Goal: Task Accomplishment & Management: Use online tool/utility

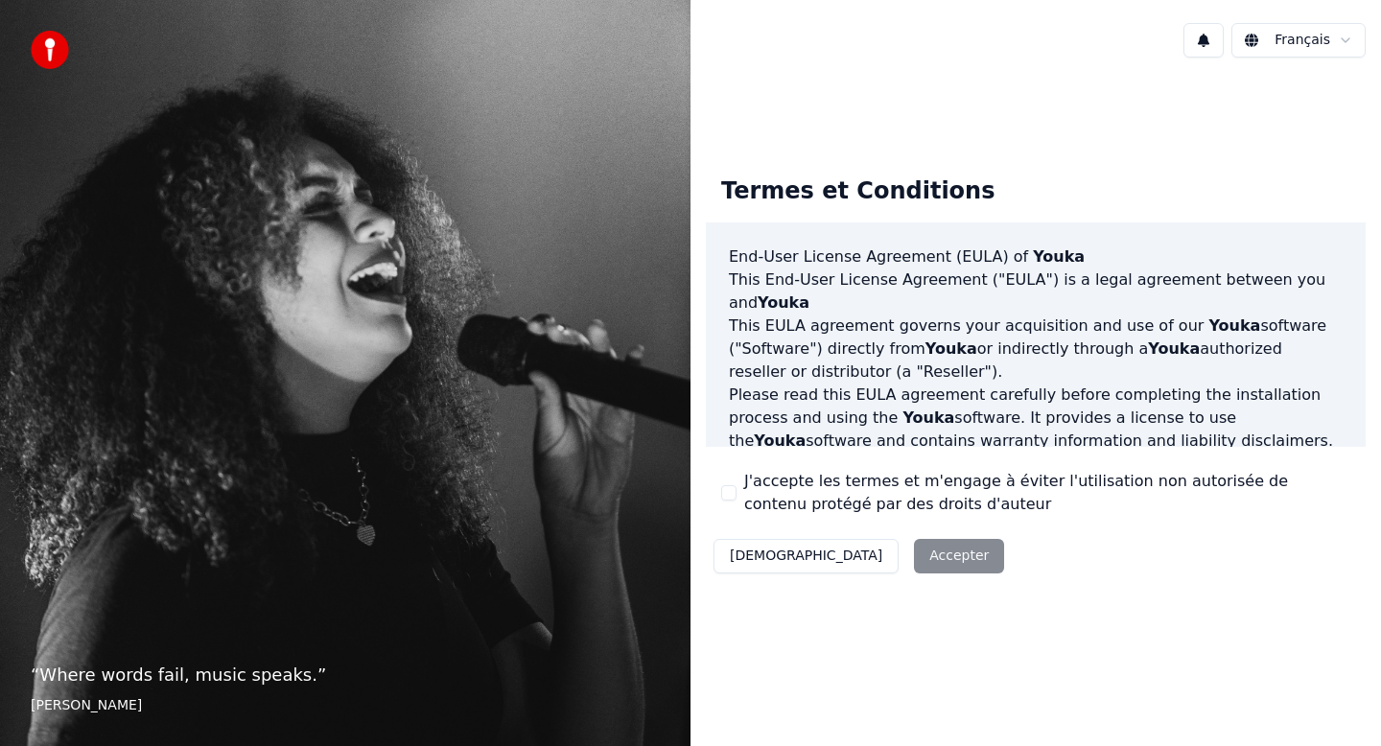
click at [730, 494] on button "J'accepte les termes et m'engage à éviter l'utilisation non autorisée de conten…" at bounding box center [728, 492] width 15 height 15
click at [914, 551] on button "Accepter" at bounding box center [959, 556] width 90 height 35
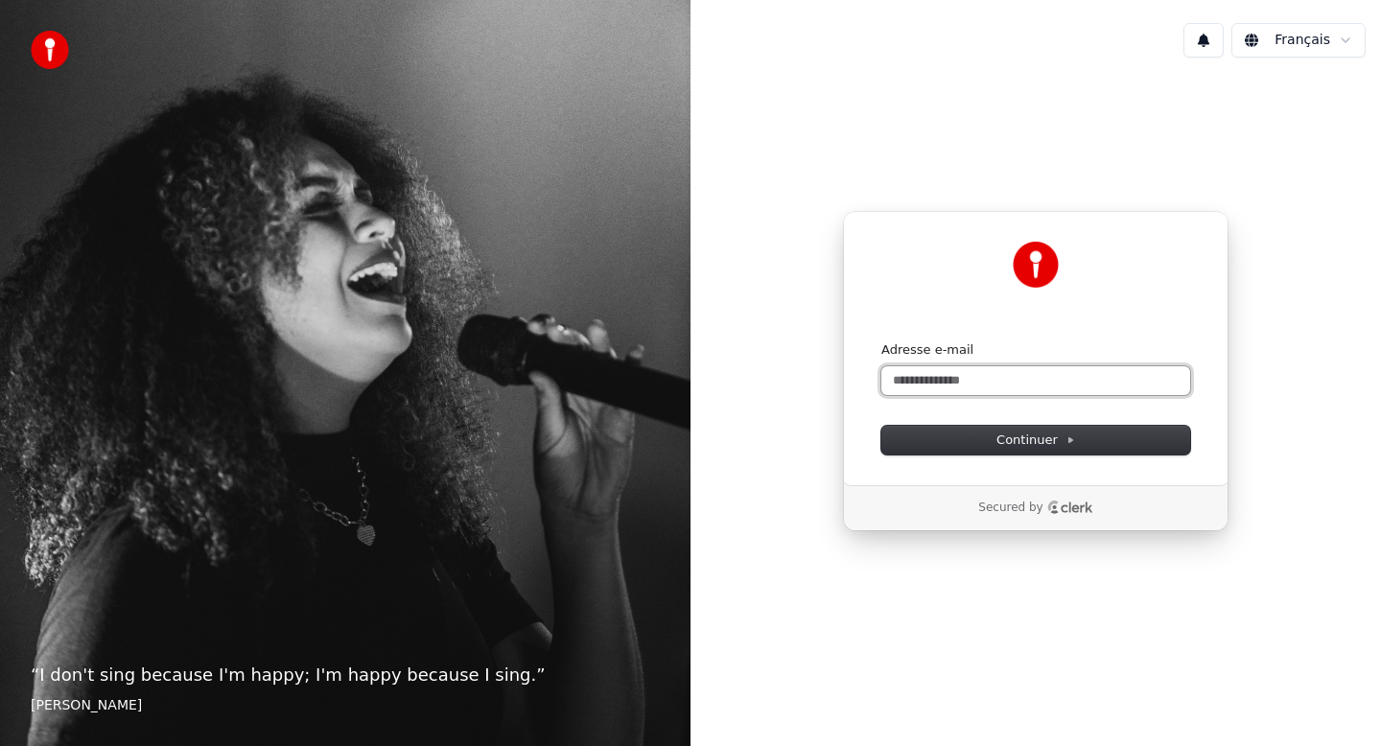
click at [987, 386] on input "Adresse e-mail" at bounding box center [1035, 380] width 309 height 29
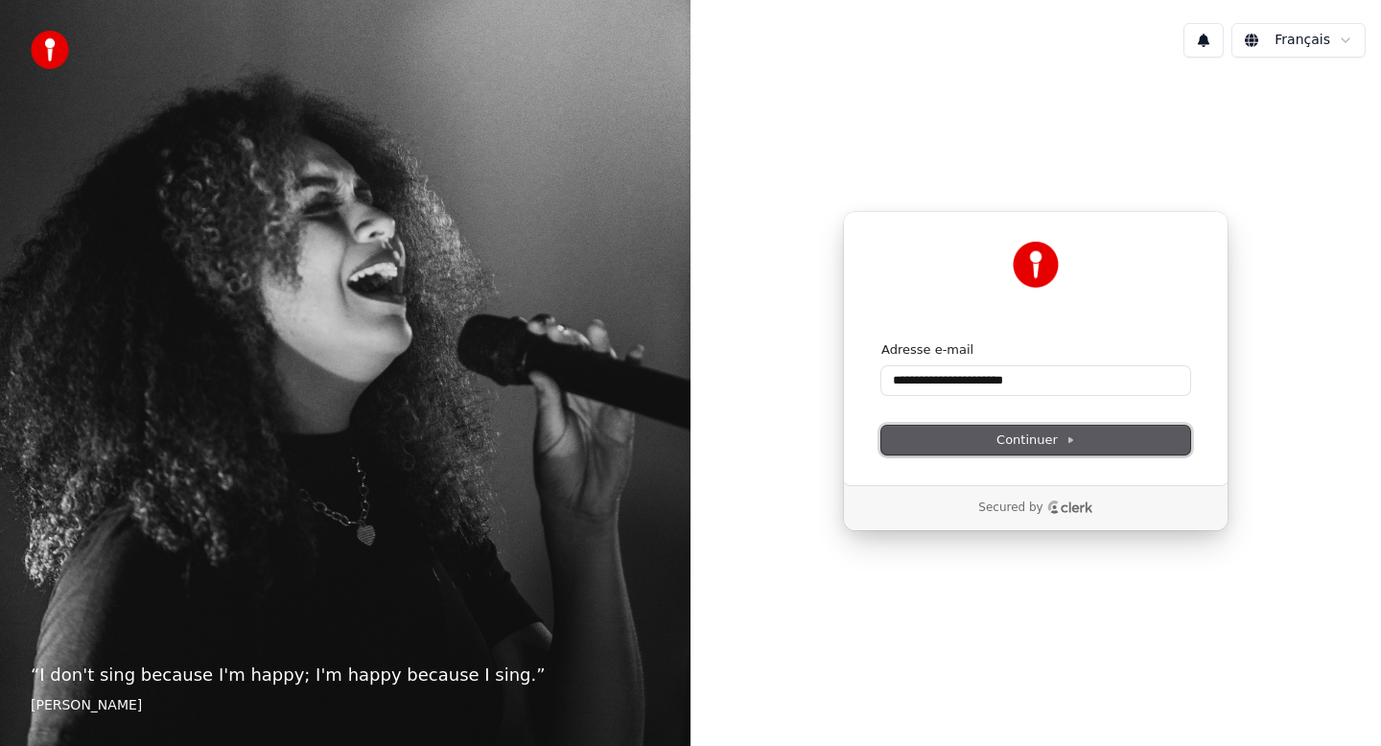
click at [1012, 437] on span "Continuer" at bounding box center [1035, 439] width 79 height 17
type input "**********"
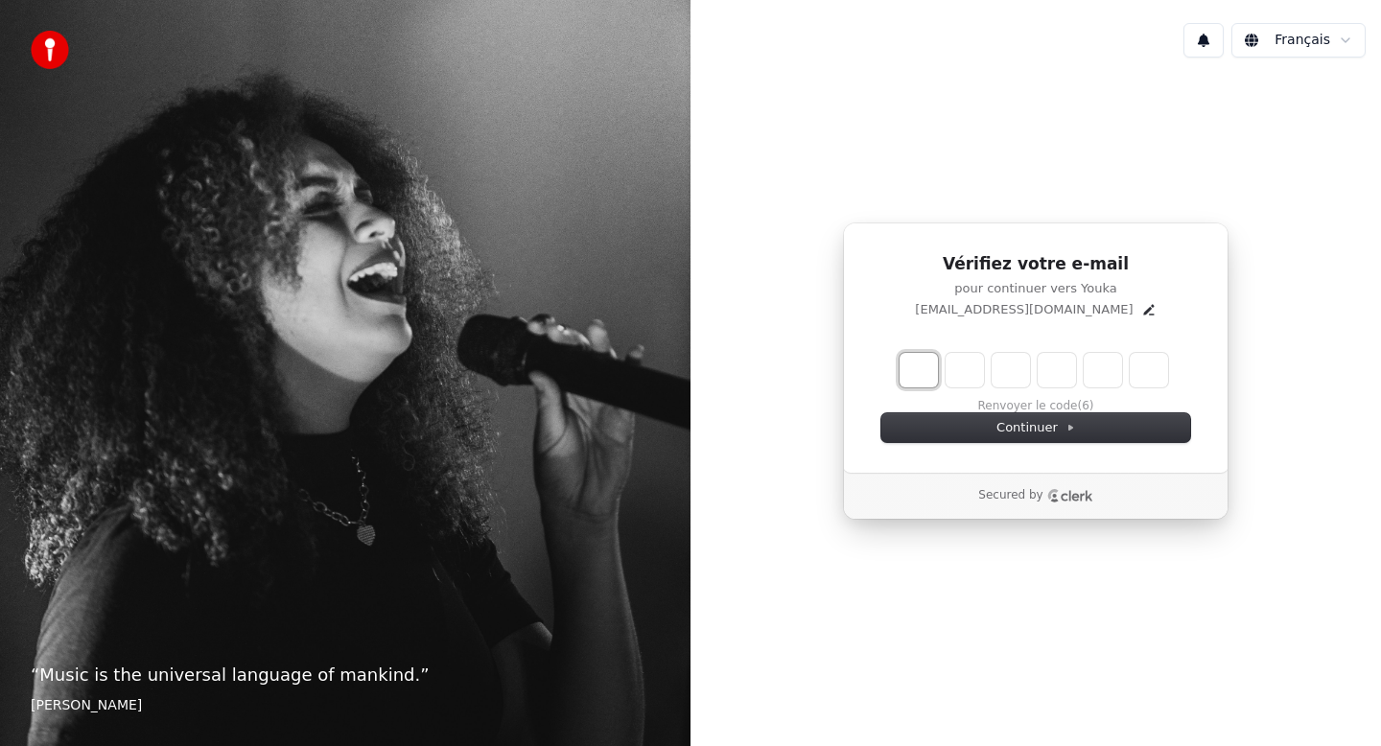
type input "*"
type input "**"
type input "*"
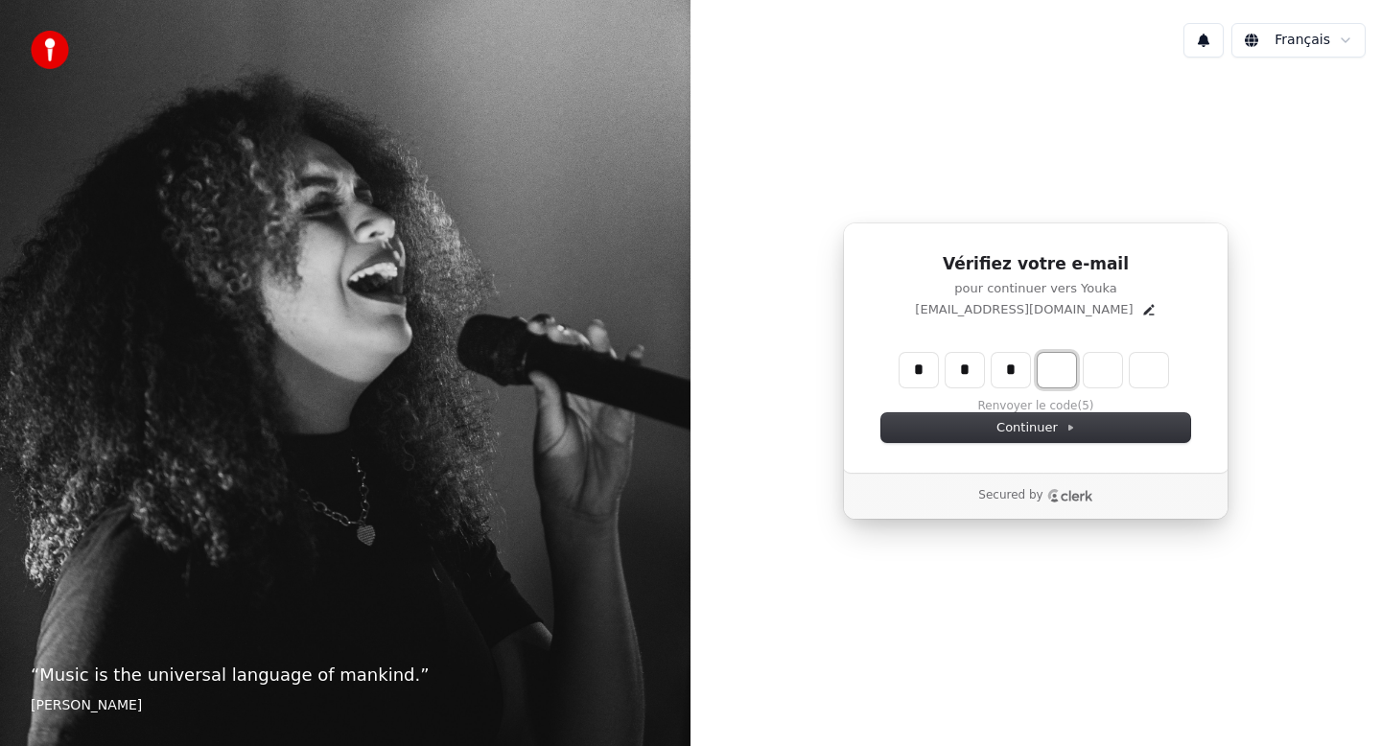
type input "***"
type input "*"
type input "****"
type input "*"
type input "*****"
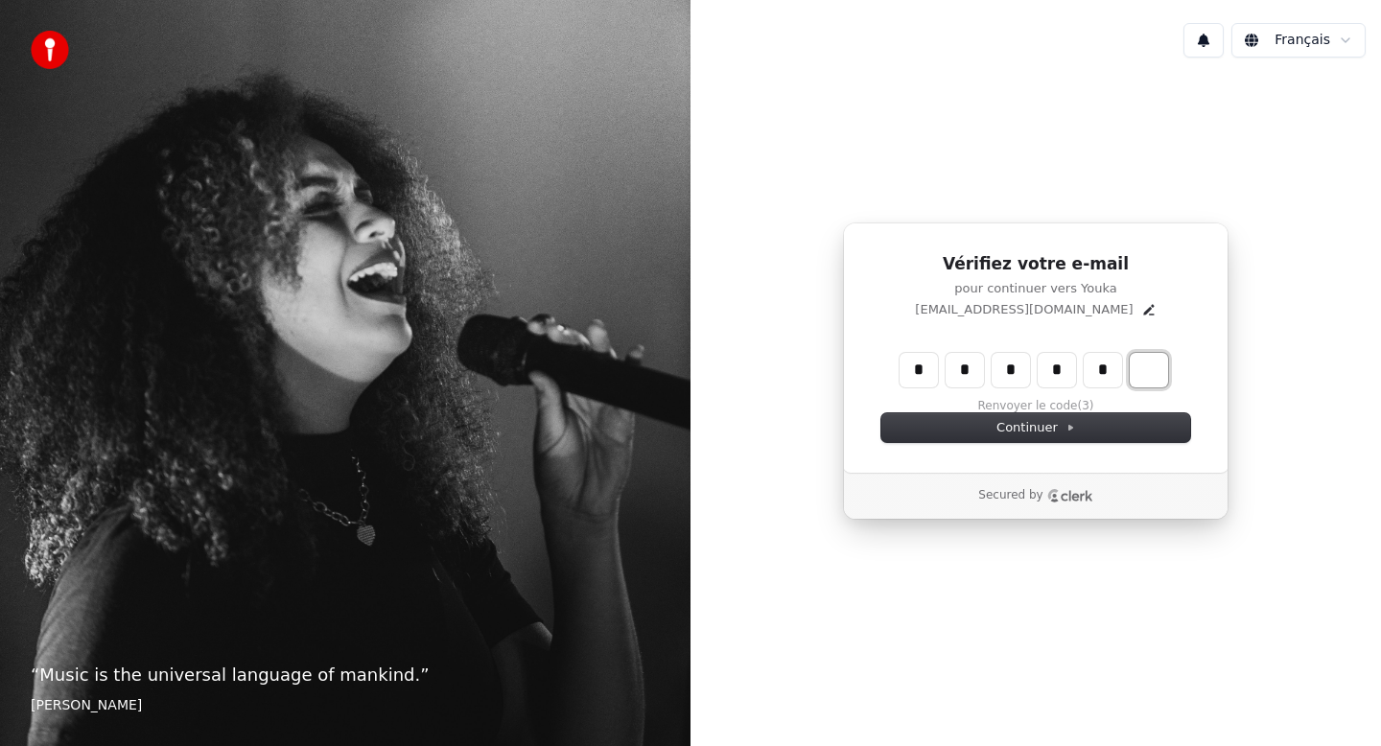
type input "*"
type input "******"
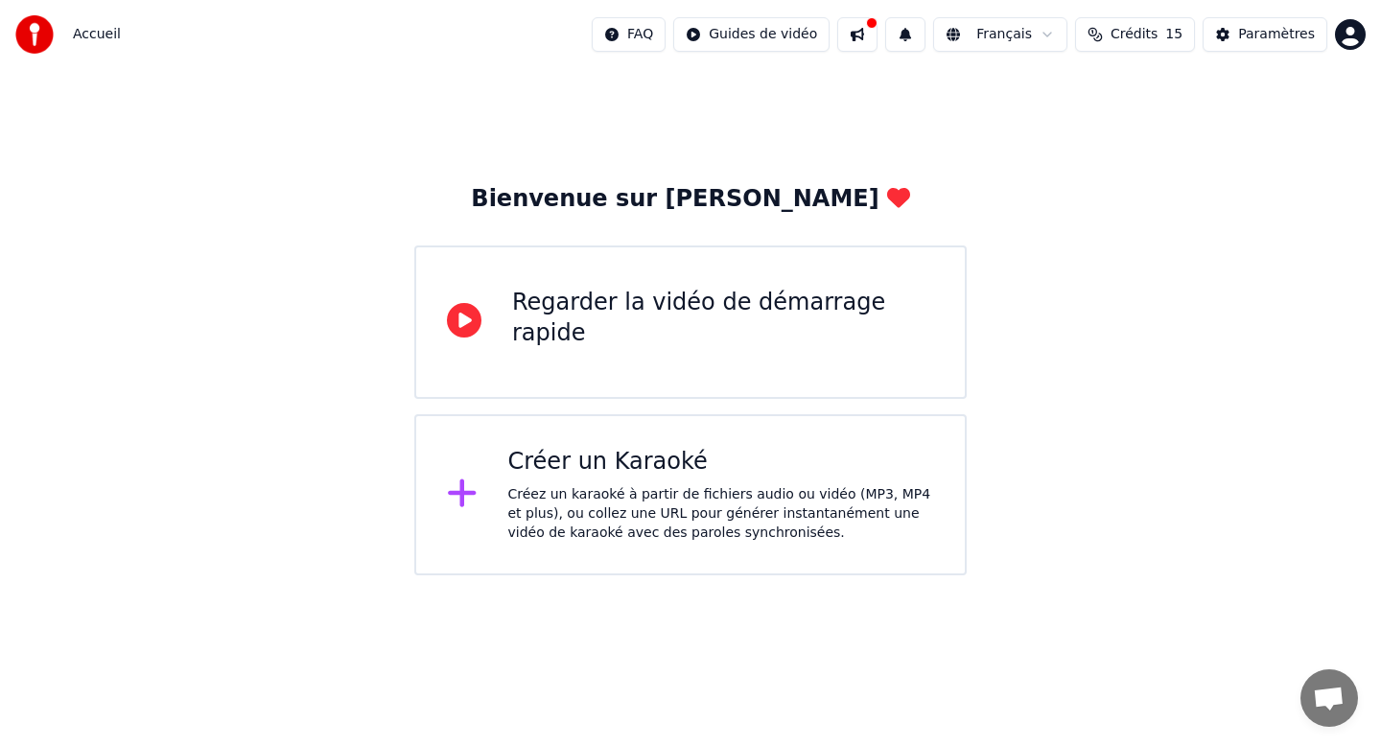
click at [461, 485] on icon at bounding box center [462, 493] width 28 height 28
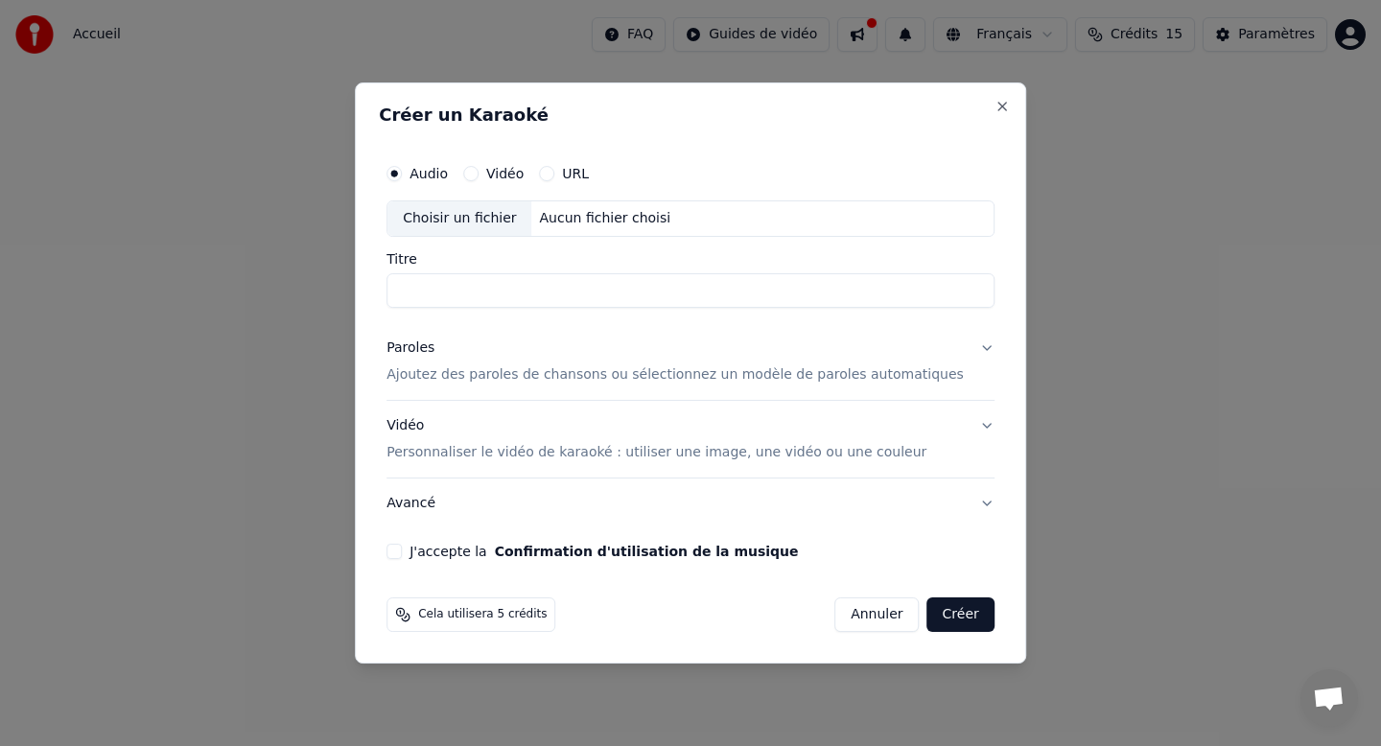
click at [478, 175] on button "Vidéo" at bounding box center [470, 173] width 15 height 15
click at [402, 172] on button "Audio" at bounding box center [393, 173] width 15 height 15
click at [555, 224] on div "Aucun fichier choisi" at bounding box center [605, 218] width 147 height 19
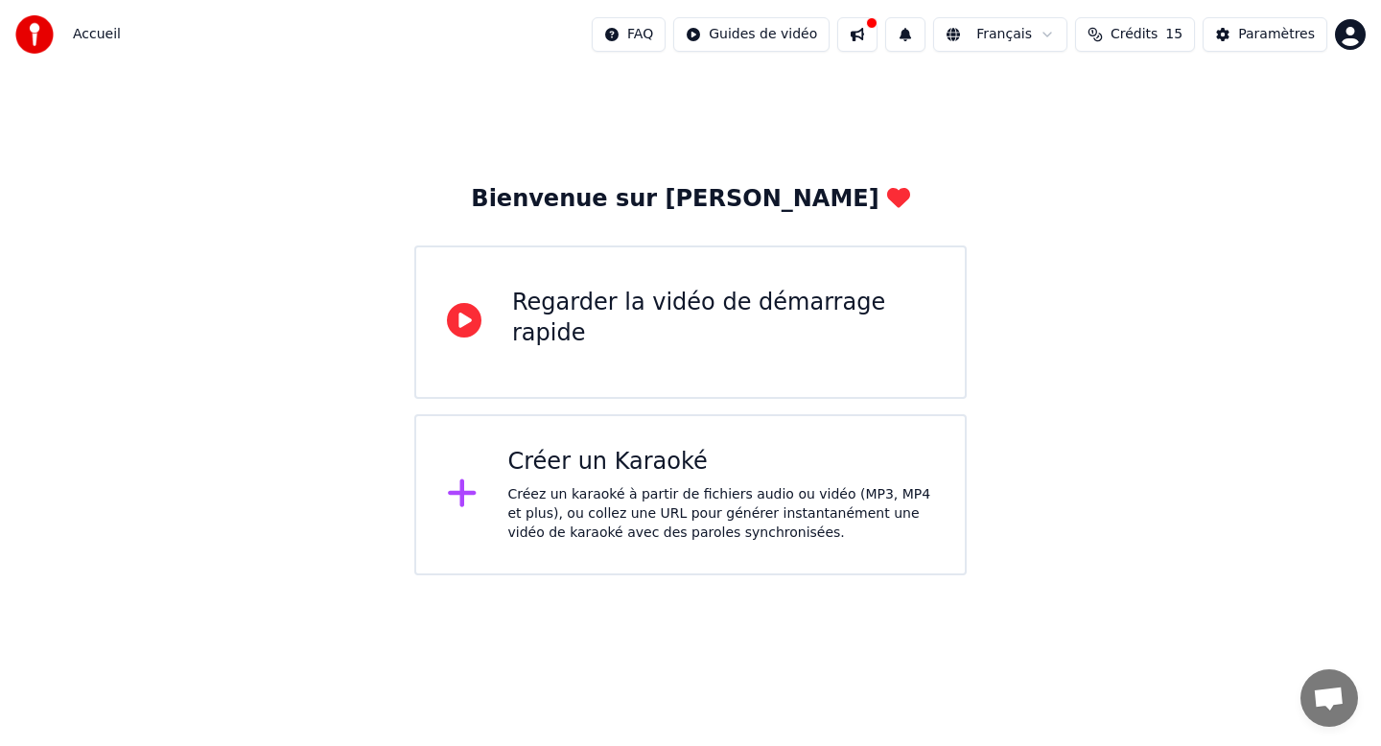
click at [438, 500] on div "Créer un Karaoké Créez un karaoké à partir de fichiers audio ou vidéo (MP3, MP4…" at bounding box center [690, 494] width 552 height 161
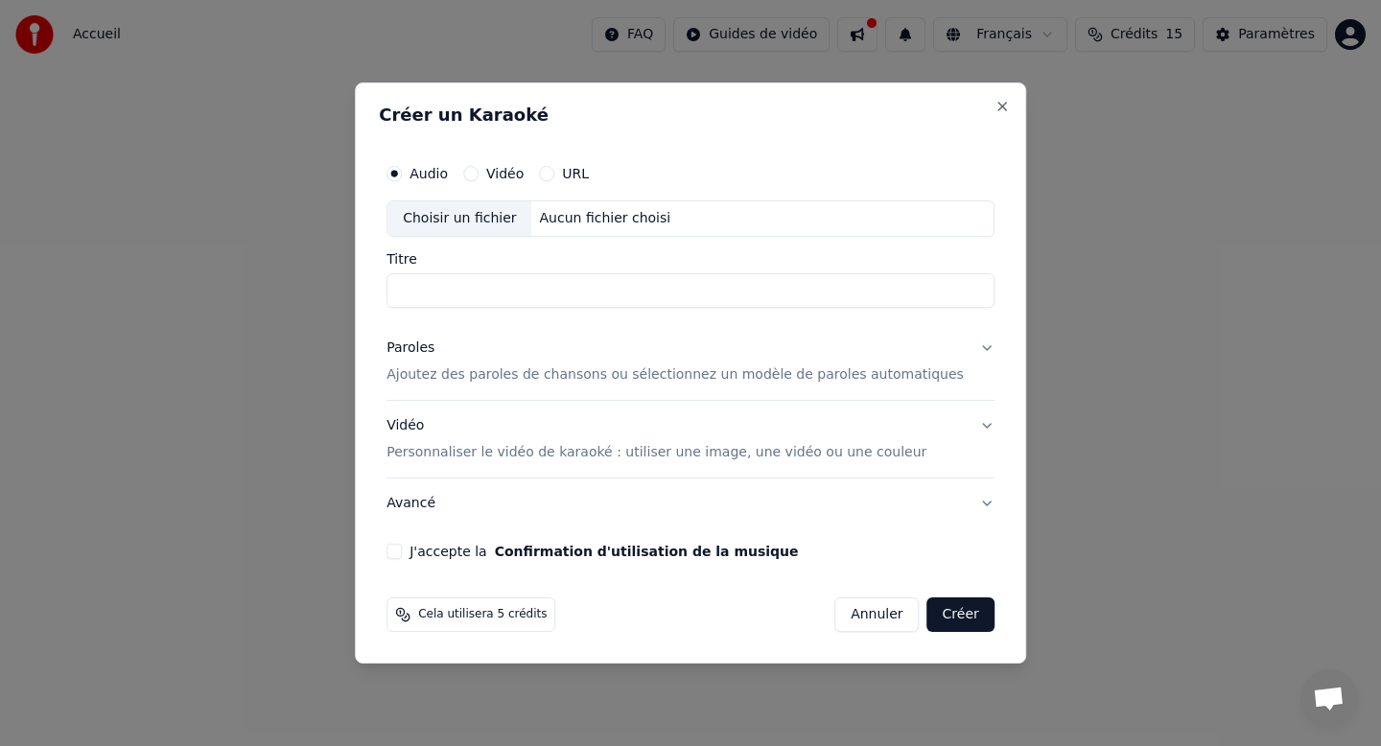
click at [597, 213] on div "Aucun fichier choisi" at bounding box center [605, 218] width 147 height 19
type input "**********"
drag, startPoint x: 812, startPoint y: 295, endPoint x: 286, endPoint y: 284, distance: 526.5
click at [286, 284] on body "**********" at bounding box center [690, 287] width 1381 height 575
type input "**********"
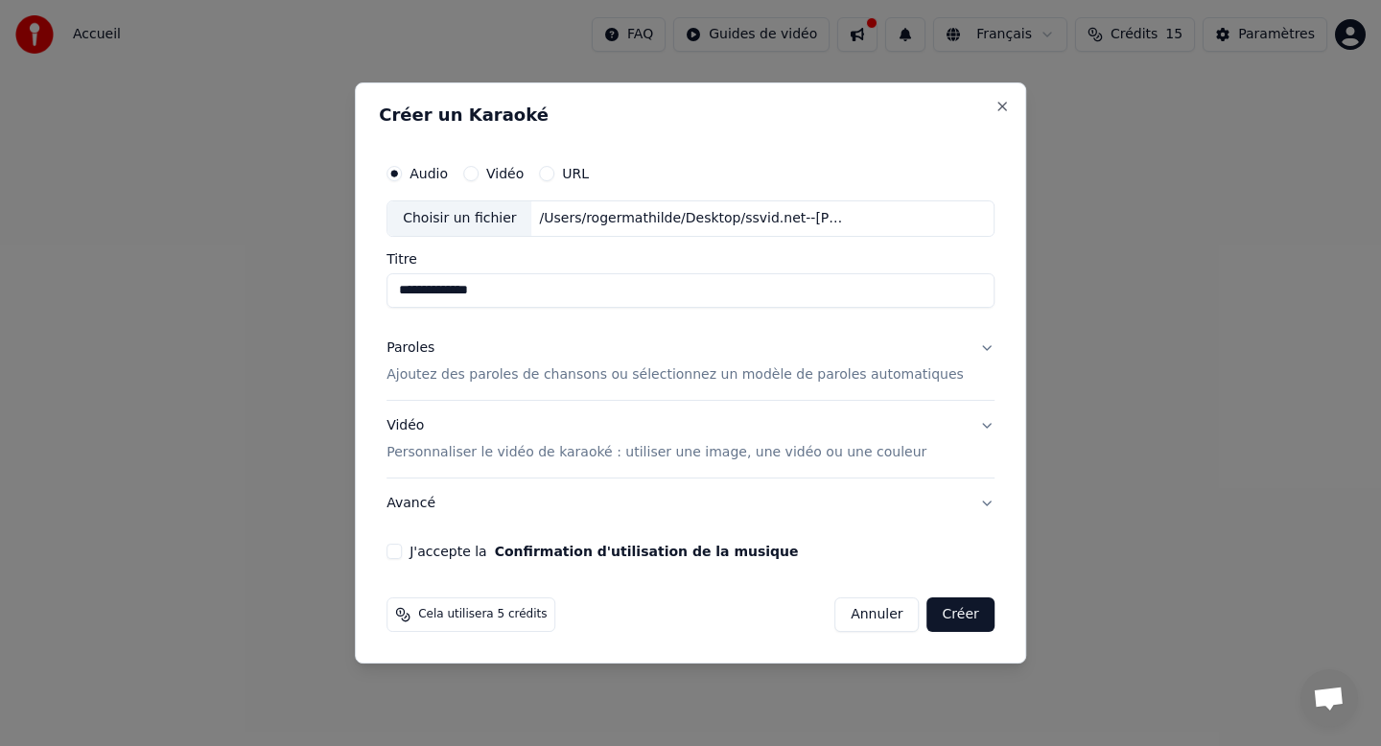
click at [970, 350] on button "Paroles Ajoutez des paroles de chansons ou sélectionnez un modèle de paroles au…" at bounding box center [690, 361] width 608 height 77
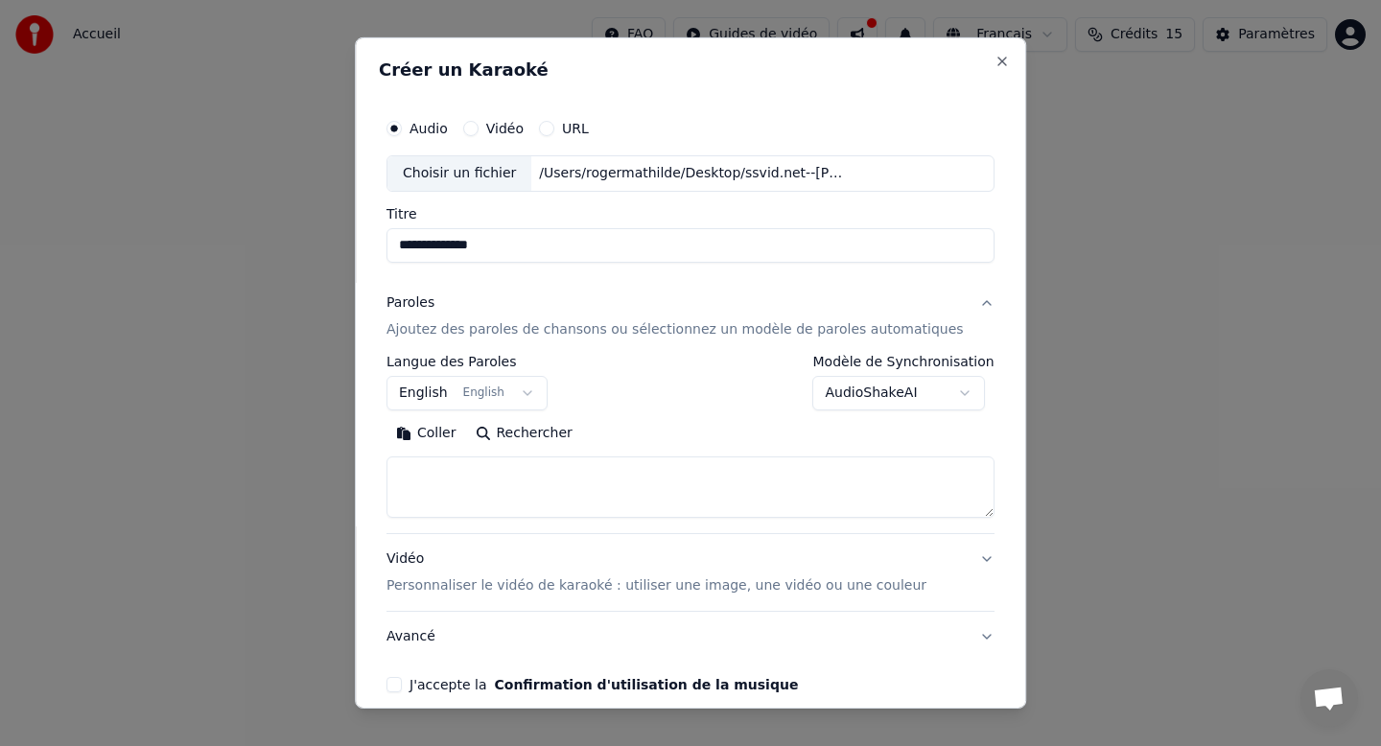
click at [533, 392] on button "English English" at bounding box center [466, 393] width 161 height 35
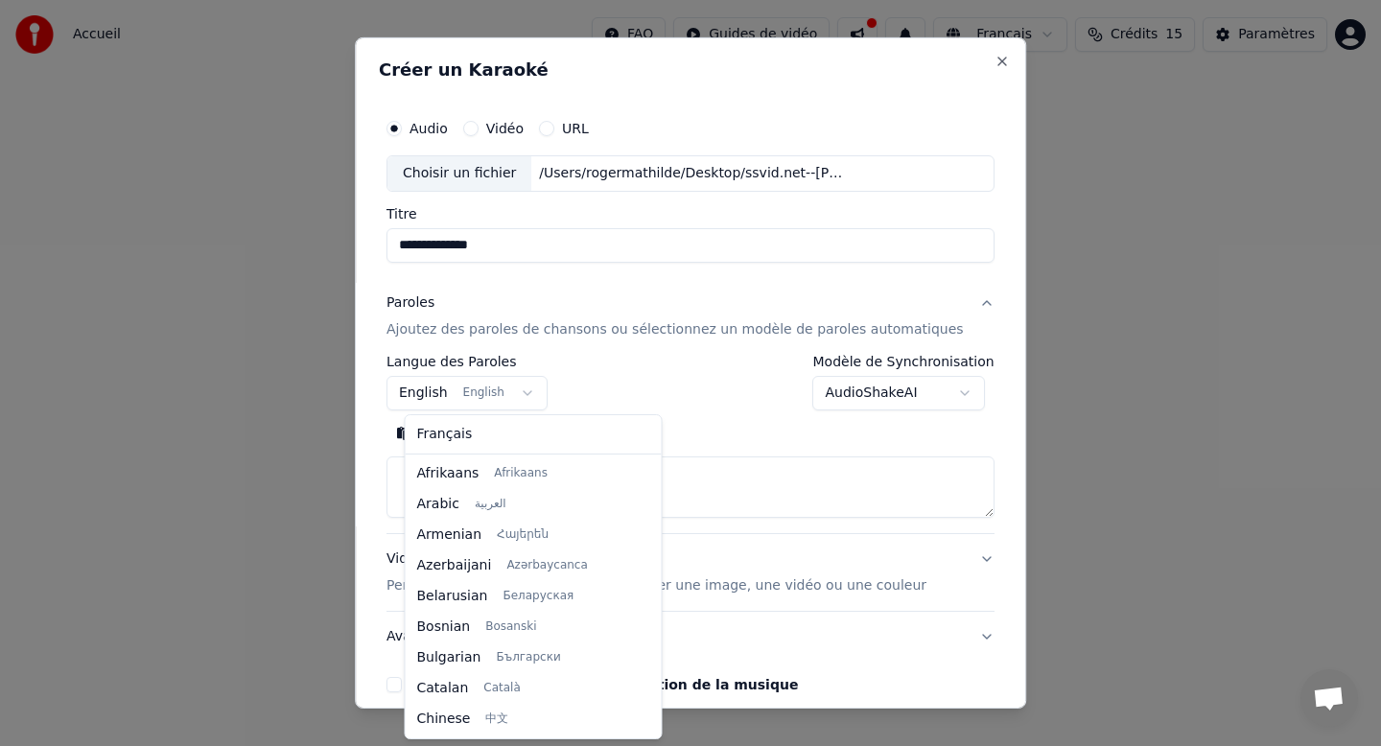
scroll to position [153, 0]
select select "**"
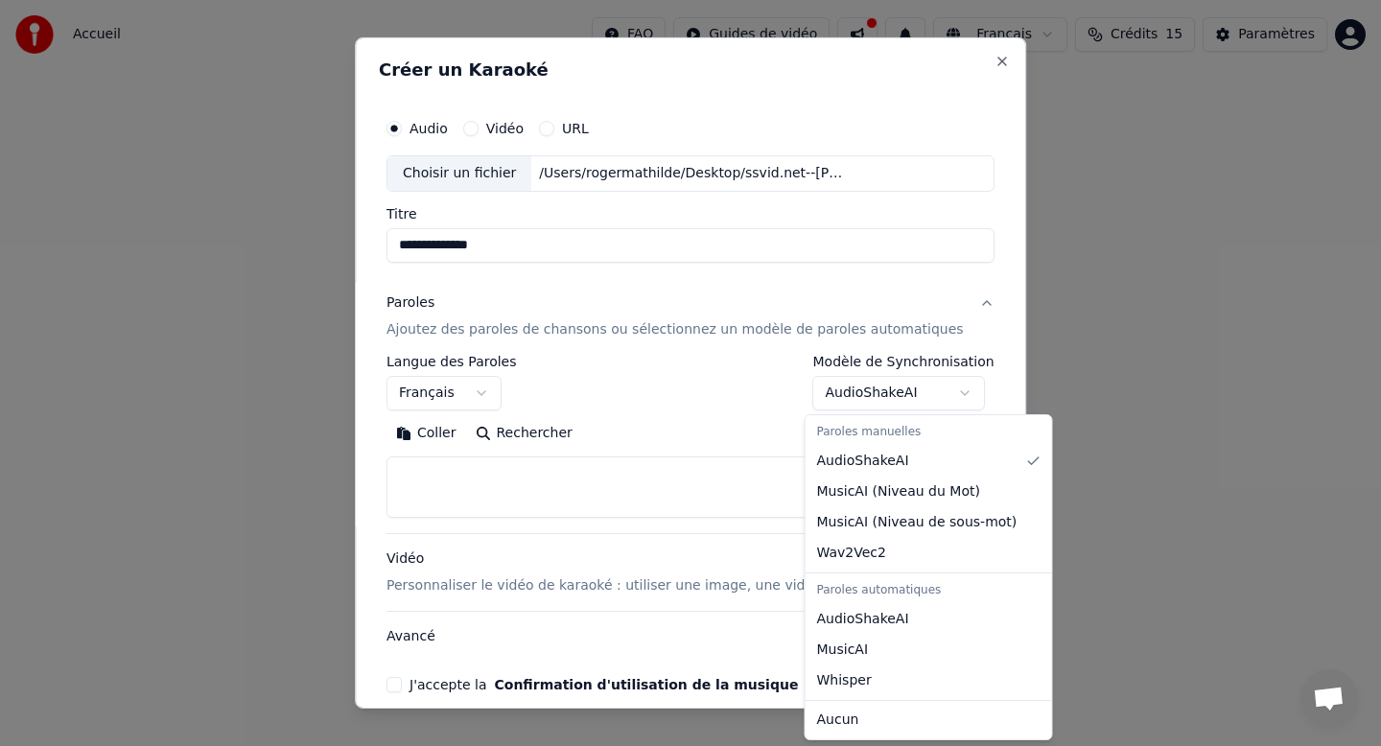
click at [919, 397] on body "**********" at bounding box center [690, 287] width 1381 height 575
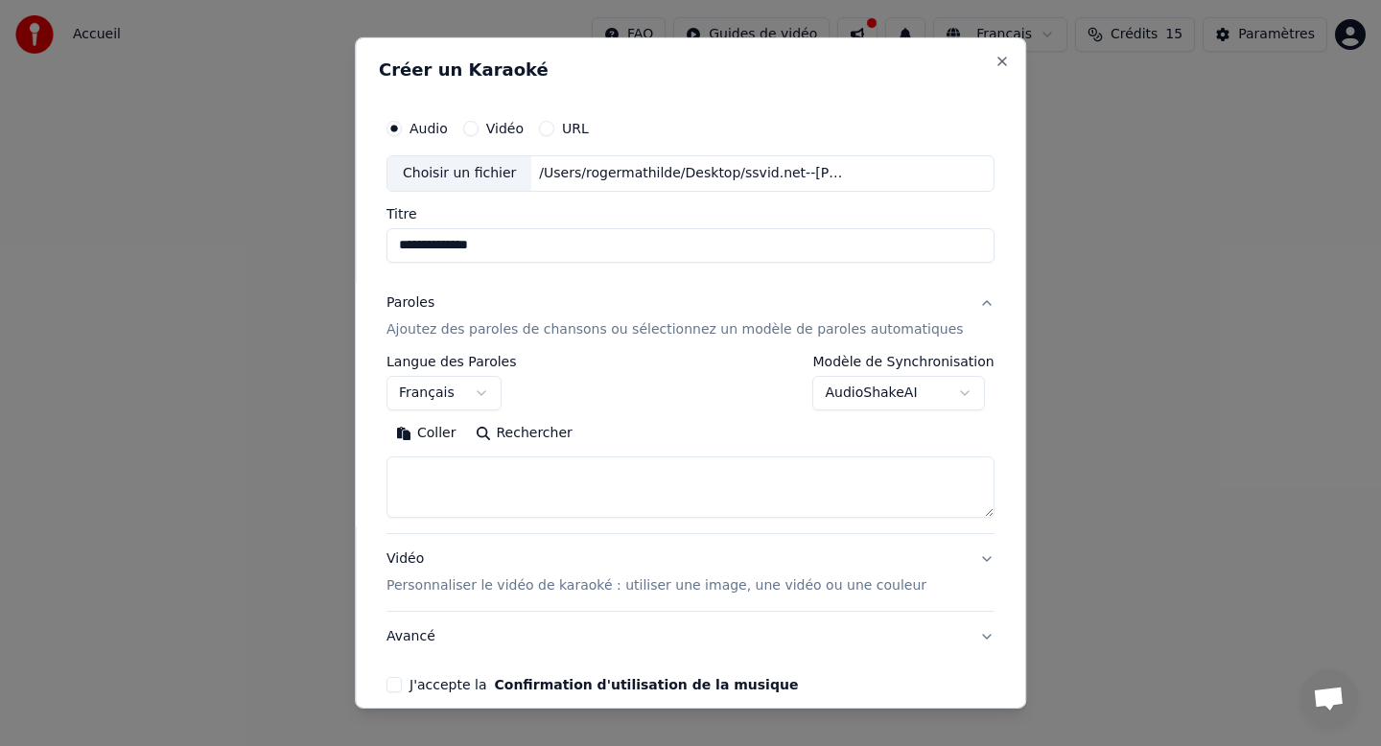
click at [746, 392] on body "**********" at bounding box center [690, 287] width 1381 height 575
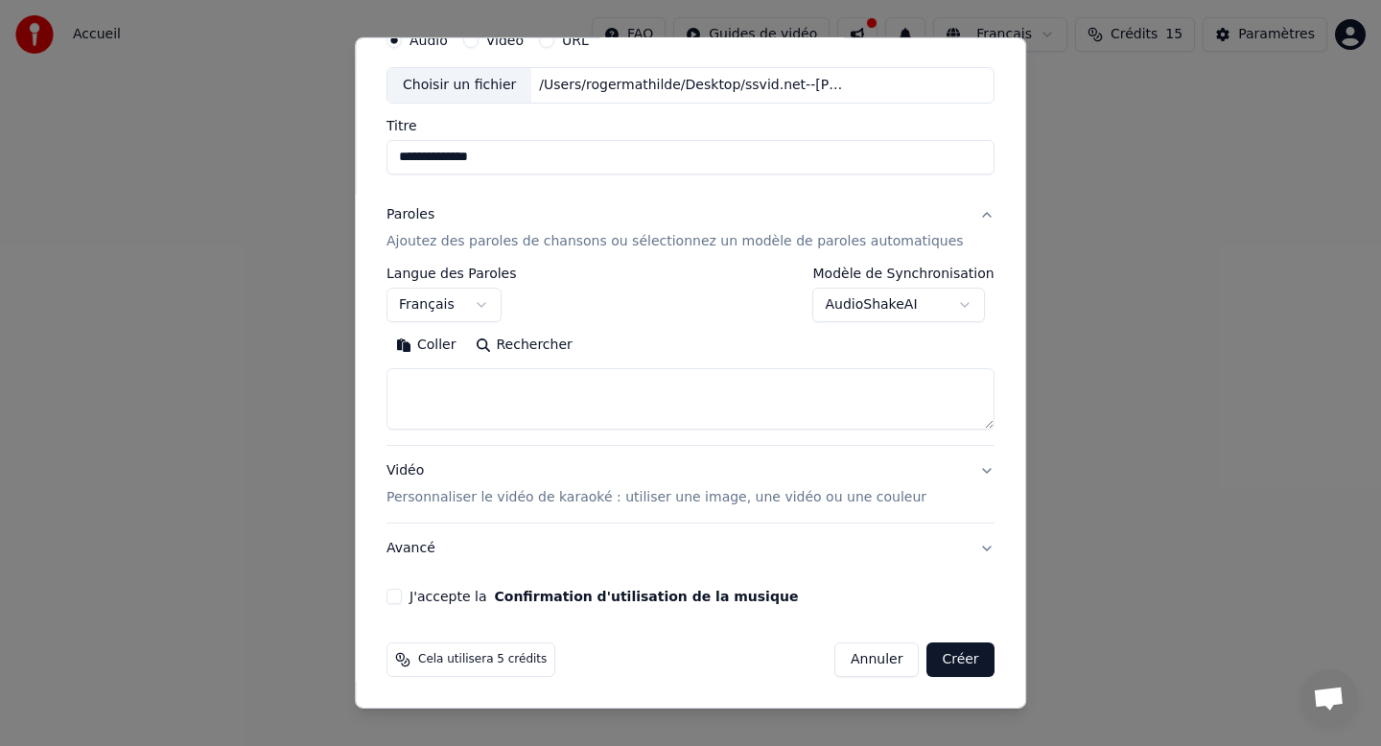
click at [965, 471] on button "Vidéo Personnaliser le vidéo de karaoké : utiliser une image, une vidéo ou une …" at bounding box center [690, 484] width 608 height 77
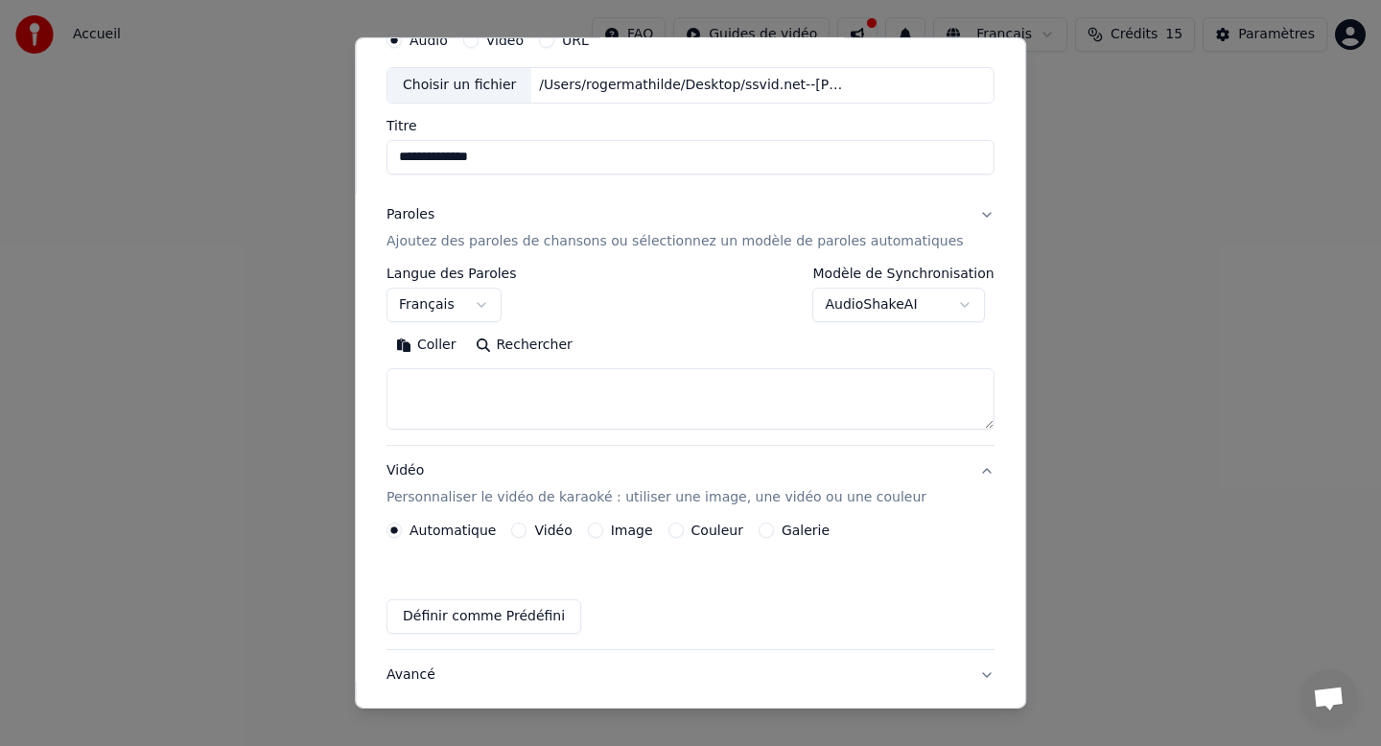
scroll to position [36, 0]
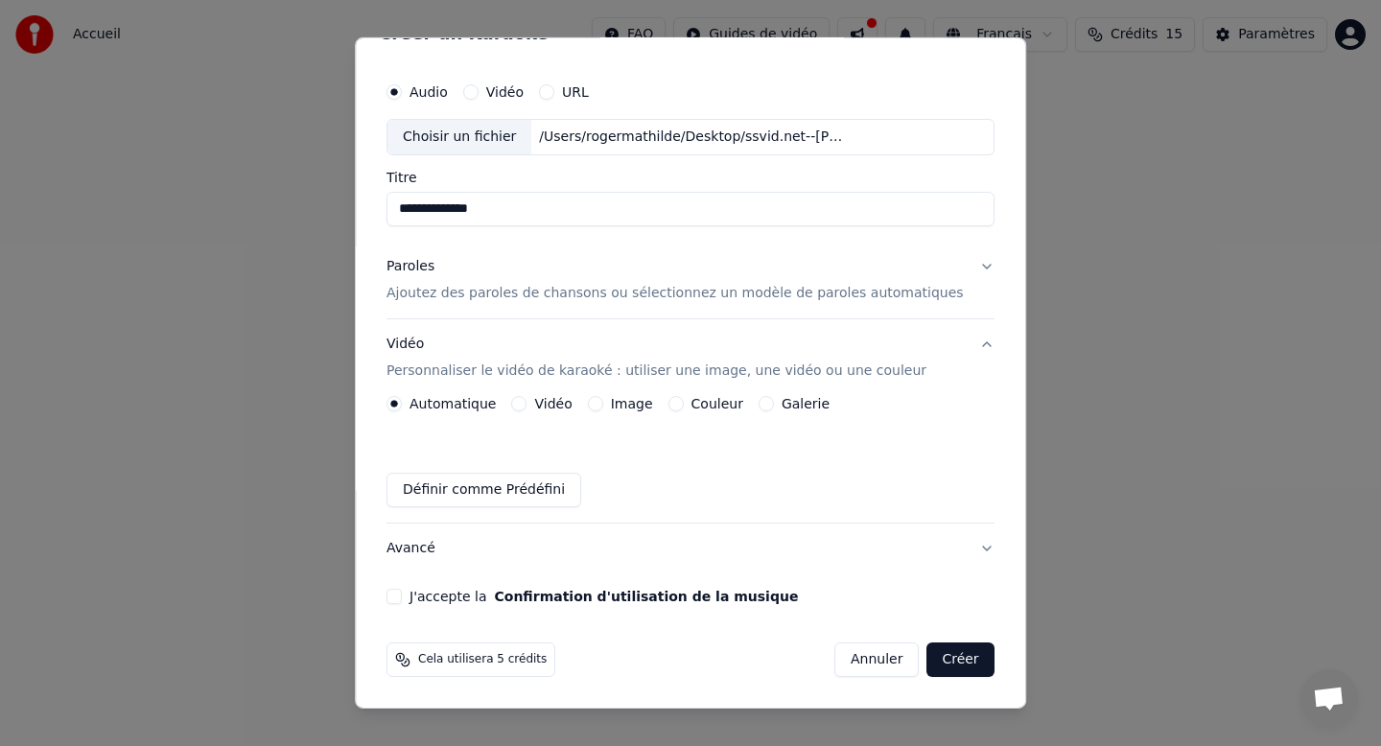
click at [680, 406] on button "Couleur" at bounding box center [675, 403] width 15 height 15
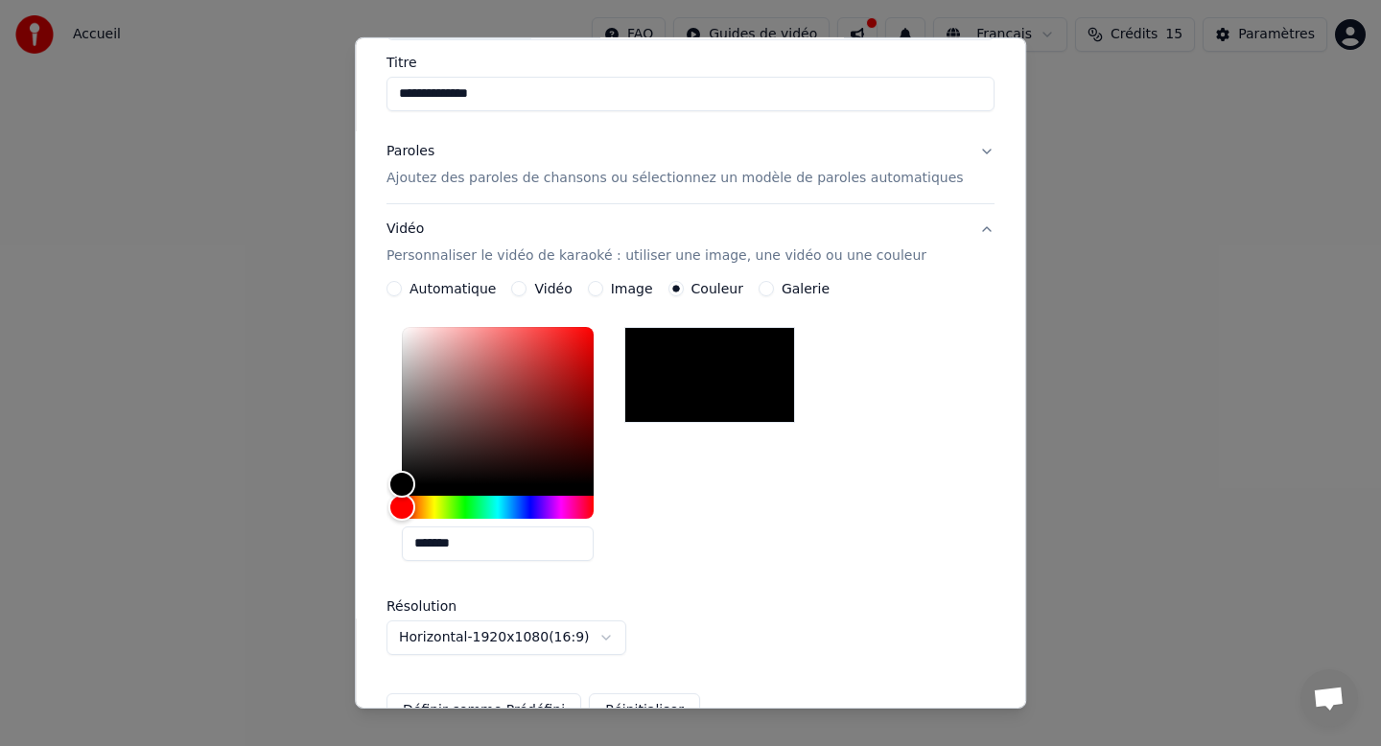
scroll to position [0, 0]
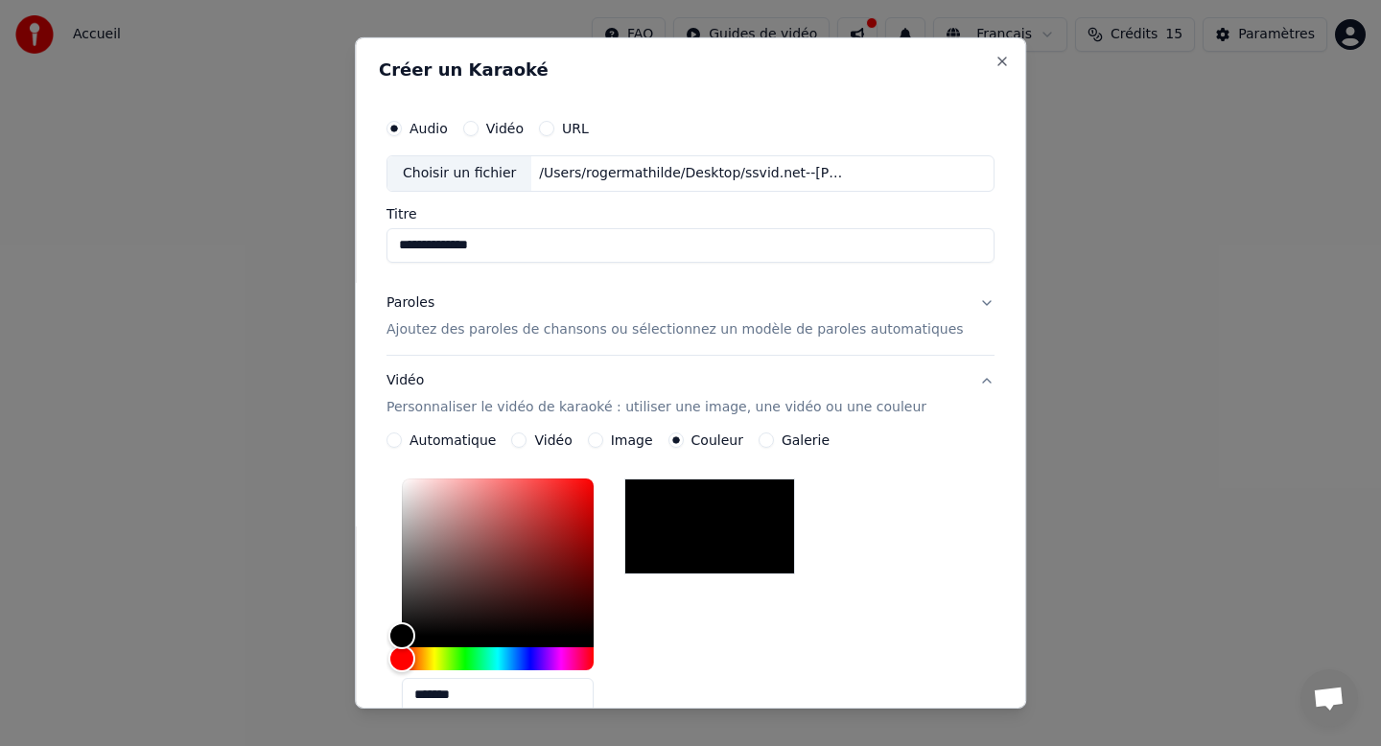
click at [968, 385] on button "Vidéo Personnaliser le vidéo de karaoké : utiliser une image, une vidéo ou une …" at bounding box center [690, 394] width 608 height 77
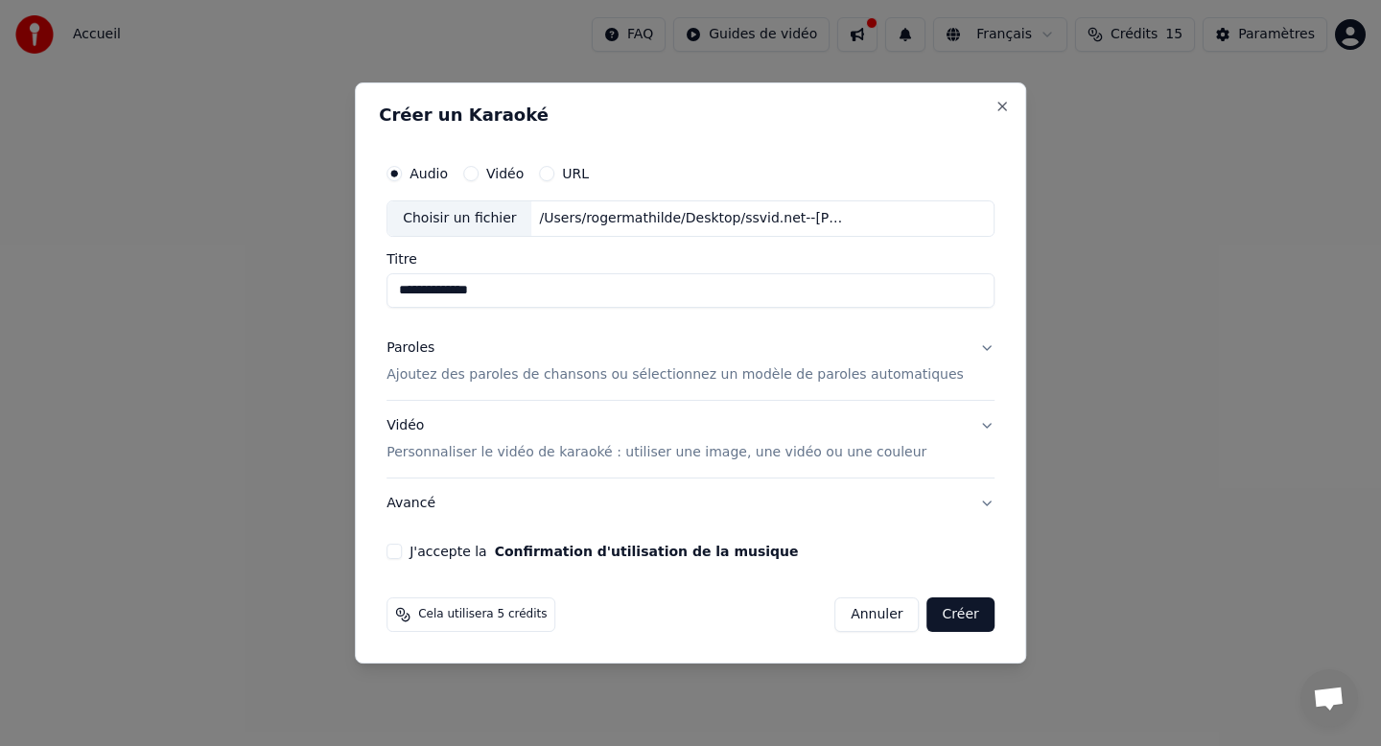
click at [967, 430] on button "Vidéo Personnaliser le vidéo de karaoké : utiliser une image, une vidéo ou une …" at bounding box center [690, 439] width 608 height 77
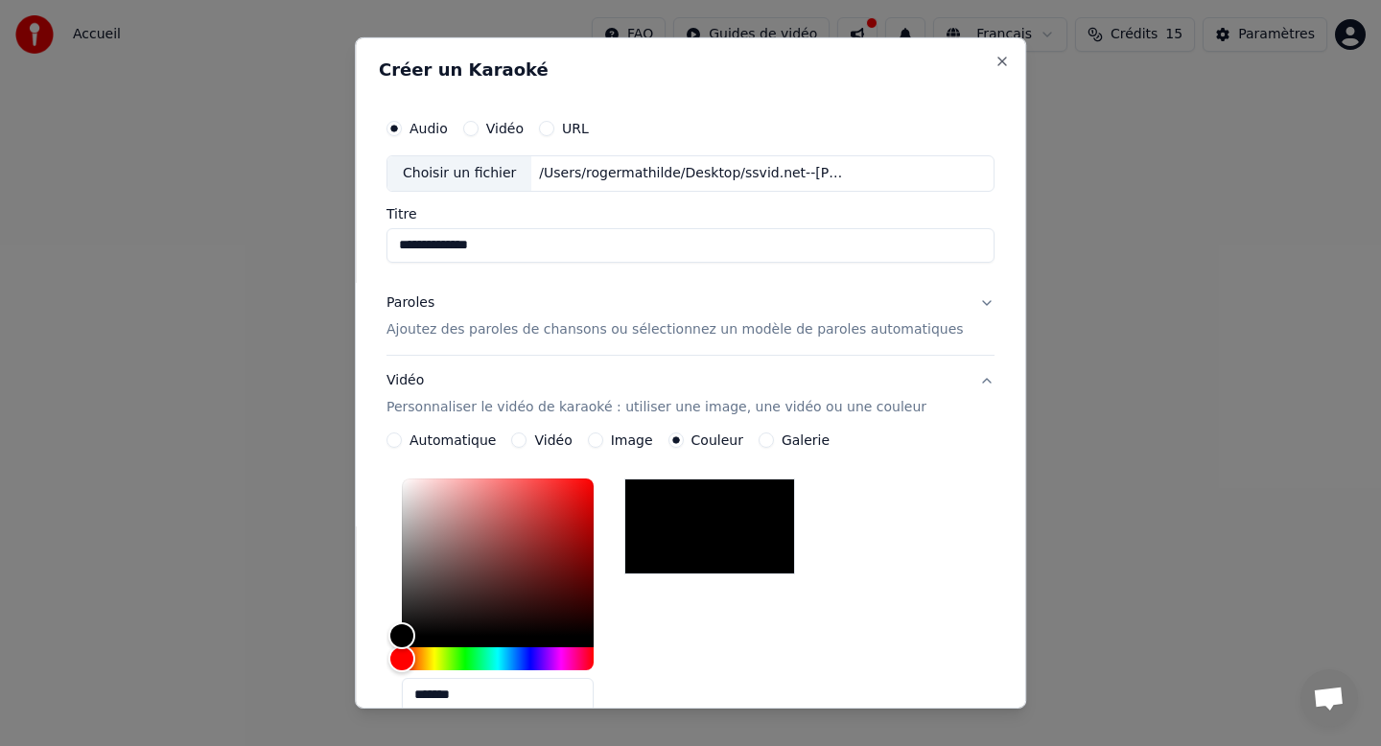
click at [967, 427] on button "Vidéo Personnaliser le vidéo de karaoké : utiliser une image, une vidéo ou une …" at bounding box center [690, 394] width 608 height 77
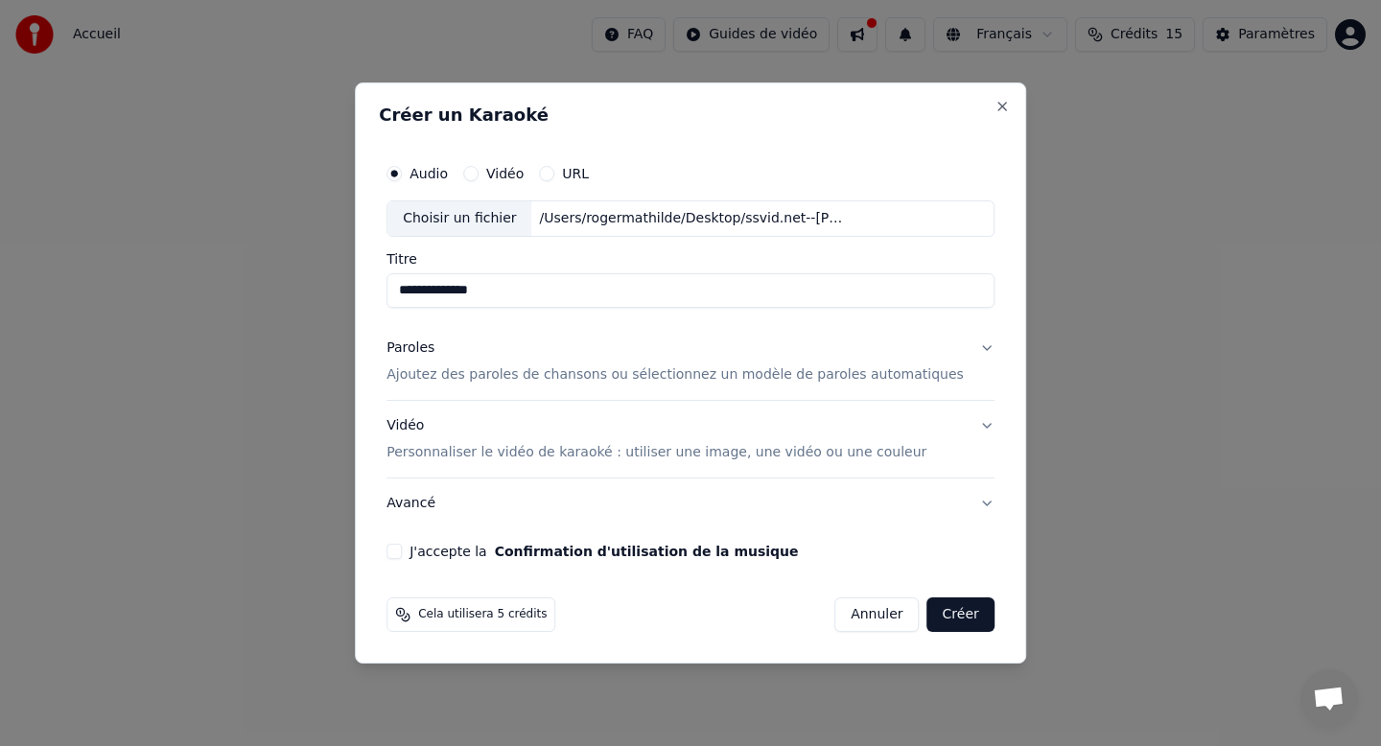
click at [962, 350] on button "Paroles Ajoutez des paroles de chansons ou sélectionnez un modèle de paroles au…" at bounding box center [690, 361] width 608 height 77
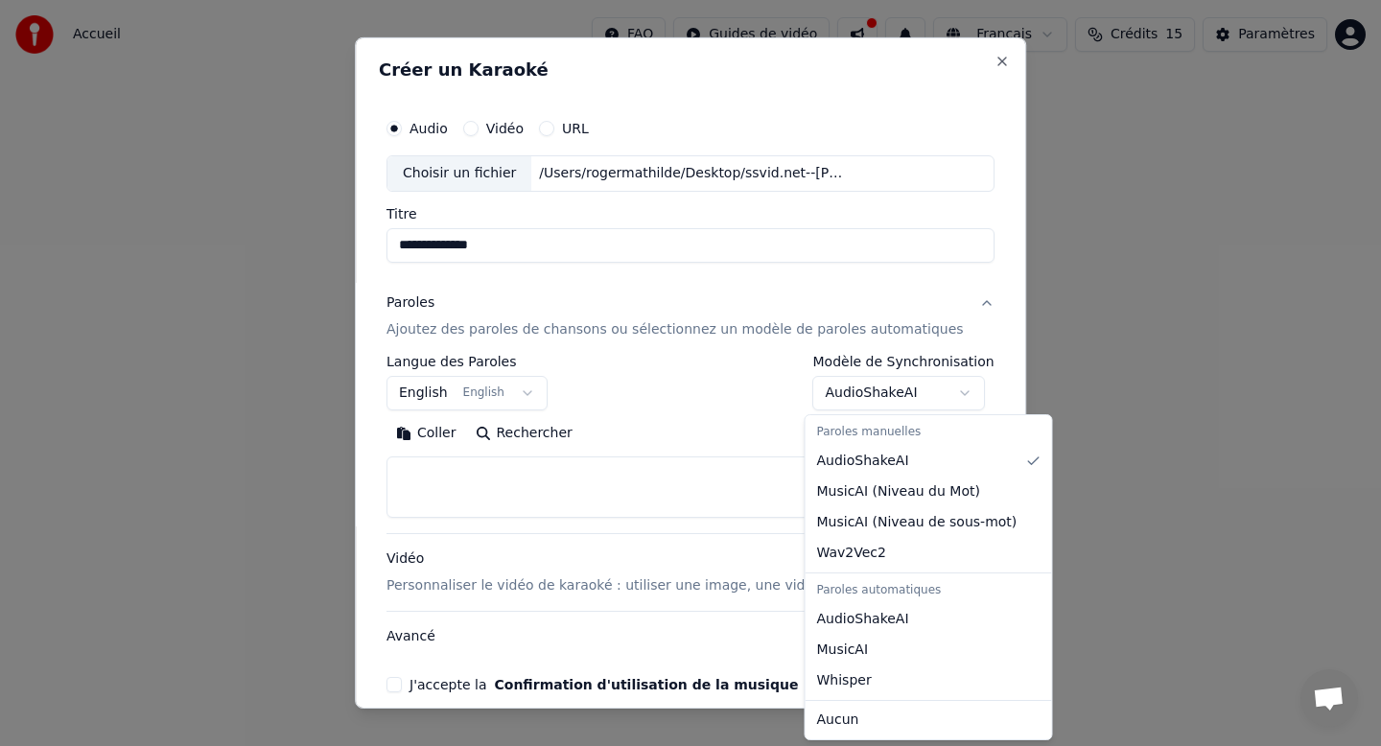
click at [872, 403] on body "**********" at bounding box center [690, 287] width 1381 height 575
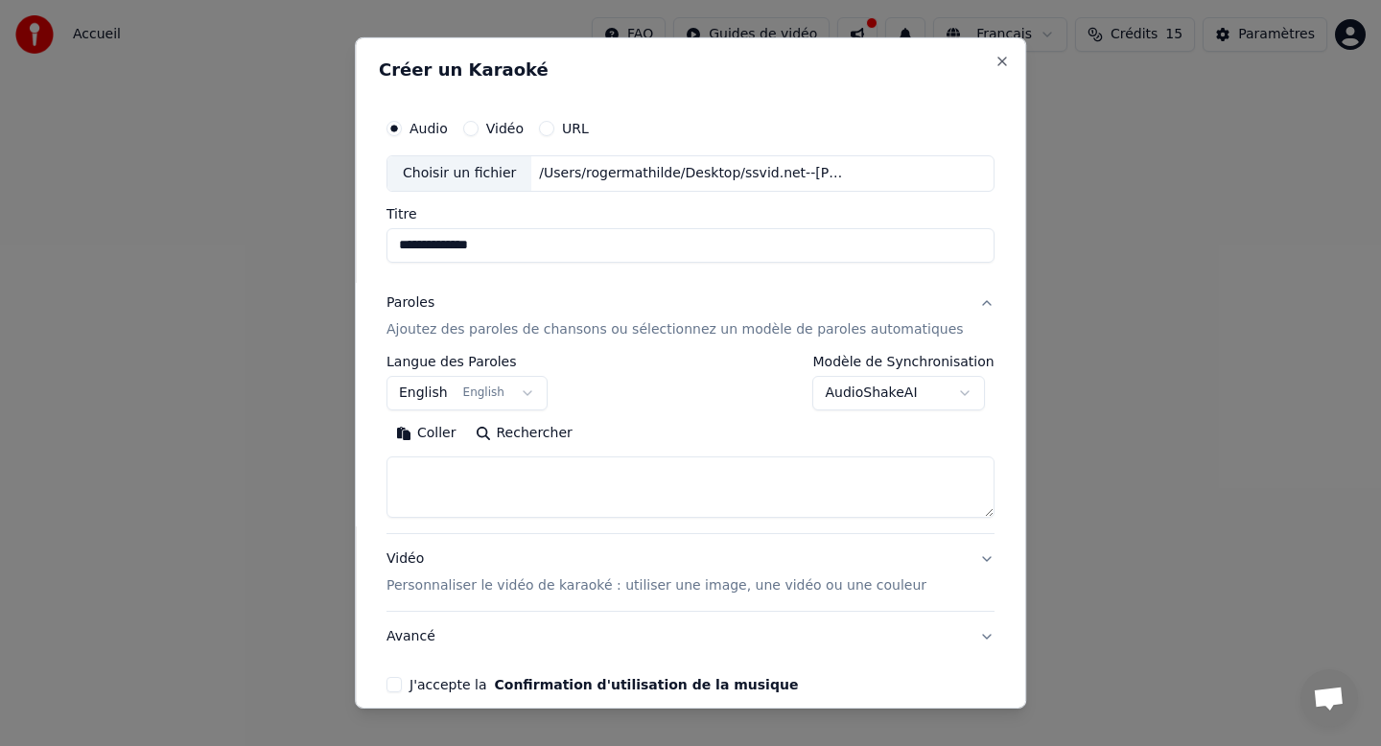
click at [773, 414] on body "**********" at bounding box center [690, 287] width 1381 height 575
click at [508, 392] on button "English English" at bounding box center [466, 393] width 161 height 35
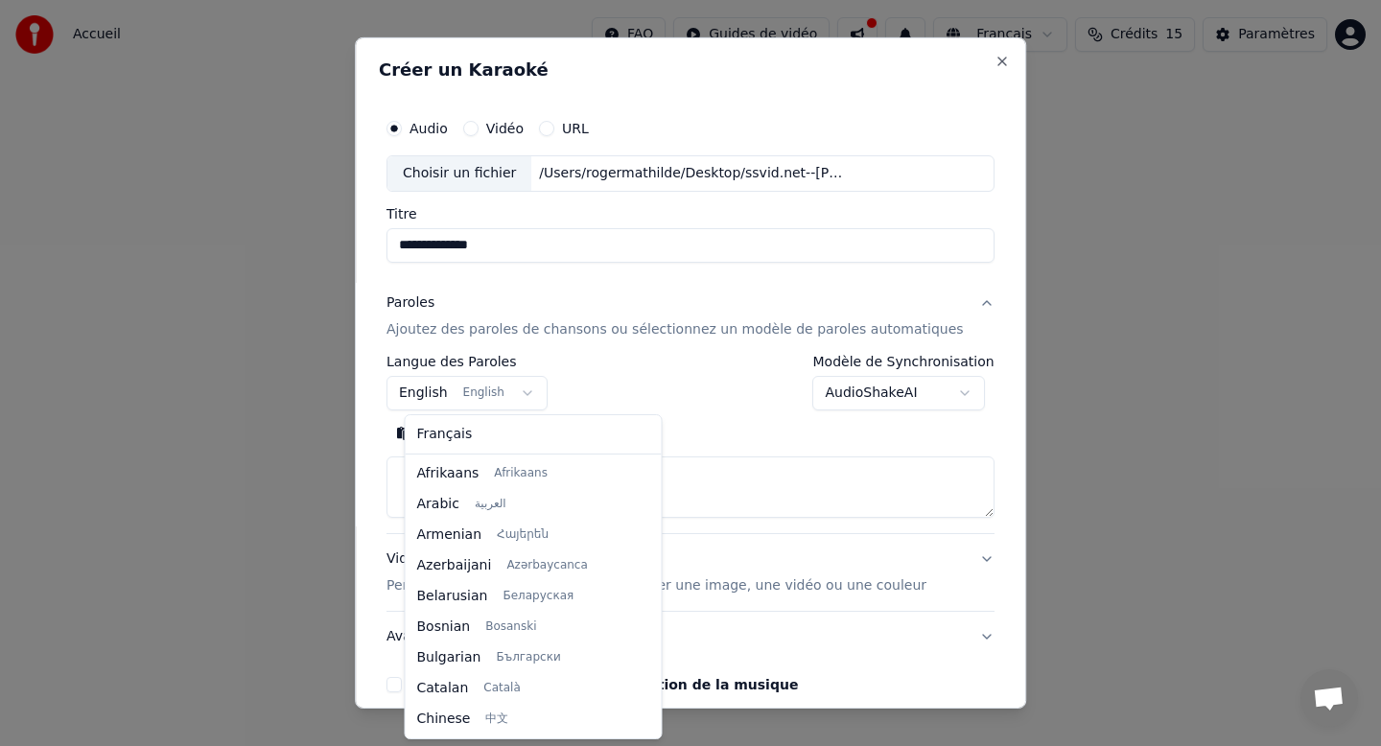
scroll to position [153, 0]
select select "**"
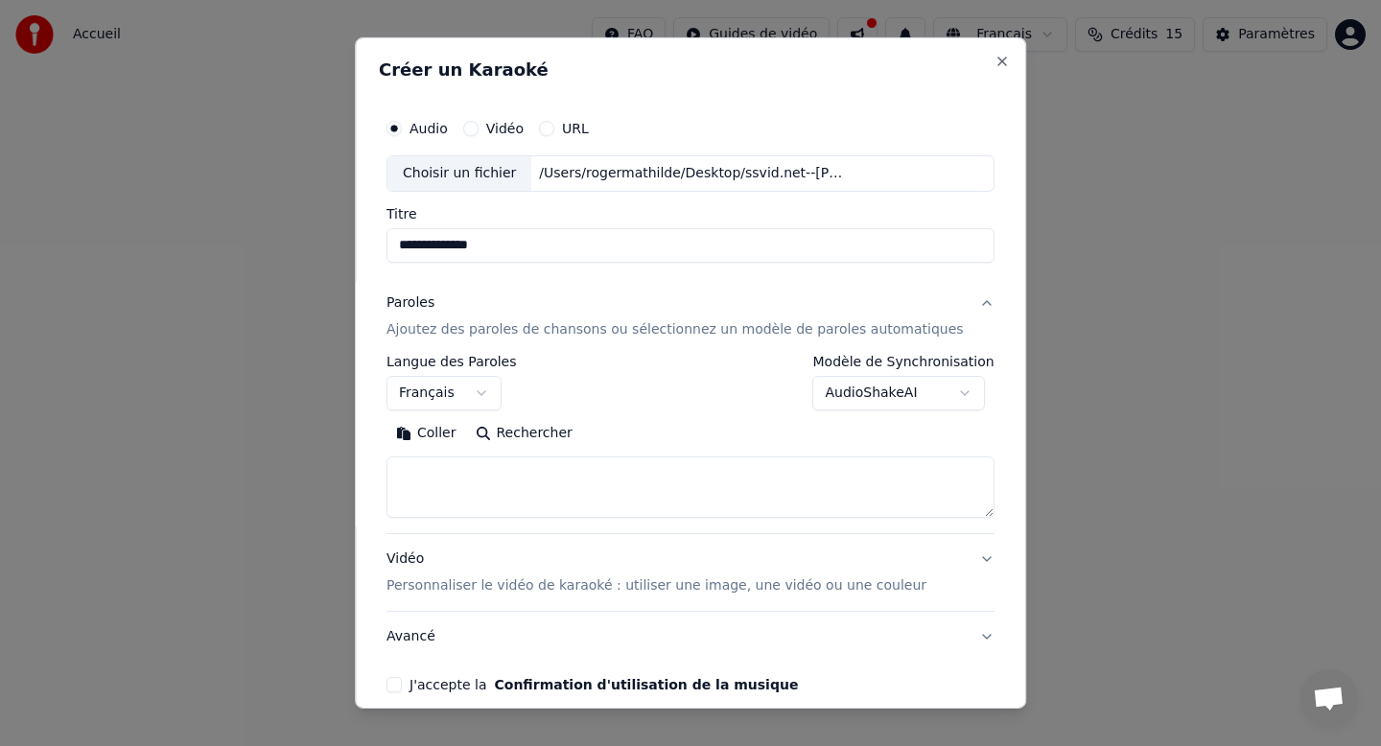
click at [516, 482] on textarea at bounding box center [690, 486] width 608 height 61
paste textarea "**********"
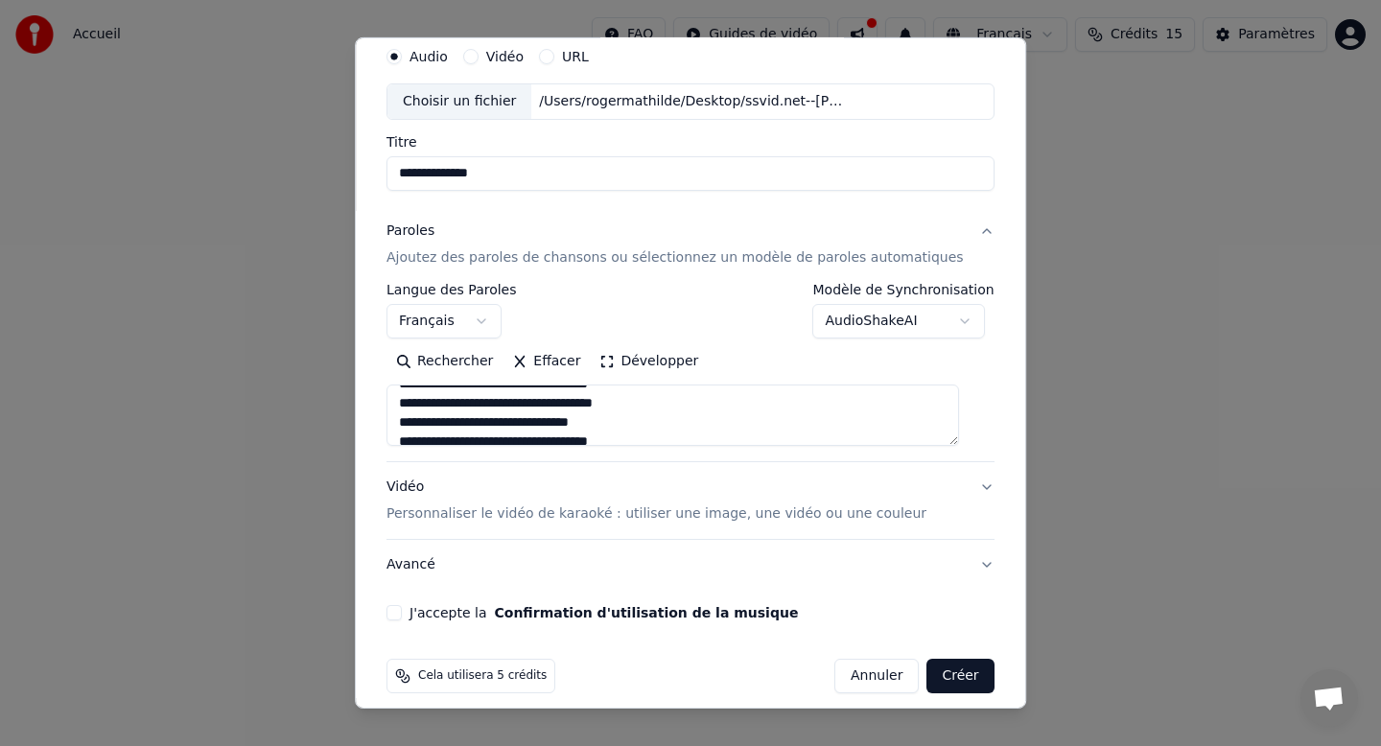
scroll to position [88, 0]
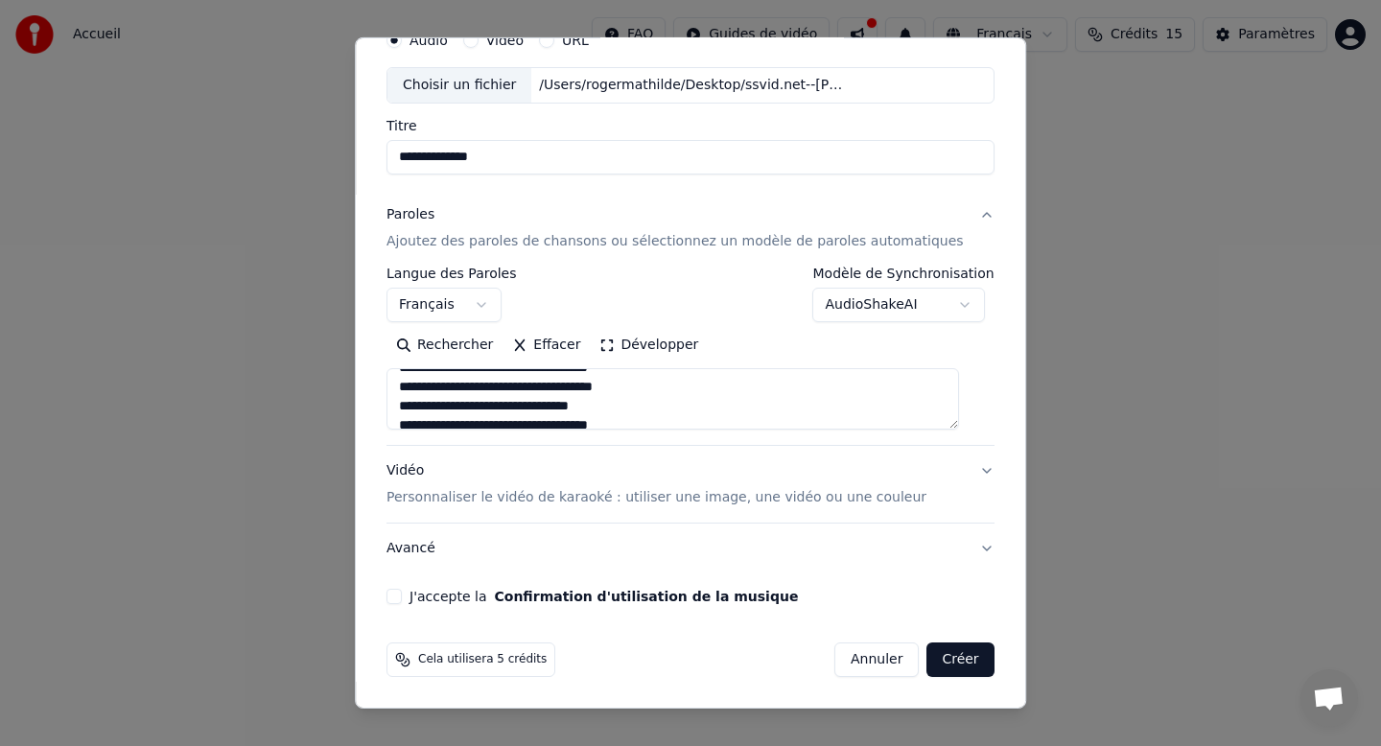
type textarea "**********"
click at [402, 593] on button "J'accepte la Confirmation d'utilisation de la musique" at bounding box center [393, 596] width 15 height 15
click at [954, 653] on button "Créer" at bounding box center [960, 659] width 67 height 35
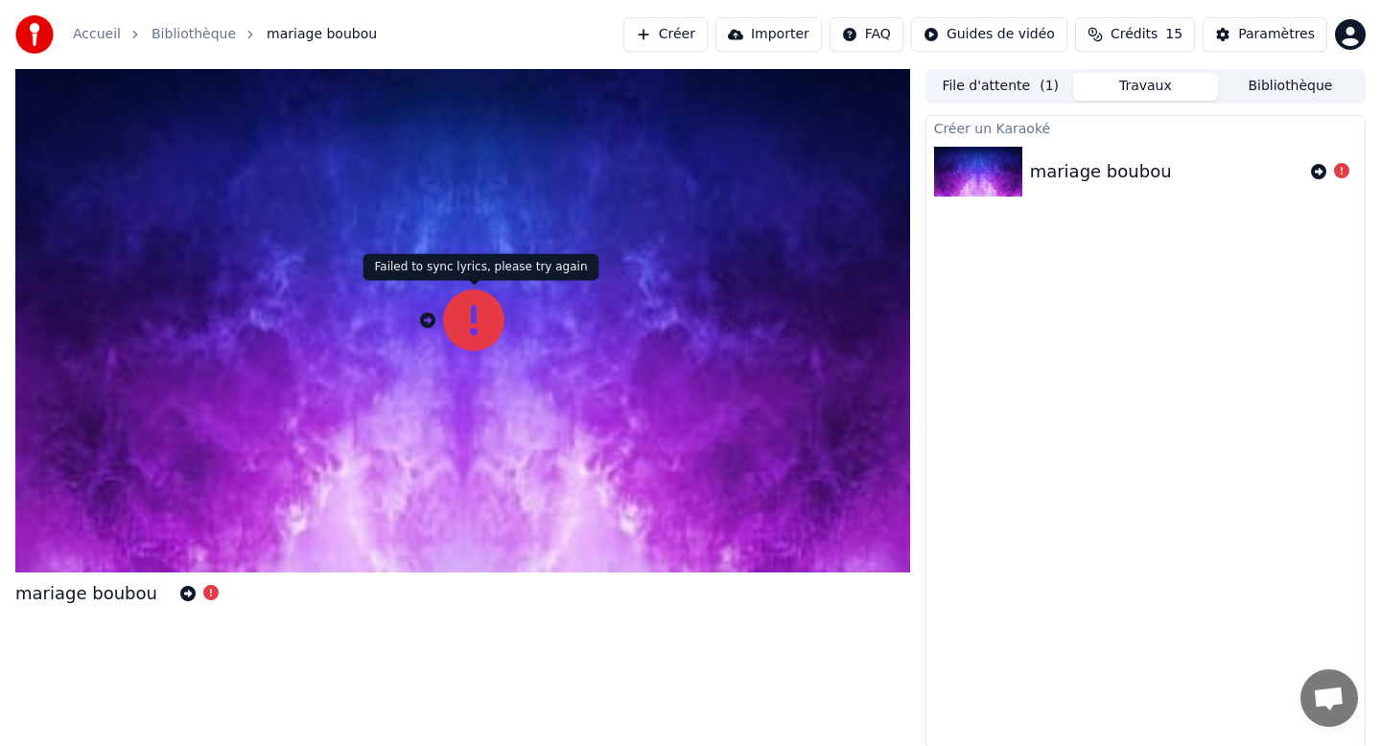
click at [472, 329] on icon at bounding box center [473, 320] width 61 height 61
click at [180, 591] on icon at bounding box center [187, 593] width 15 height 15
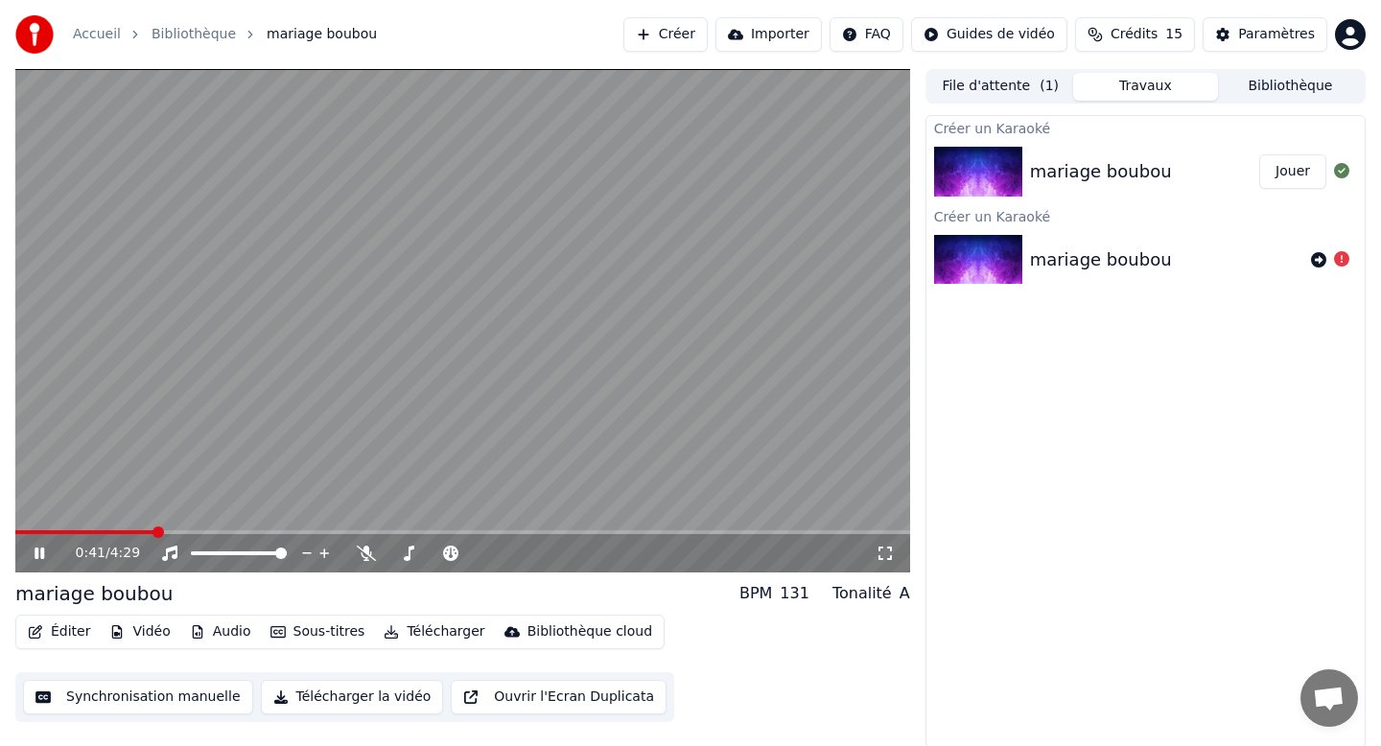
click at [48, 552] on icon at bounding box center [53, 553] width 45 height 15
click at [15, 531] on span at bounding box center [21, 532] width 12 height 12
click at [37, 555] on icon at bounding box center [40, 553] width 12 height 13
click at [22, 528] on span at bounding box center [28, 532] width 12 height 12
click at [25, 527] on span at bounding box center [31, 532] width 12 height 12
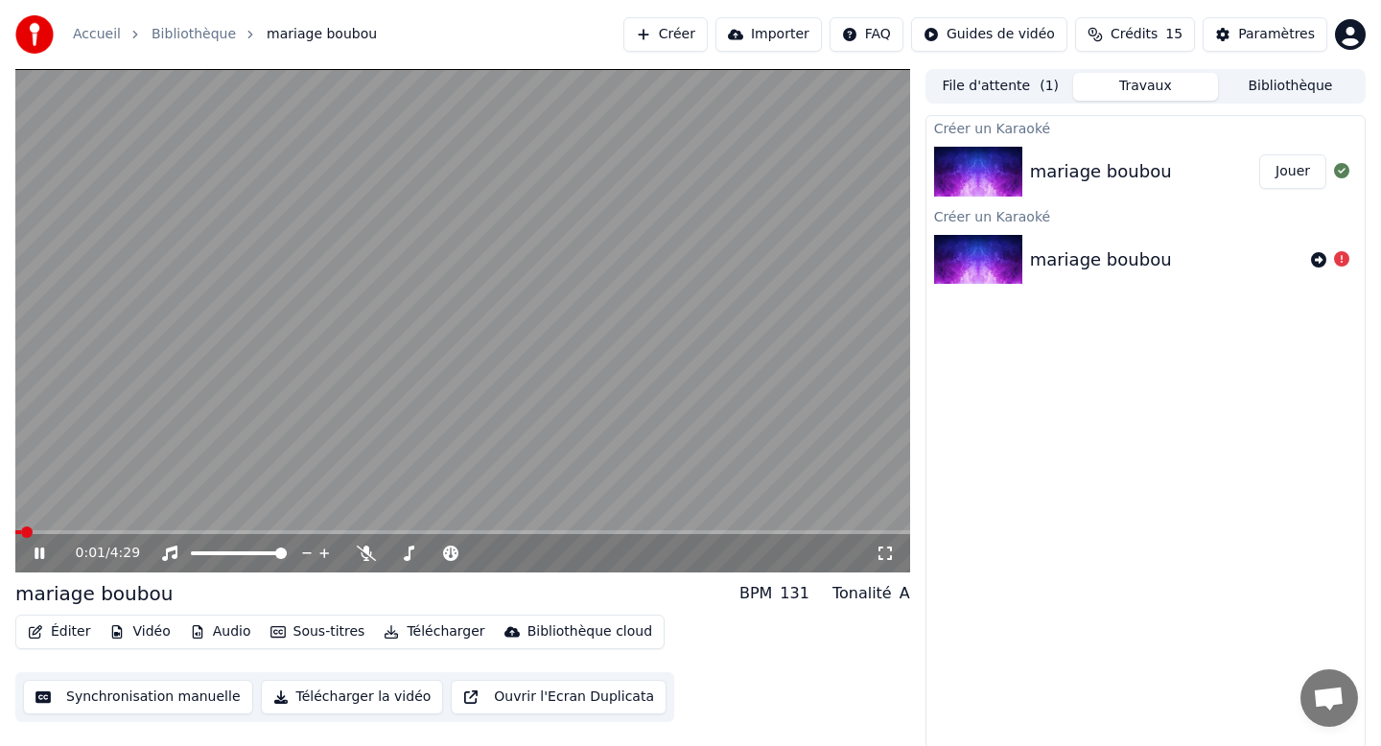
click at [37, 553] on icon at bounding box center [40, 553] width 10 height 12
click at [37, 551] on icon at bounding box center [40, 553] width 12 height 13
click at [37, 551] on icon at bounding box center [40, 553] width 10 height 12
click at [42, 553] on icon at bounding box center [40, 553] width 12 height 13
click at [42, 553] on icon at bounding box center [40, 553] width 10 height 12
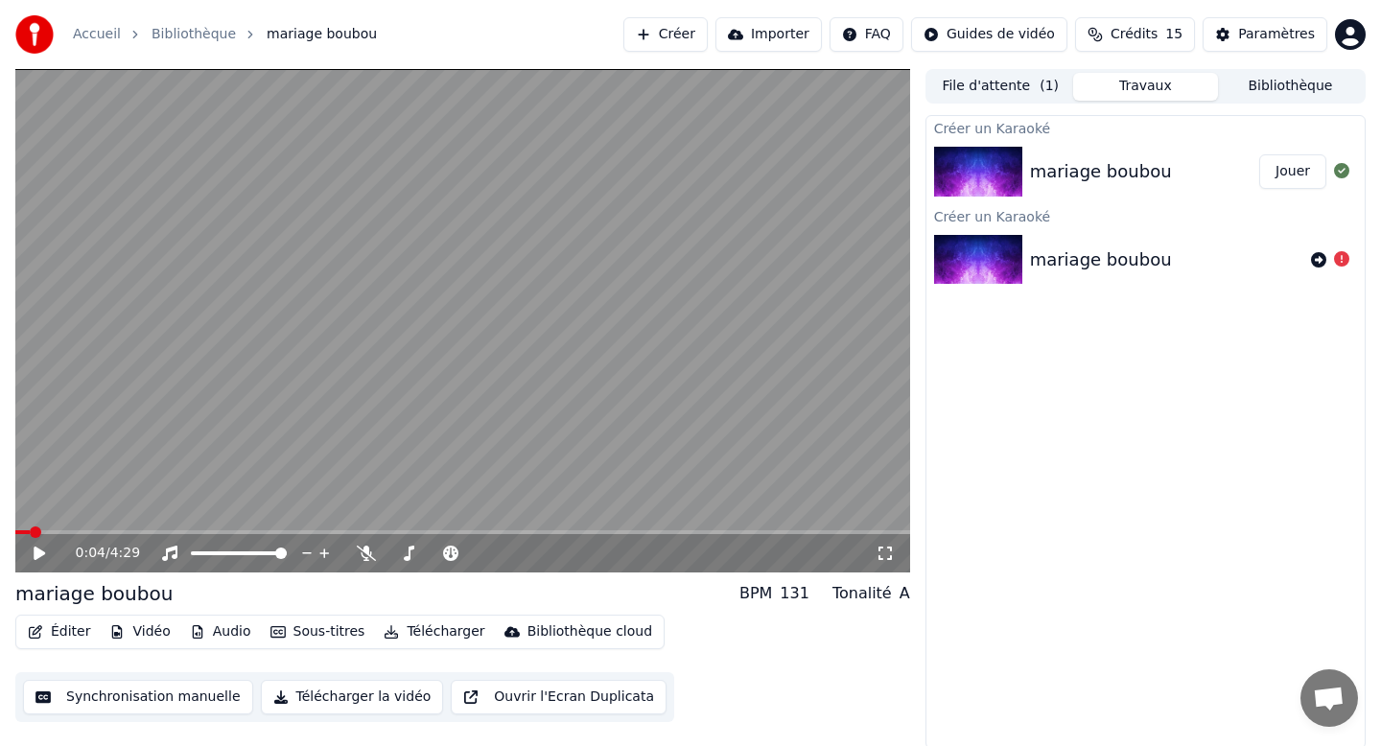
click at [42, 553] on icon at bounding box center [40, 553] width 12 height 13
click at [42, 553] on icon at bounding box center [40, 553] width 10 height 12
click at [42, 553] on icon at bounding box center [40, 553] width 12 height 13
click at [42, 553] on icon at bounding box center [40, 553] width 10 height 12
click at [15, 529] on span at bounding box center [21, 532] width 12 height 12
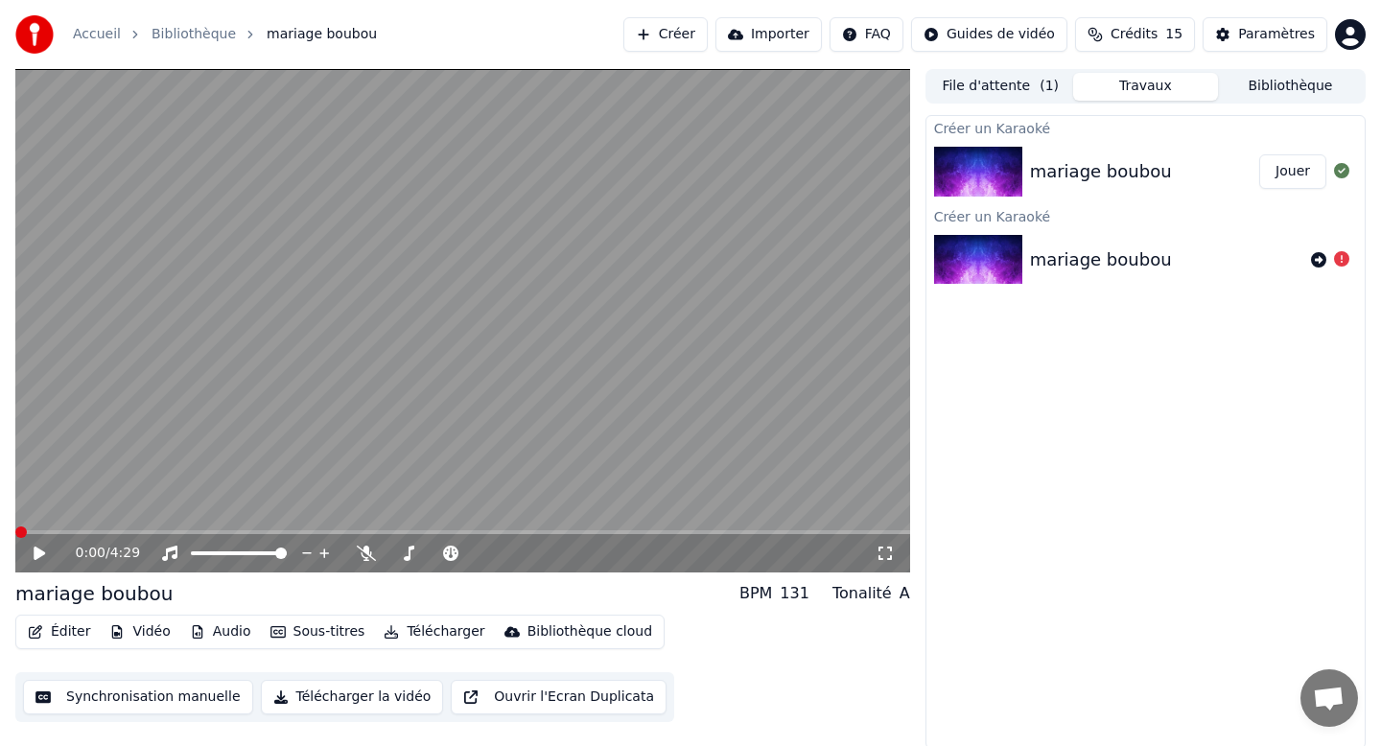
click at [38, 553] on icon at bounding box center [40, 553] width 12 height 13
click at [15, 533] on span at bounding box center [21, 532] width 12 height 12
click at [35, 556] on icon at bounding box center [40, 553] width 10 height 12
click at [32, 532] on span at bounding box center [38, 532] width 12 height 12
click at [35, 556] on icon at bounding box center [40, 553] width 12 height 13
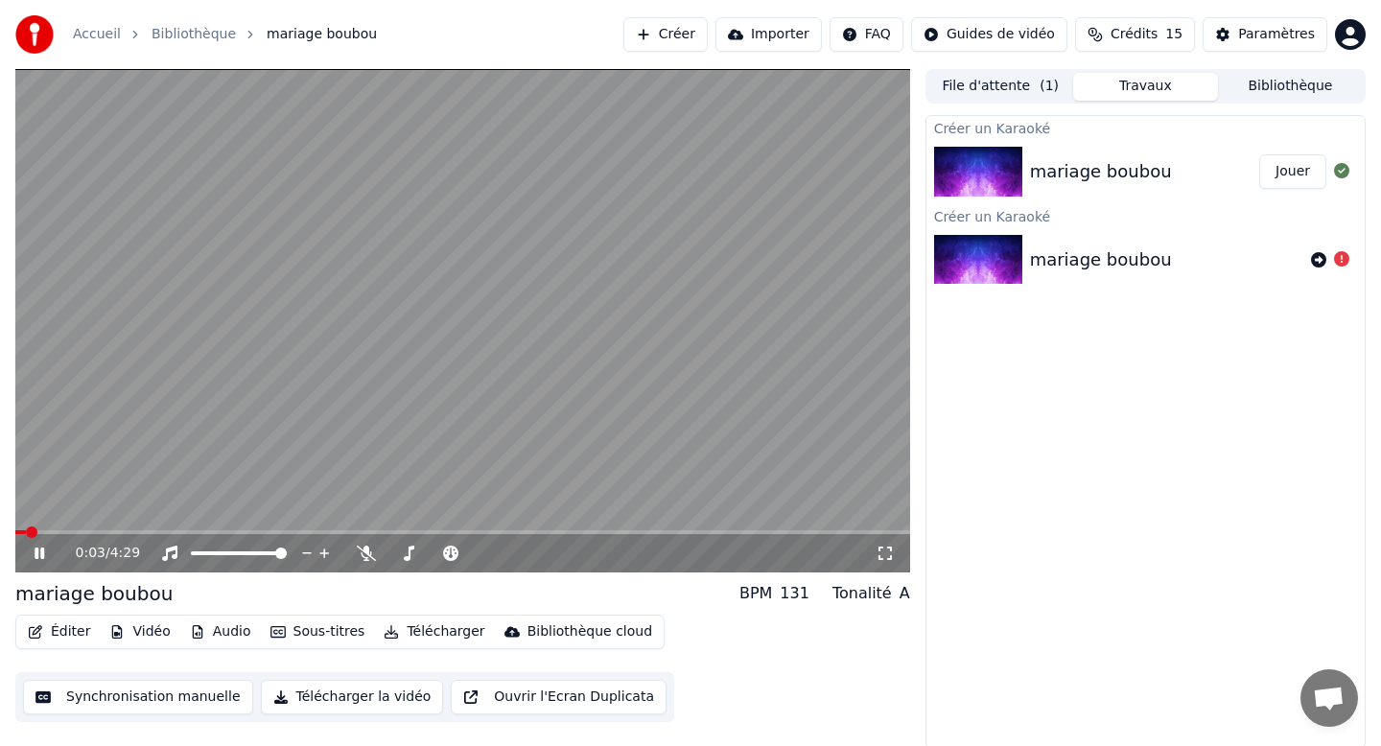
click at [36, 552] on icon at bounding box center [40, 553] width 10 height 12
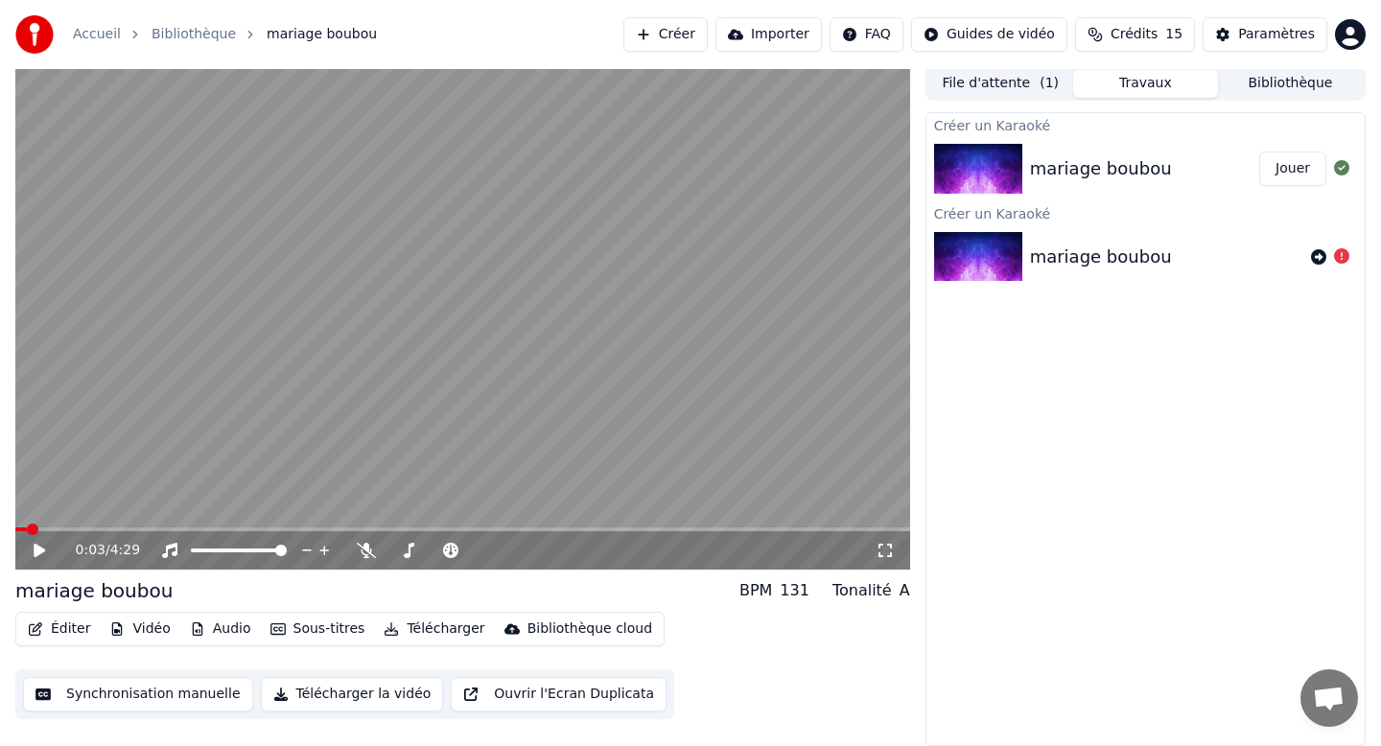
click at [40, 550] on icon at bounding box center [40, 550] width 12 height 13
click at [40, 550] on icon at bounding box center [40, 551] width 10 height 12
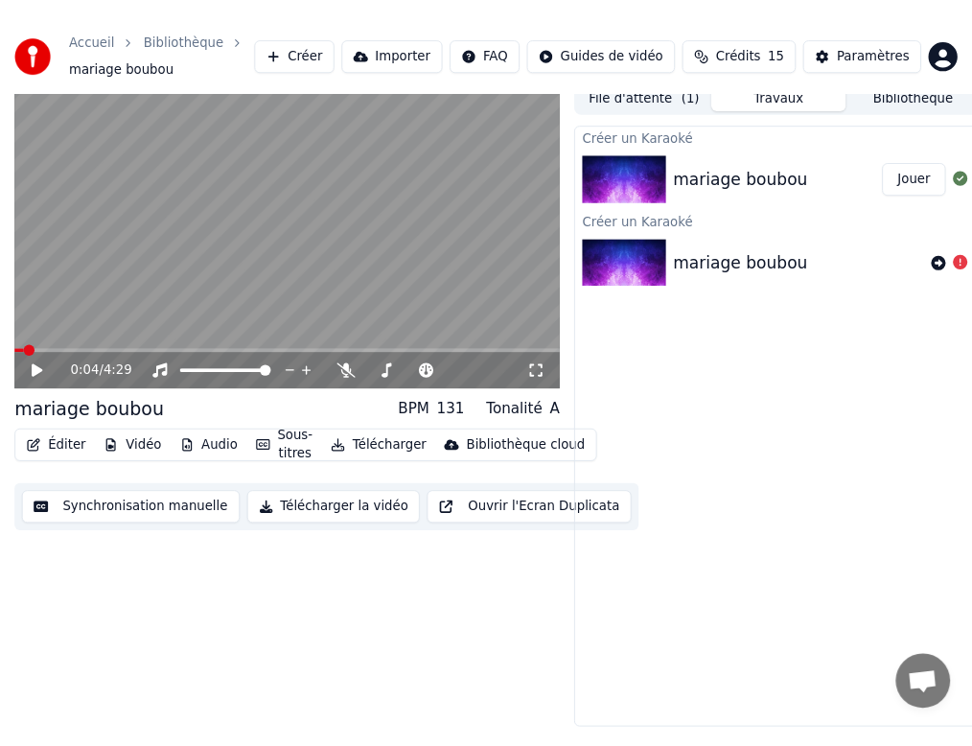
scroll to position [41, 0]
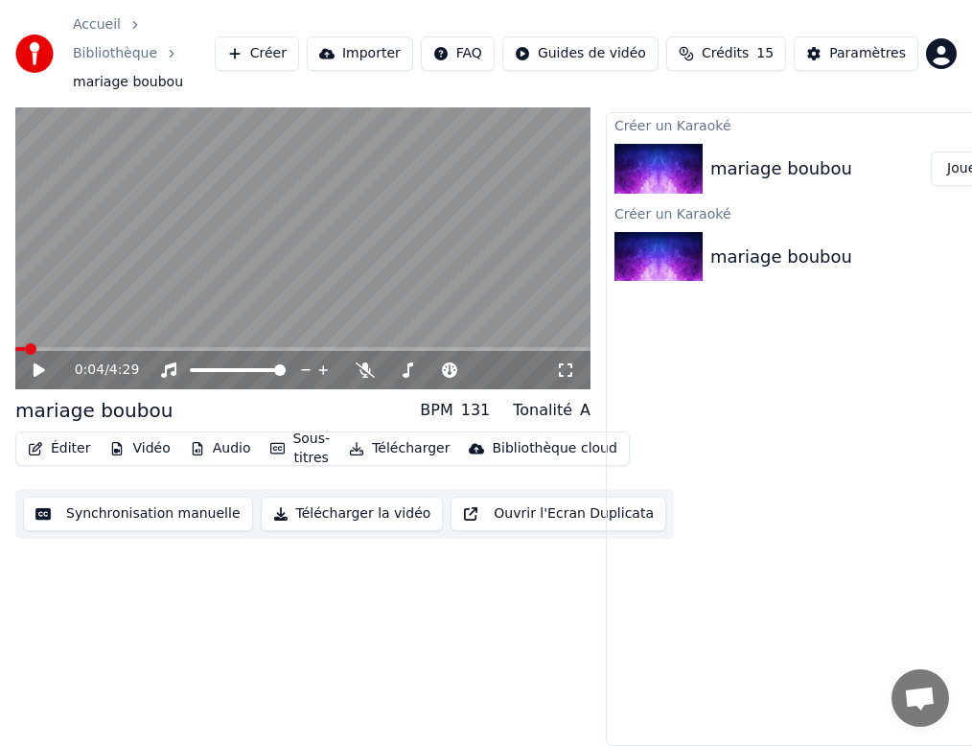
click at [41, 377] on icon at bounding box center [53, 369] width 44 height 15
click at [40, 374] on icon at bounding box center [40, 370] width 10 height 12
click at [15, 345] on span at bounding box center [21, 349] width 12 height 12
click at [37, 370] on icon at bounding box center [40, 369] width 12 height 13
click at [40, 365] on icon at bounding box center [40, 370] width 10 height 12
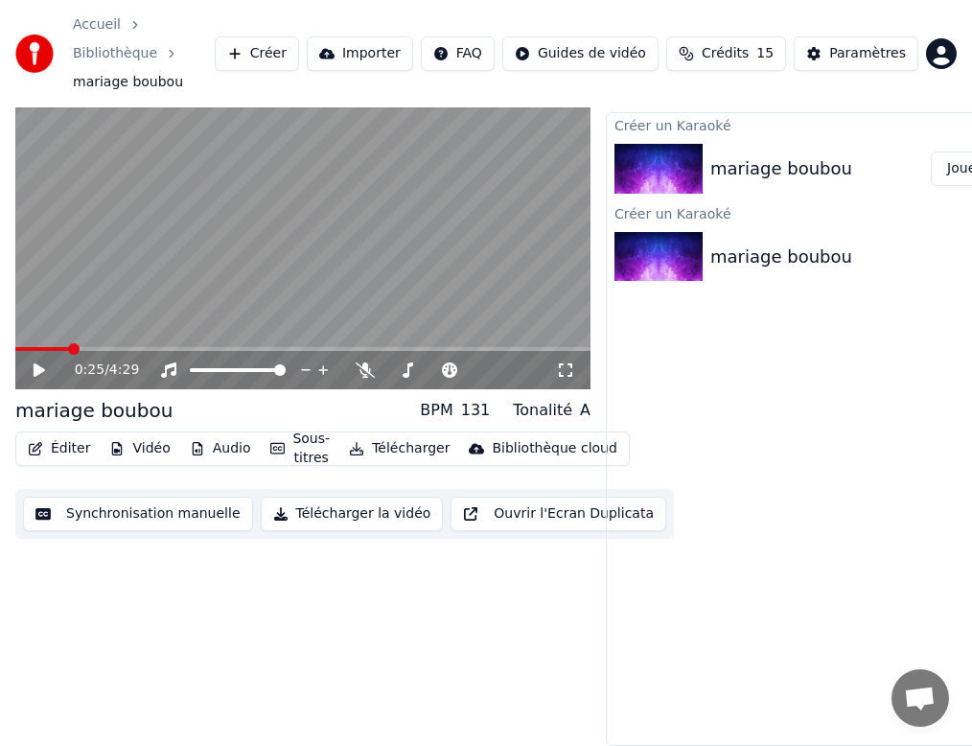
click at [184, 516] on button "Synchronisation manuelle" at bounding box center [138, 514] width 230 height 35
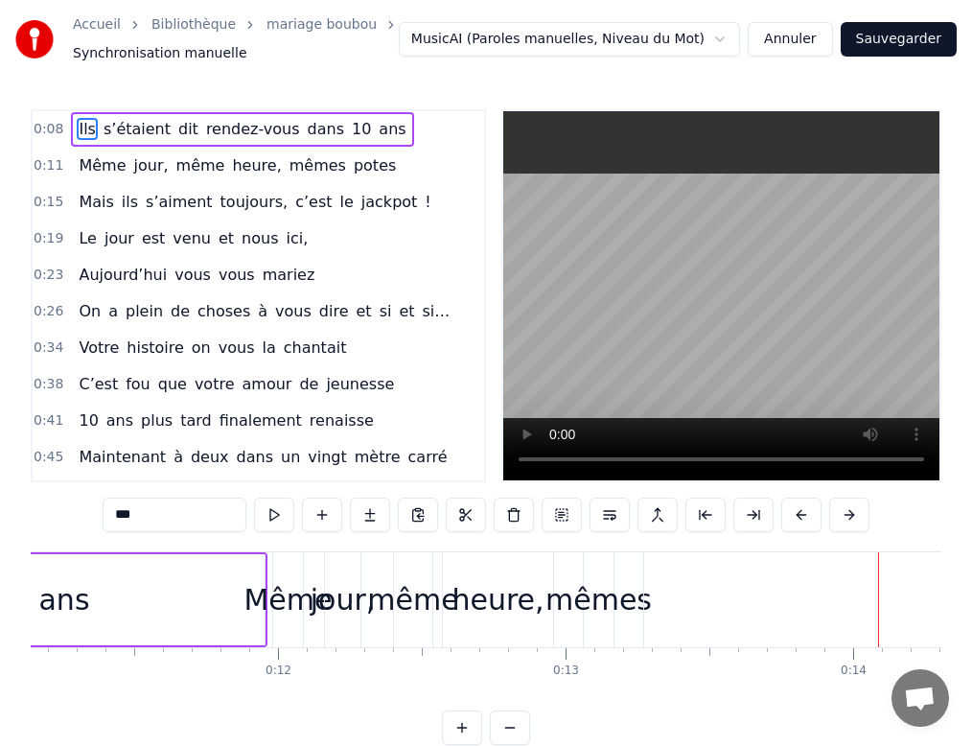
scroll to position [0, 3206]
click at [318, 629] on div "Même jour, même heure, mêmes potes" at bounding box center [822, 599] width 1105 height 95
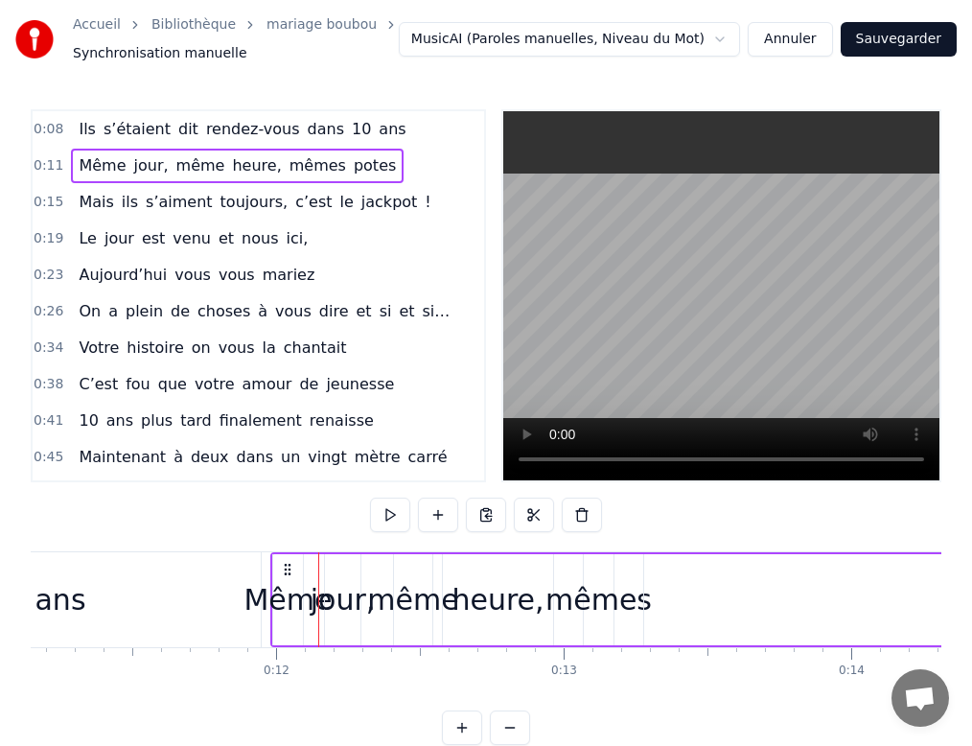
click at [289, 569] on circle at bounding box center [289, 569] width 1 height 1
click at [286, 568] on icon at bounding box center [287, 569] width 15 height 15
click at [326, 574] on div "jour," at bounding box center [342, 599] width 35 height 91
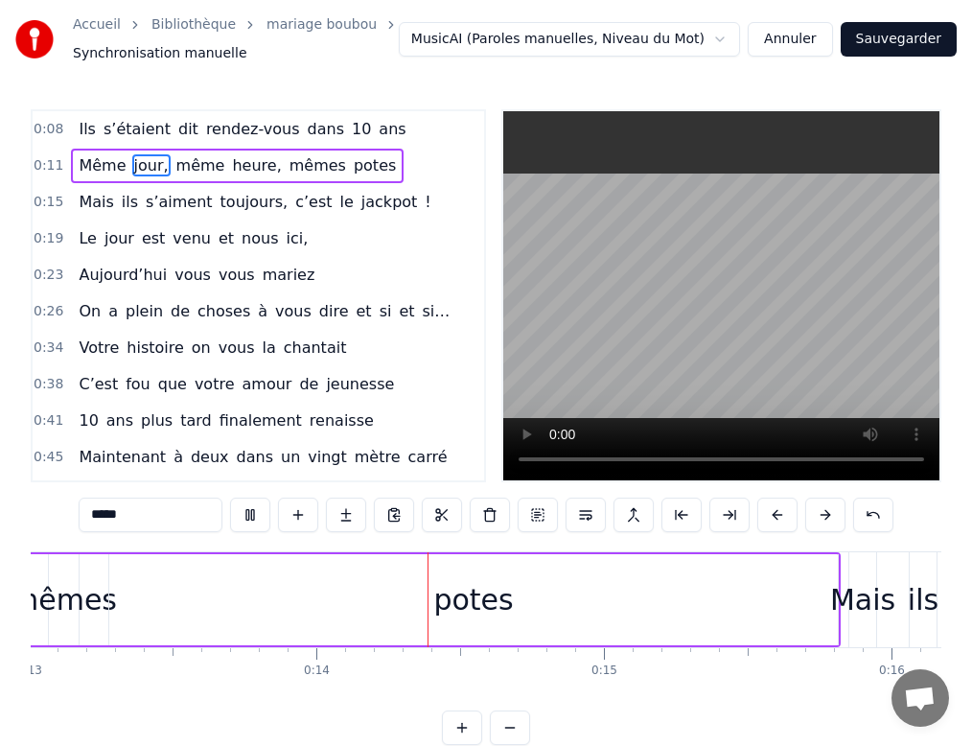
scroll to position [0, 3862]
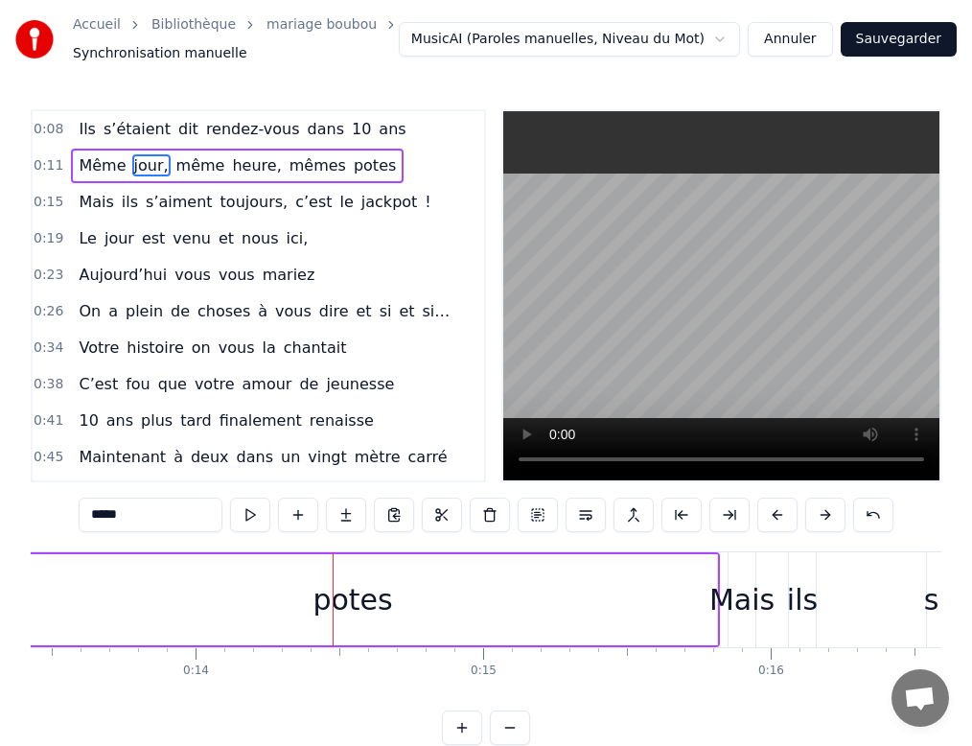
drag, startPoint x: 705, startPoint y: 583, endPoint x: 661, endPoint y: 587, distance: 44.3
click at [661, 587] on div "potes" at bounding box center [352, 599] width 729 height 91
type input "*****"
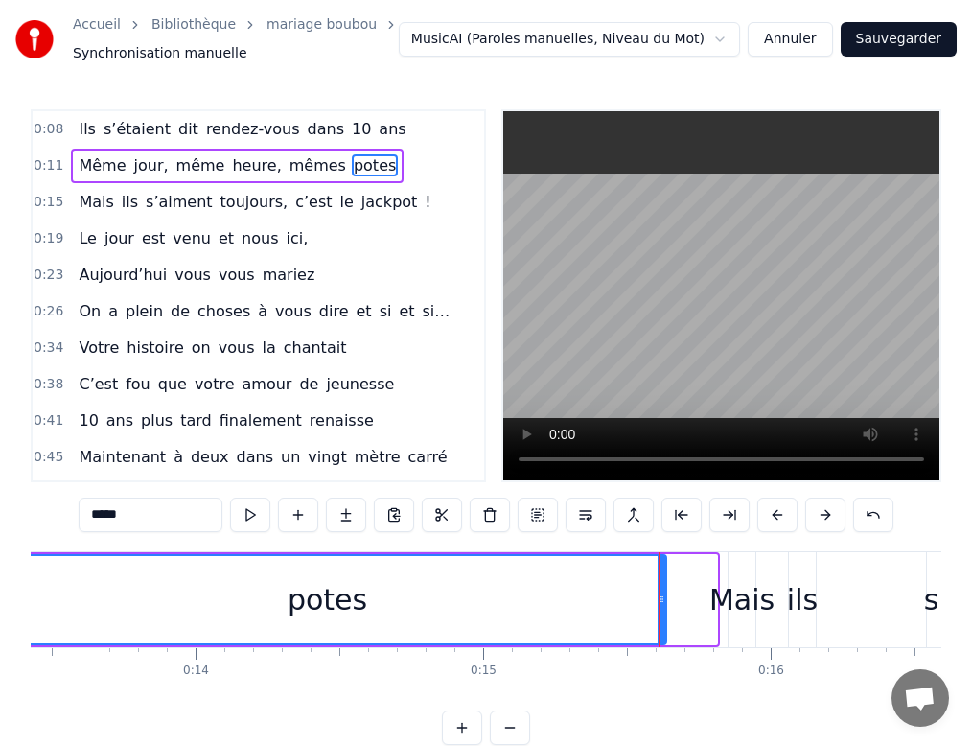
drag, startPoint x: 709, startPoint y: 577, endPoint x: 658, endPoint y: 577, distance: 50.8
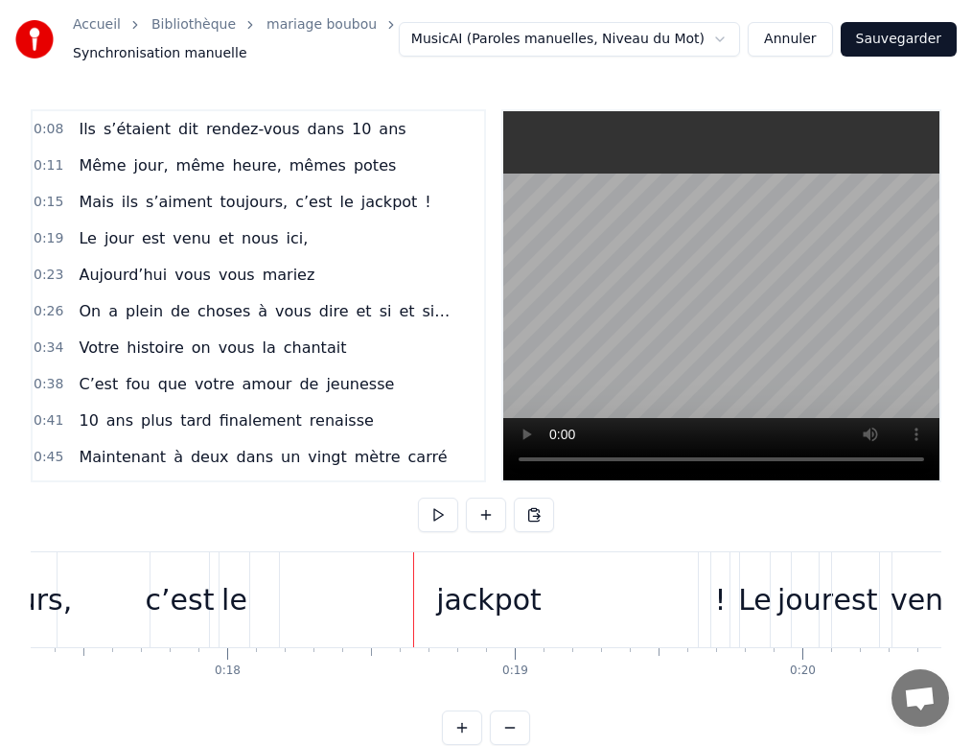
scroll to position [0, 4986]
click at [152, 586] on div "c’est" at bounding box center [175, 599] width 69 height 43
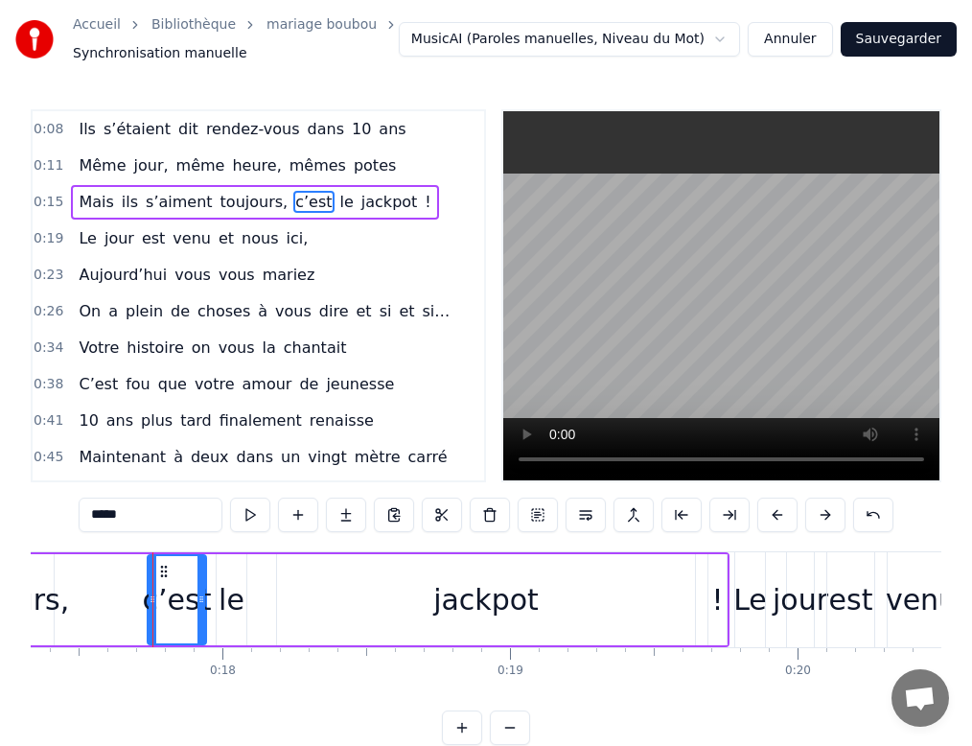
click at [229, 588] on div "le" at bounding box center [232, 599] width 26 height 43
type input "**"
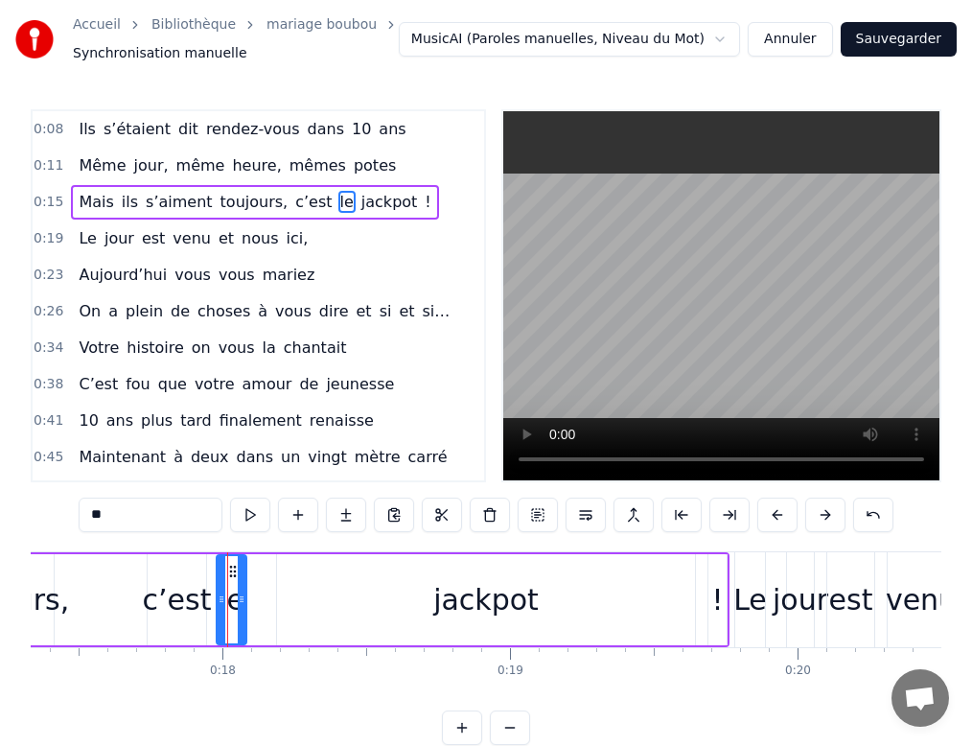
drag, startPoint x: 232, startPoint y: 588, endPoint x: 298, endPoint y: 587, distance: 66.2
click at [298, 587] on div "Mais ils s’aiment toujours, c’est le jackpot !" at bounding box center [167, 599] width 1126 height 95
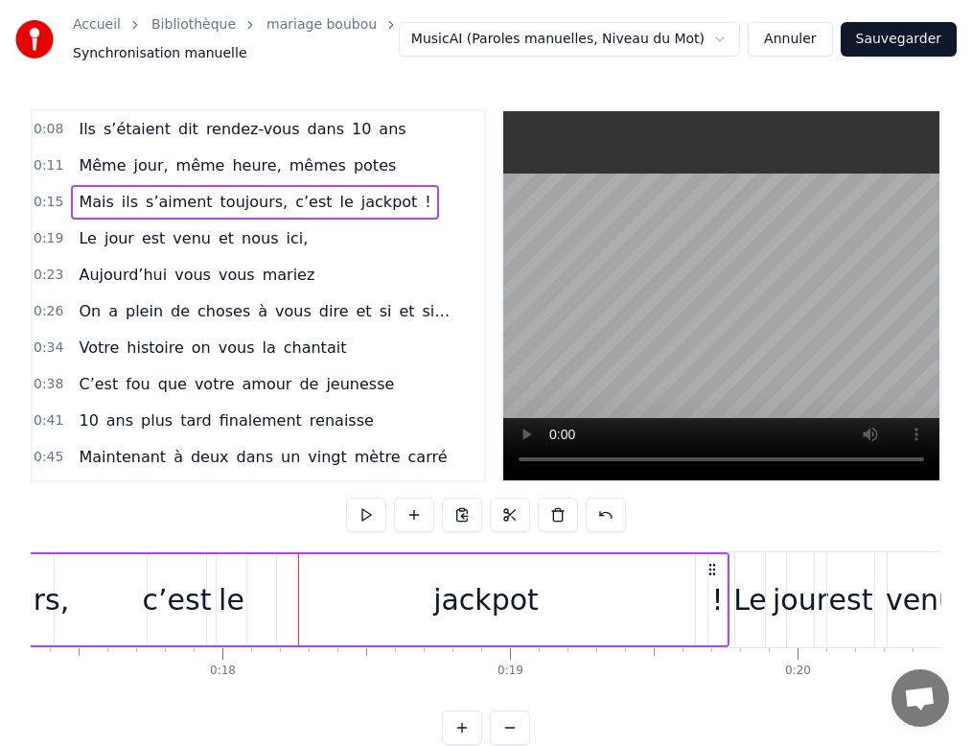
drag, startPoint x: 231, startPoint y: 583, endPoint x: 317, endPoint y: 589, distance: 86.5
click at [317, 589] on div "Mais ils s’aiment toujours, c’est le jackpot !" at bounding box center [167, 599] width 1126 height 95
drag, startPoint x: 626, startPoint y: 596, endPoint x: 679, endPoint y: 597, distance: 52.7
click at [679, 597] on div "jackpot" at bounding box center [486, 599] width 418 height 91
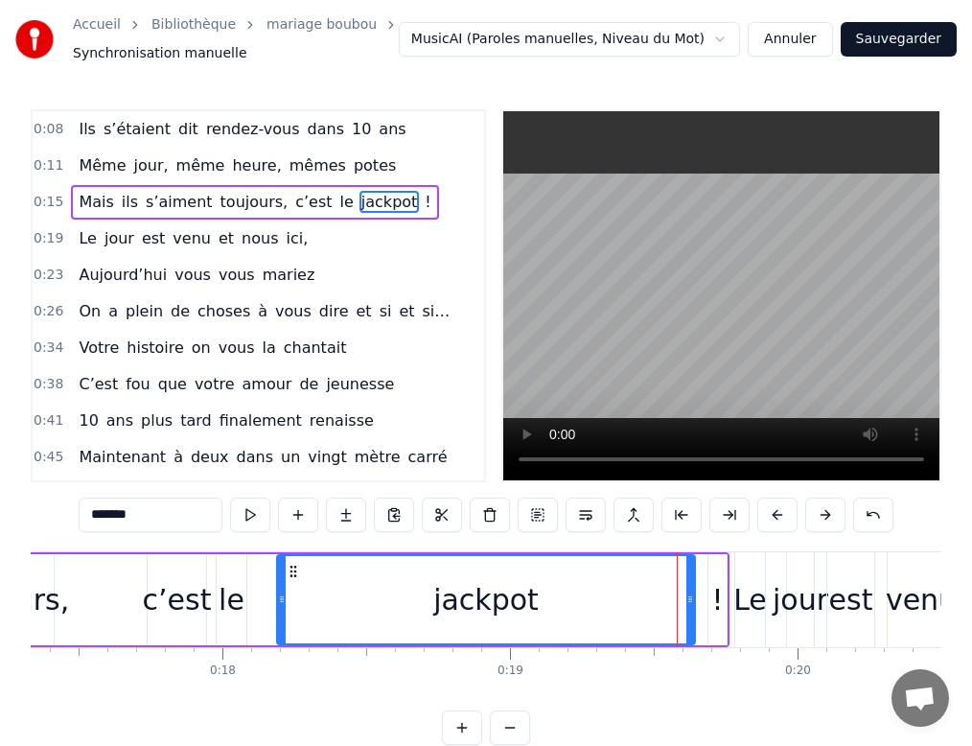
click at [720, 594] on div "!" at bounding box center [717, 599] width 12 height 43
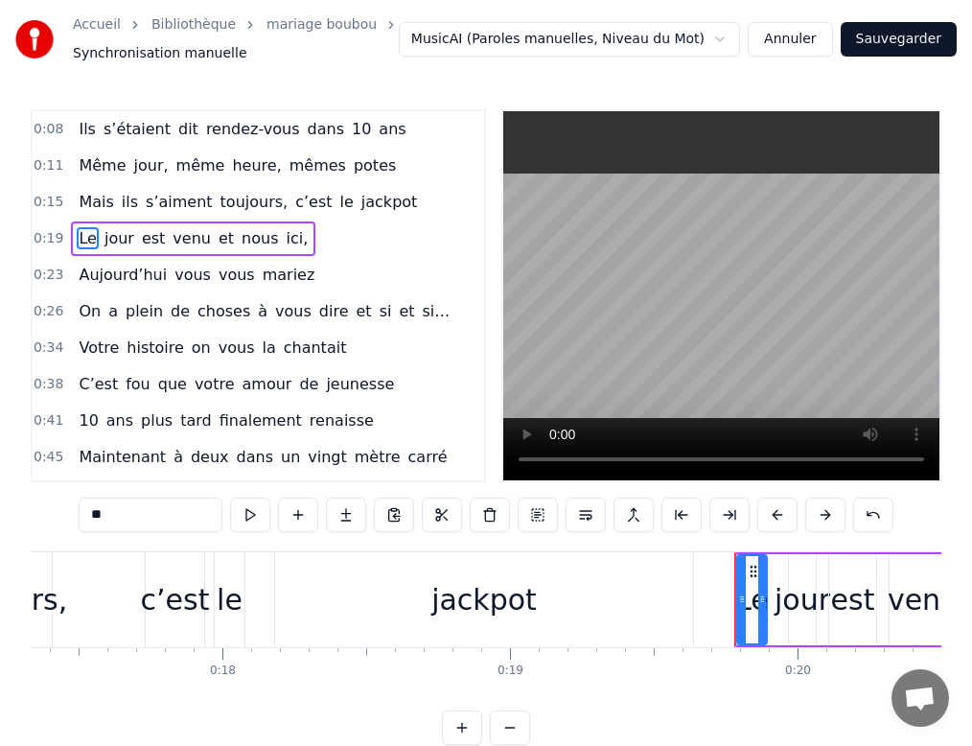
click at [648, 591] on div "jackpot" at bounding box center [484, 599] width 418 height 95
type input "*******"
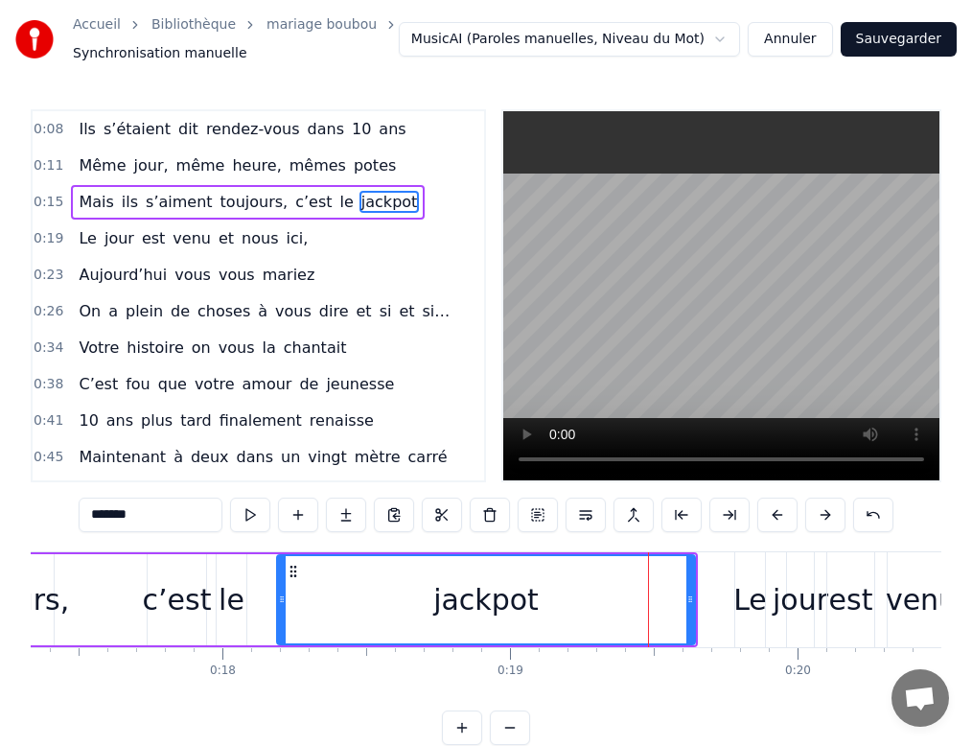
scroll to position [0, 5074]
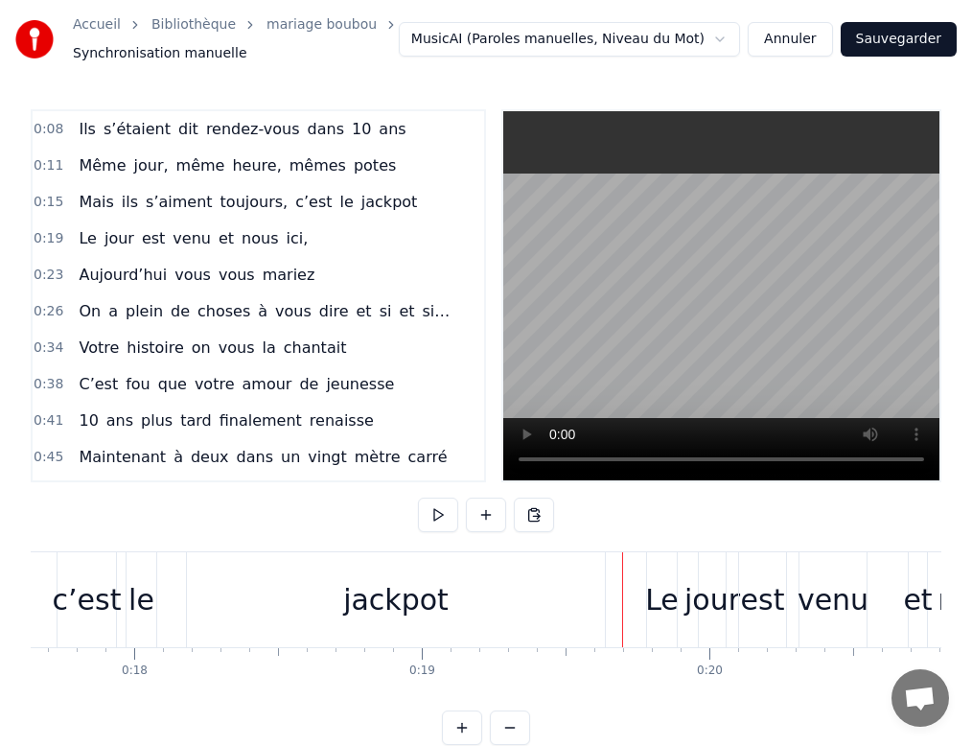
click at [595, 596] on div "jackpot" at bounding box center [396, 599] width 418 height 95
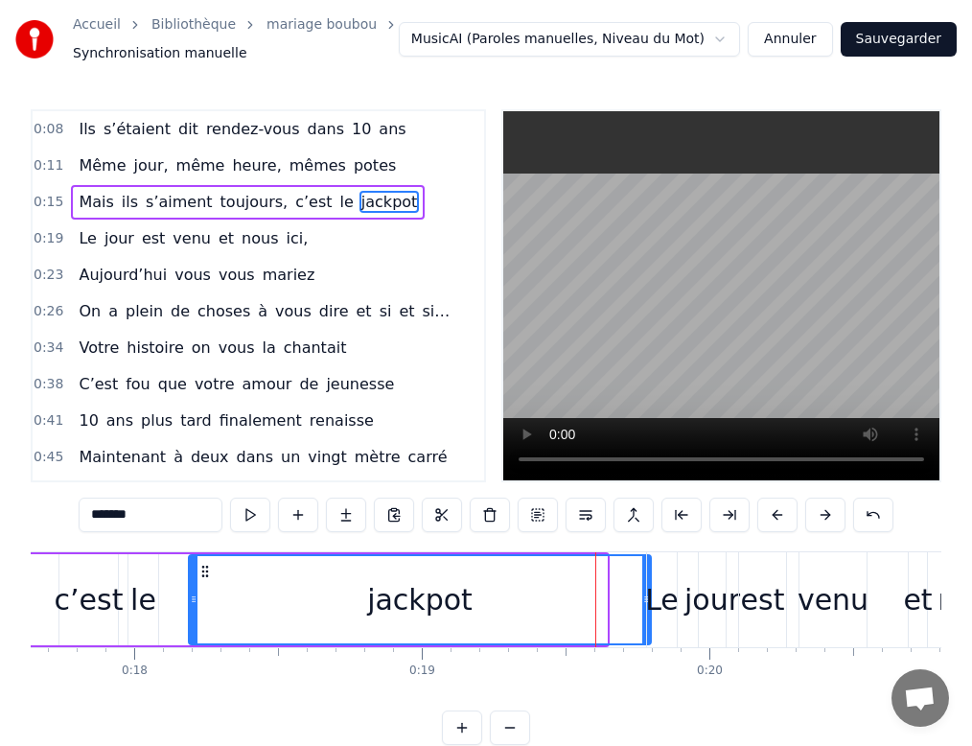
drag, startPoint x: 602, startPoint y: 597, endPoint x: 646, endPoint y: 594, distance: 44.2
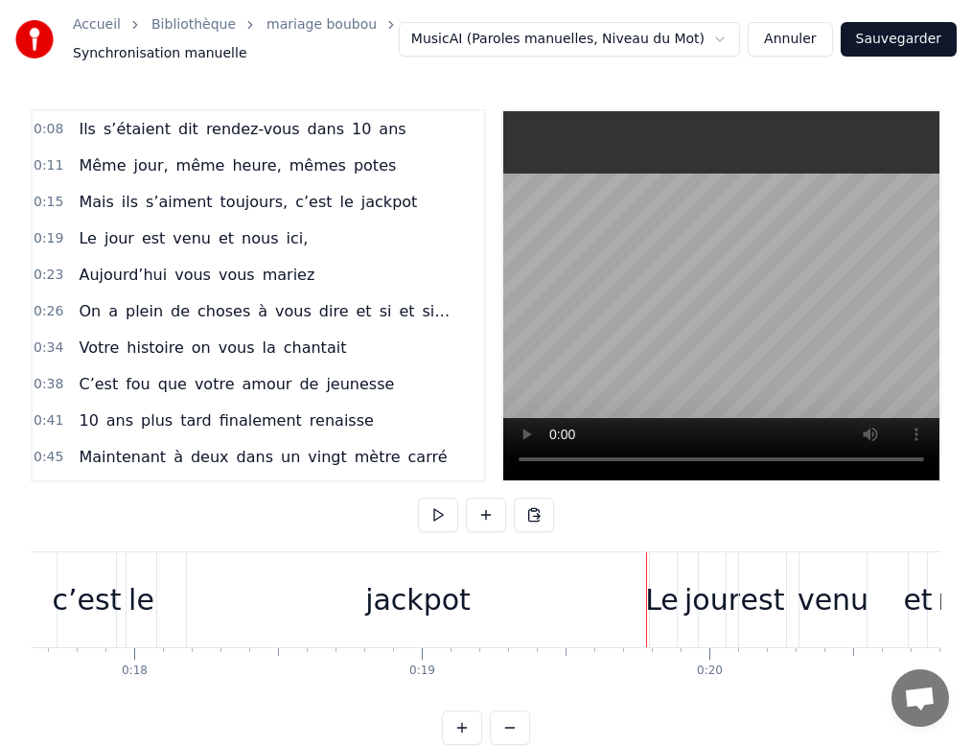
click at [194, 597] on div "jackpot" at bounding box center [418, 599] width 462 height 95
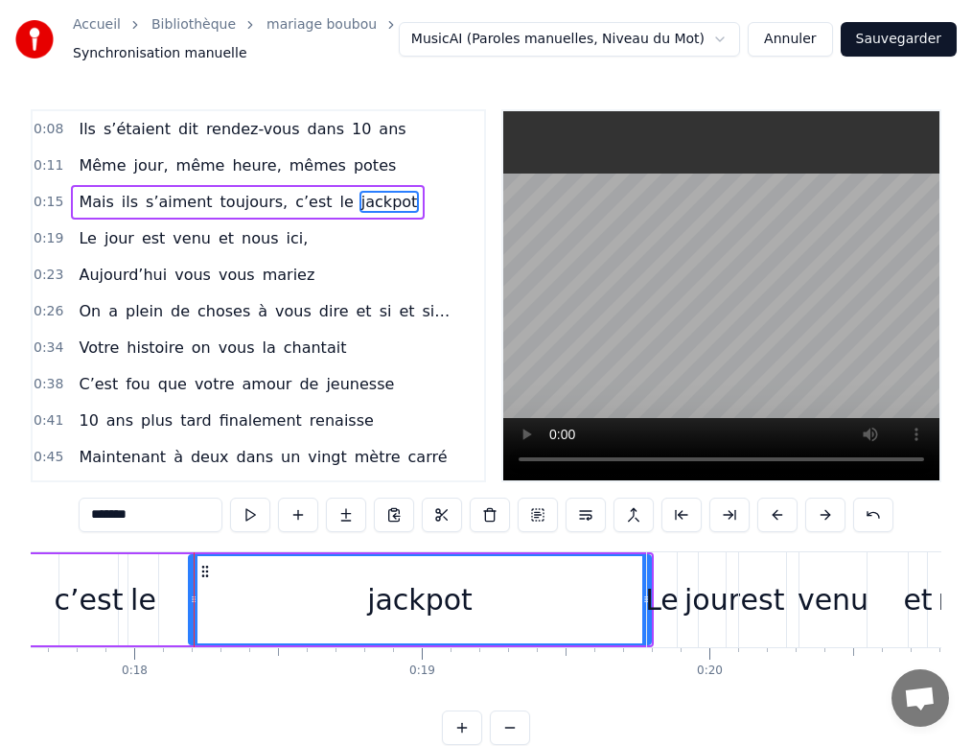
click at [194, 595] on div at bounding box center [194, 599] width 1 height 95
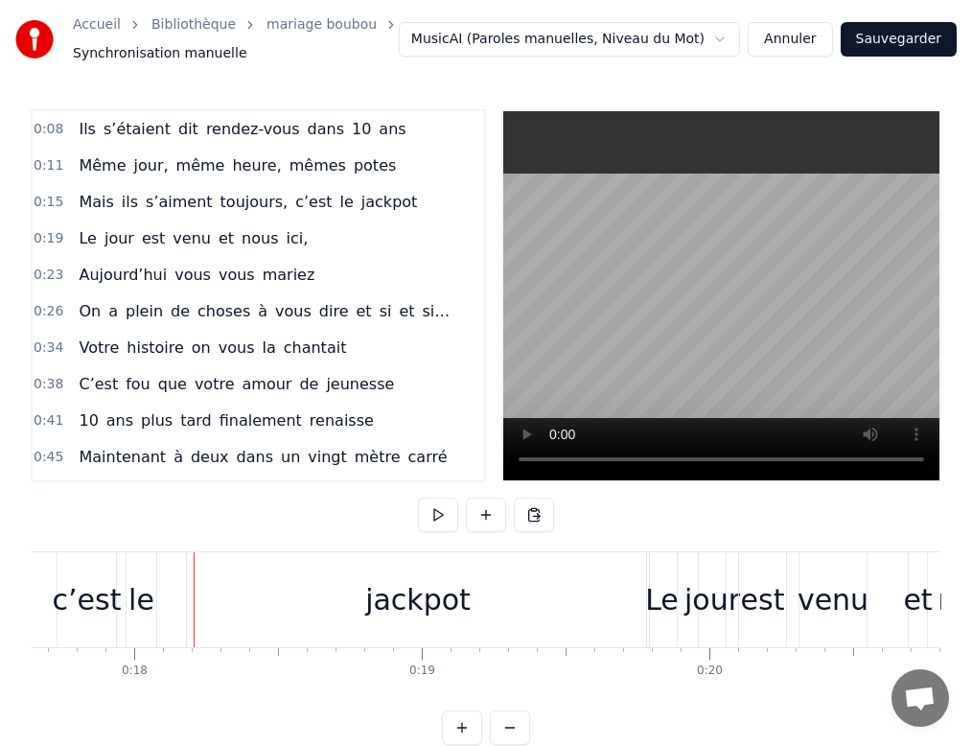
click at [192, 595] on div "jackpot" at bounding box center [418, 599] width 462 height 95
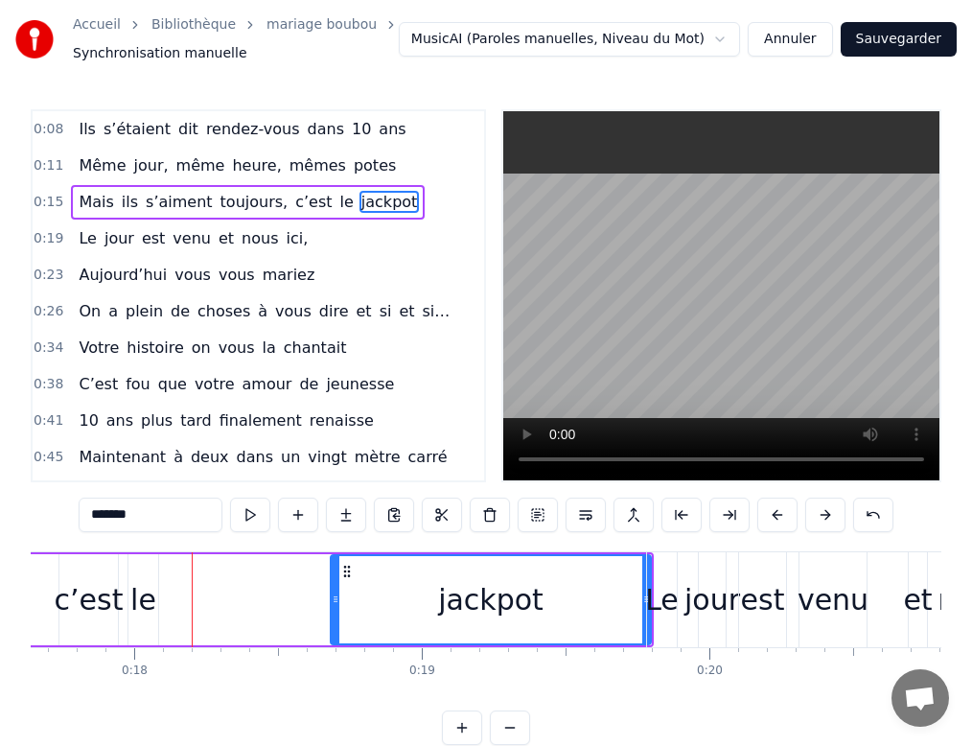
drag, startPoint x: 197, startPoint y: 595, endPoint x: 339, endPoint y: 595, distance: 142.9
click at [339, 595] on icon at bounding box center [336, 599] width 8 height 15
drag, startPoint x: 144, startPoint y: 602, endPoint x: 224, endPoint y: 600, distance: 80.6
click at [230, 600] on div "Mais ils s’aiment toujours, c’est le jackpot" at bounding box center [85, 599] width 1138 height 95
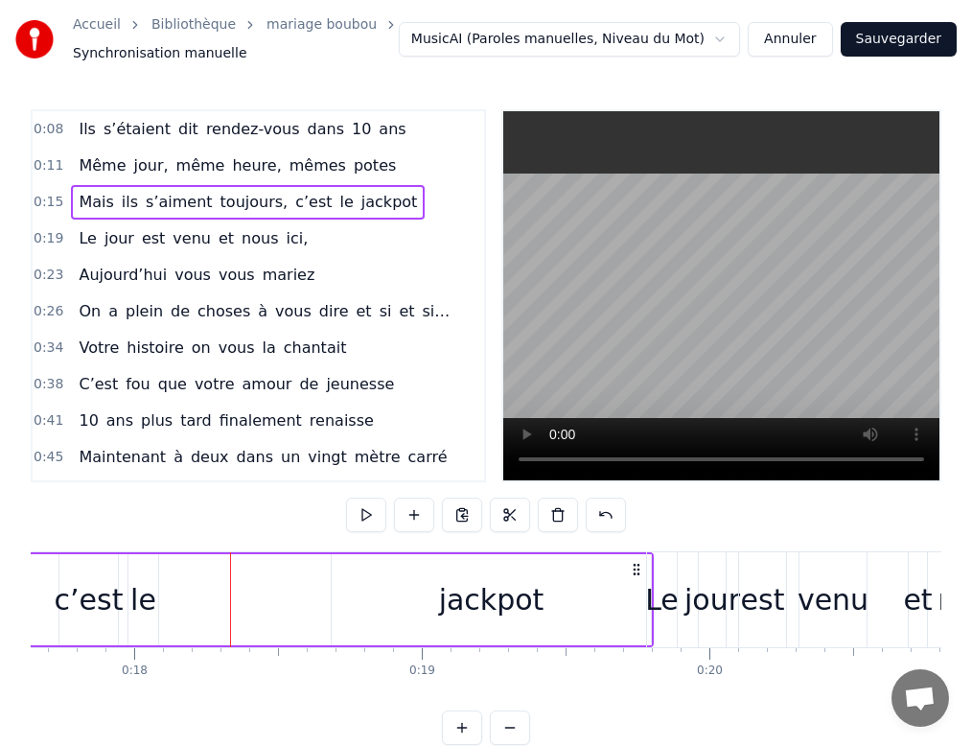
click at [146, 594] on div "le" at bounding box center [143, 599] width 26 height 43
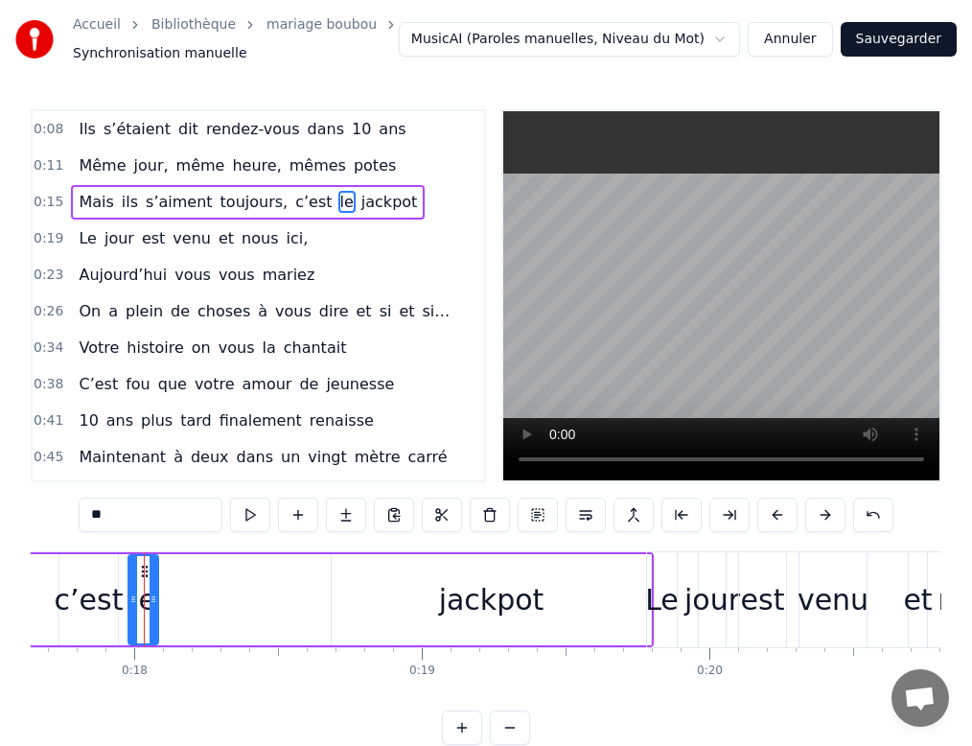
drag, startPoint x: 146, startPoint y: 594, endPoint x: 272, endPoint y: 593, distance: 126.6
click at [272, 593] on div "Mais ils s’aiment toujours, c’est le jackpot" at bounding box center [85, 599] width 1138 height 95
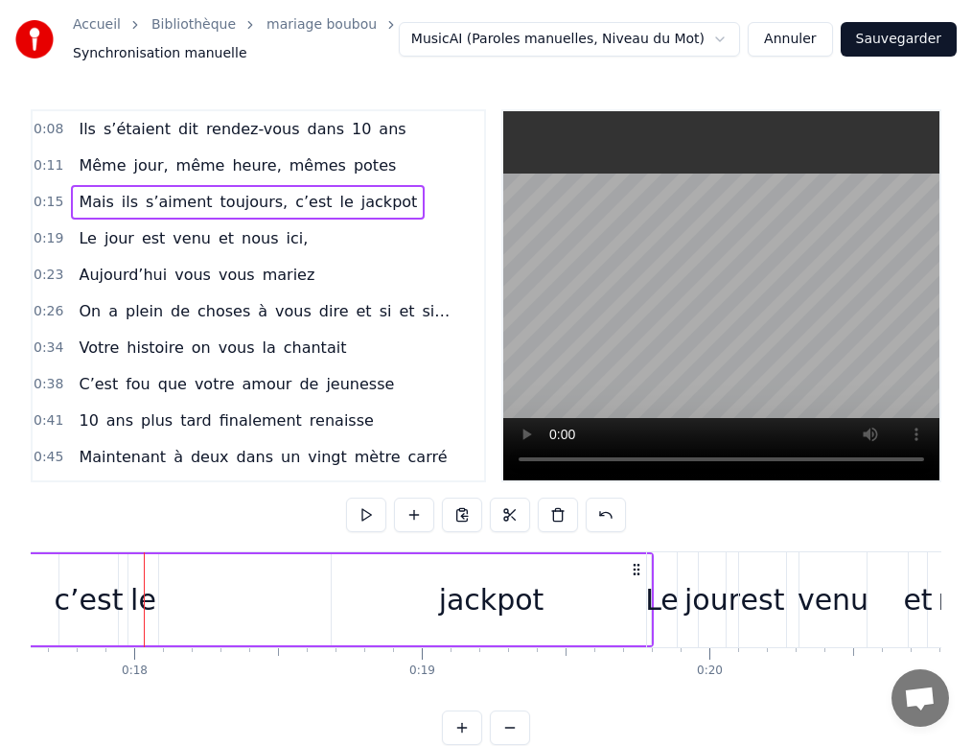
click at [144, 570] on div at bounding box center [144, 599] width 1 height 95
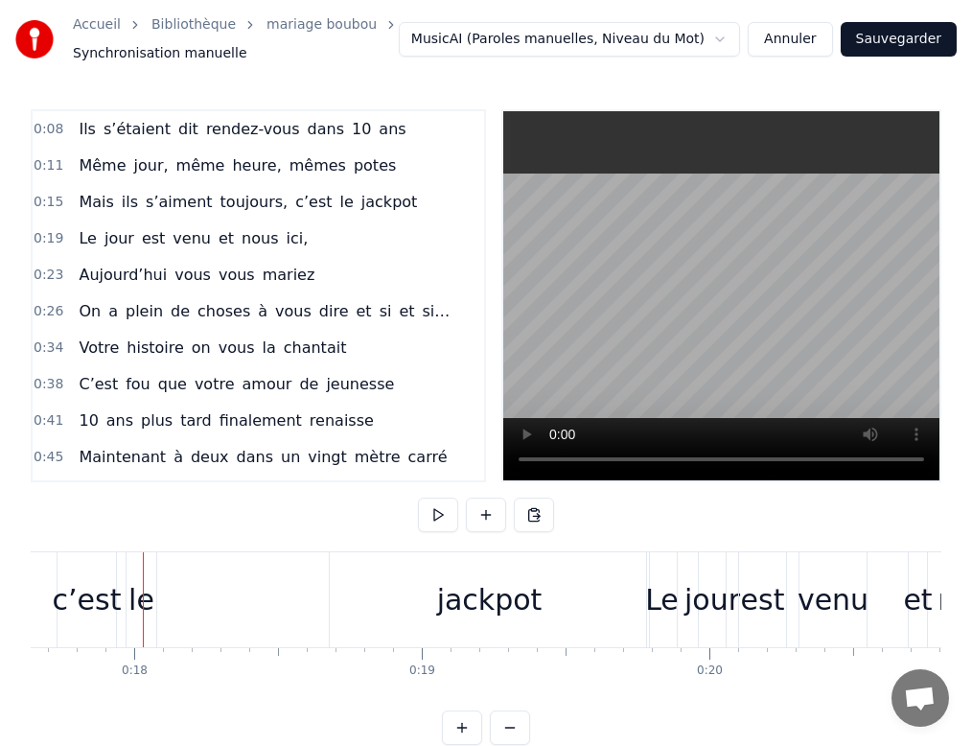
click at [147, 570] on div "le" at bounding box center [142, 599] width 30 height 95
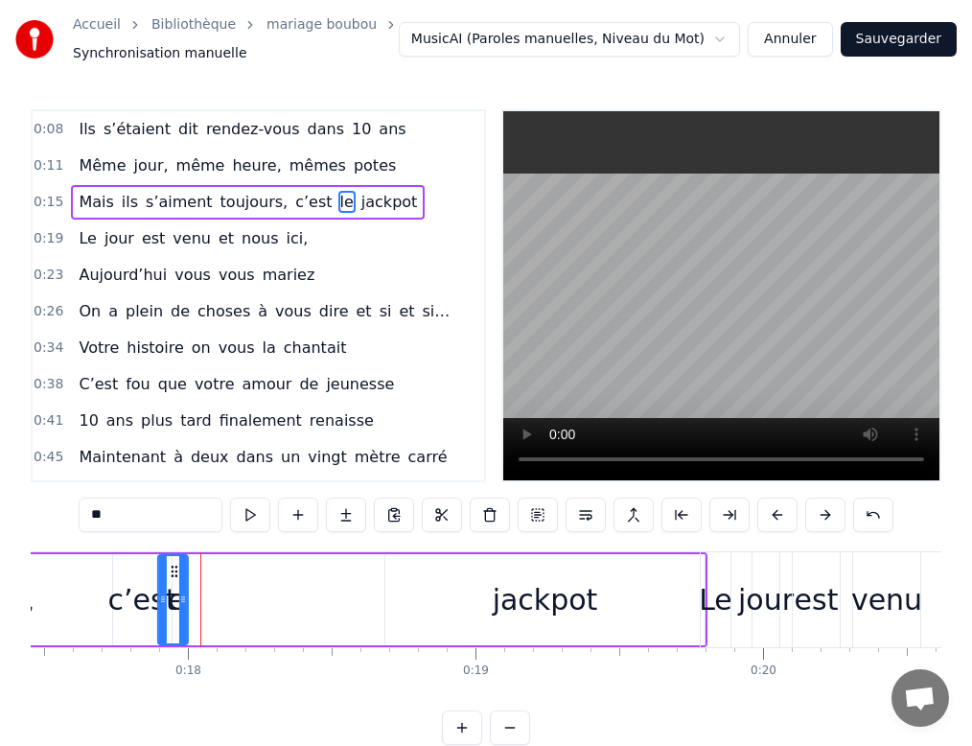
scroll to position [0, 5016]
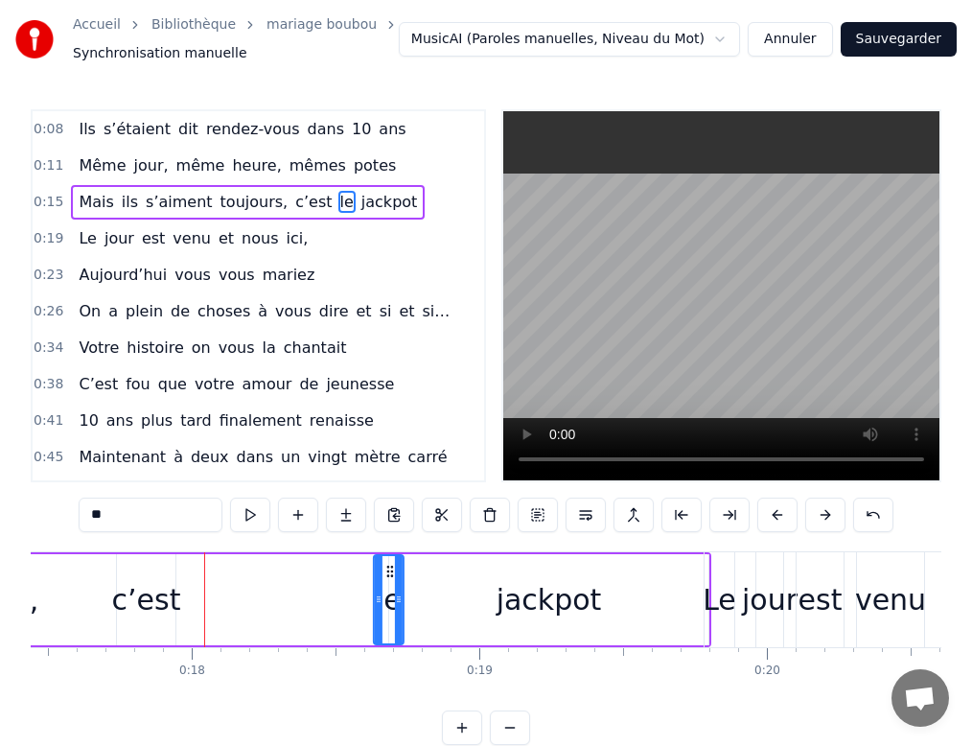
drag, startPoint x: 146, startPoint y: 568, endPoint x: 390, endPoint y: 587, distance: 245.2
click at [390, 587] on div "le" at bounding box center [389, 599] width 28 height 87
drag, startPoint x: 141, startPoint y: 583, endPoint x: 198, endPoint y: 580, distance: 57.6
click at [198, 580] on div "Mais ils s’aiment toujours, c’est le jackpot" at bounding box center [142, 599] width 1138 height 95
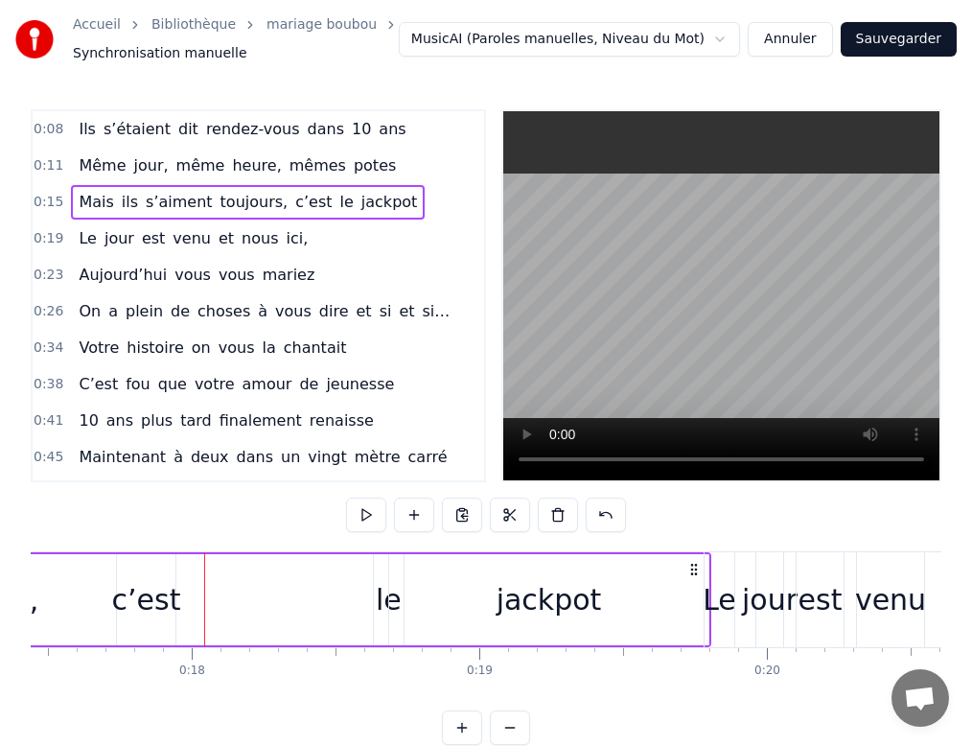
click at [155, 570] on div "c’est" at bounding box center [146, 599] width 58 height 91
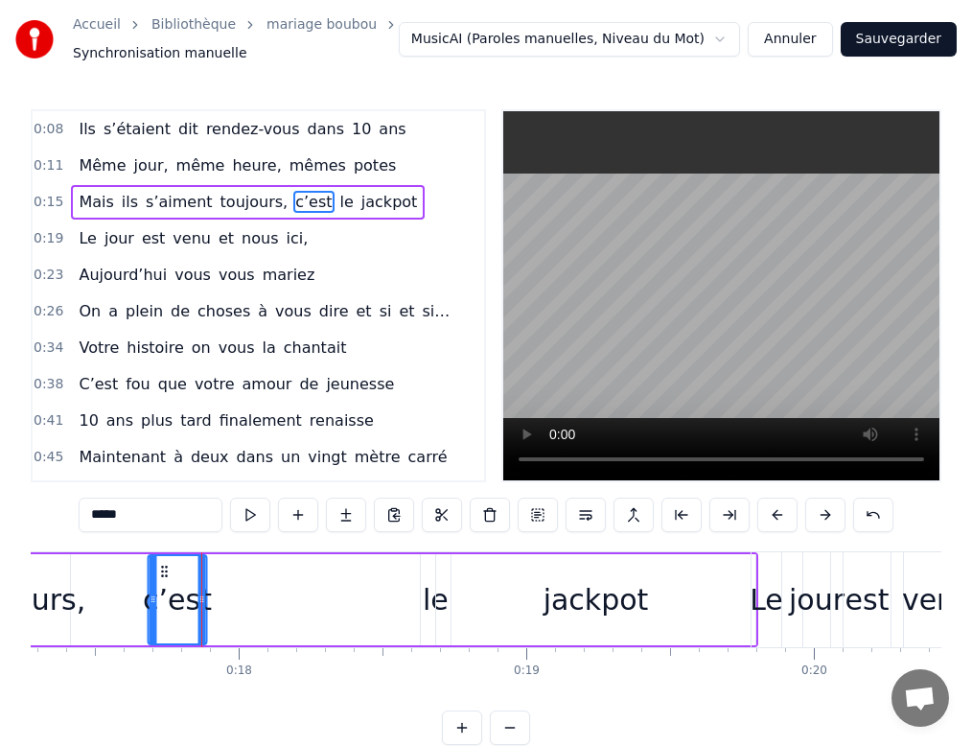
scroll to position [0, 4965]
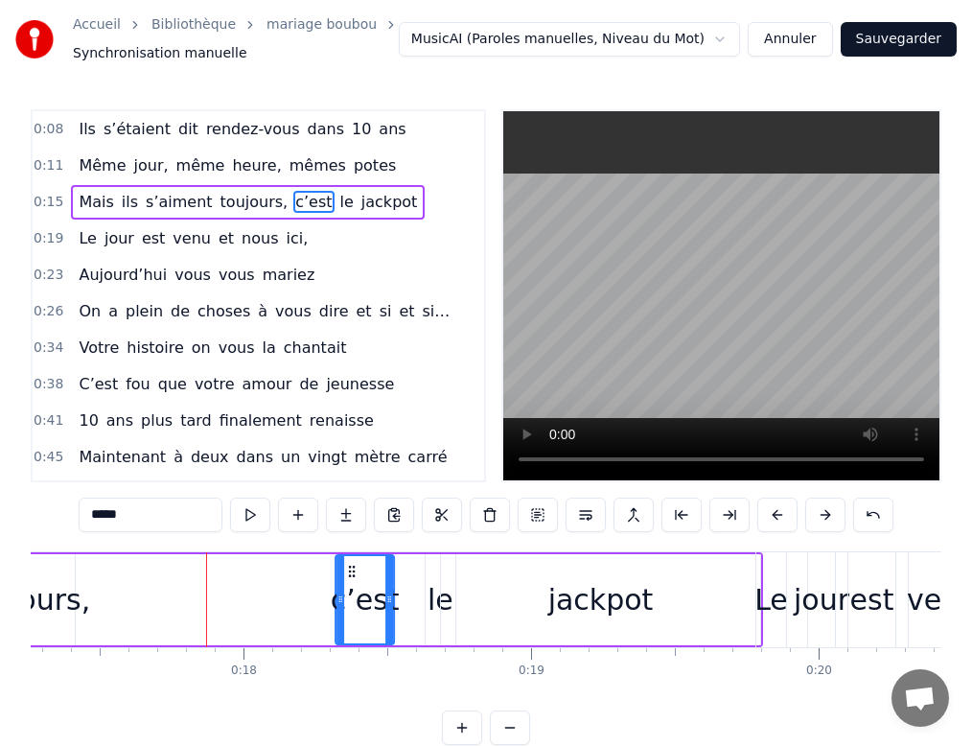
drag, startPoint x: 128, startPoint y: 567, endPoint x: 348, endPoint y: 570, distance: 219.6
click at [348, 570] on icon at bounding box center [351, 571] width 15 height 15
click at [198, 590] on div "Mais ils s’aiment toujours, c’est le jackpot" at bounding box center [194, 599] width 1138 height 95
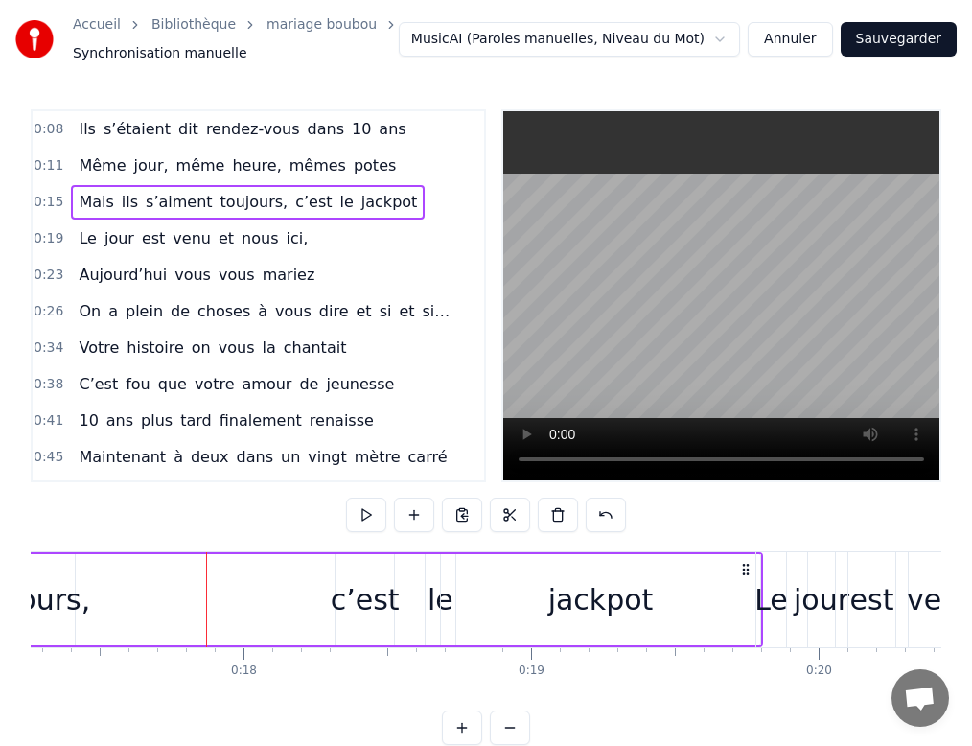
click at [206, 576] on div "Mais ils s’aiment toujours, c’est le jackpot" at bounding box center [194, 599] width 1138 height 95
click at [277, 557] on div "Mais ils s’aiment toujours, c’est le jackpot" at bounding box center [194, 599] width 1138 height 95
click at [367, 510] on button at bounding box center [366, 515] width 40 height 35
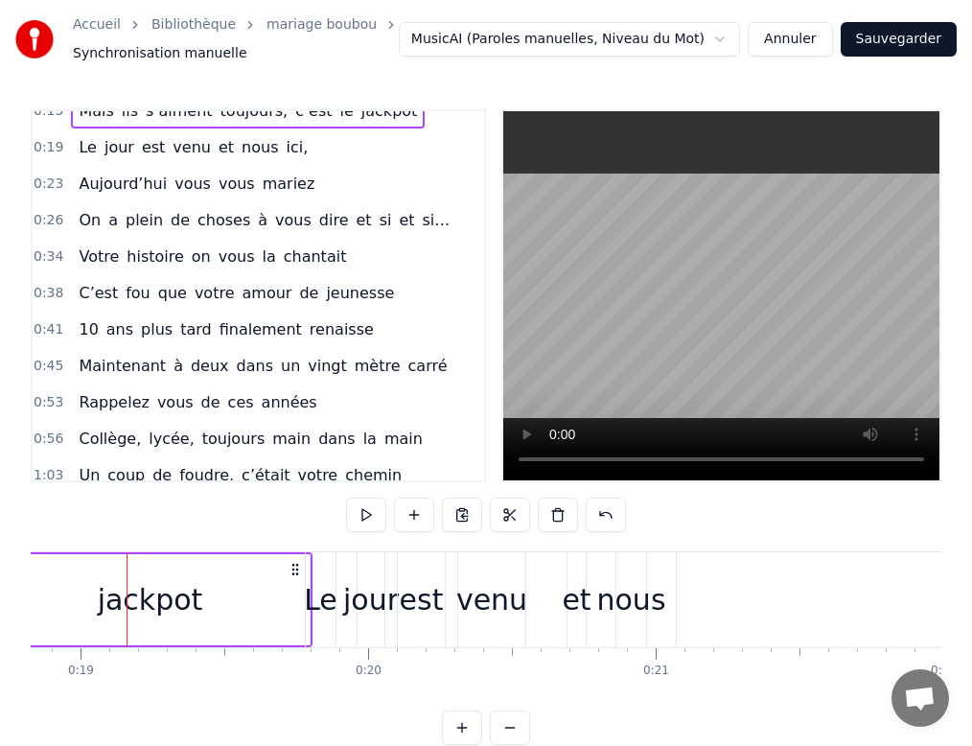
scroll to position [0, 0]
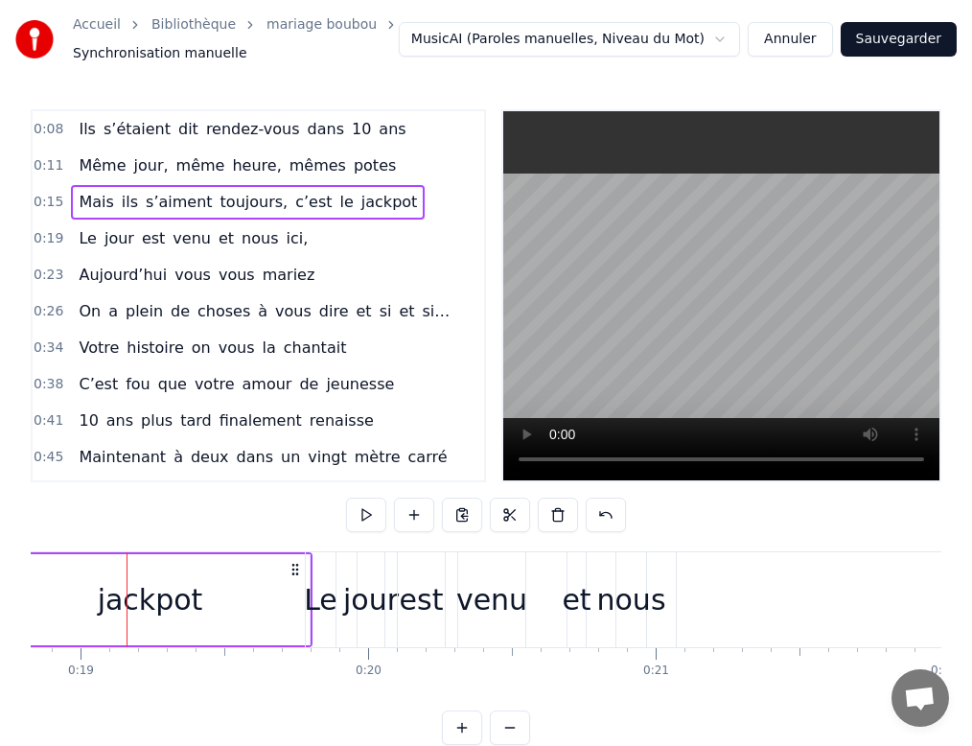
click at [793, 37] on button "Annuler" at bounding box center [790, 39] width 84 height 35
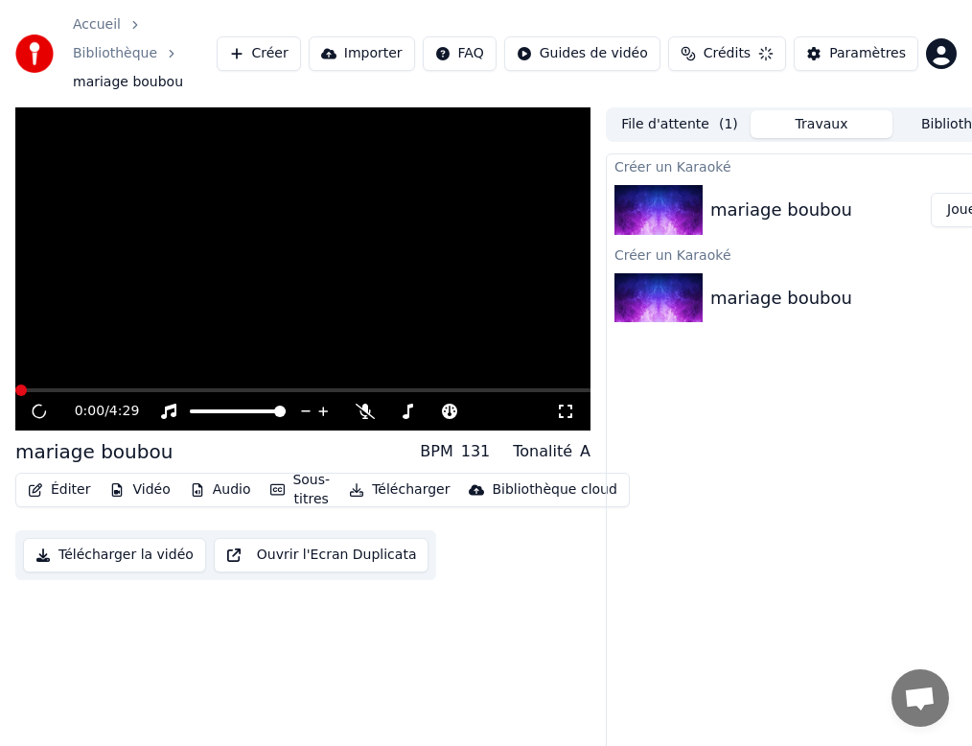
scroll to position [41, 0]
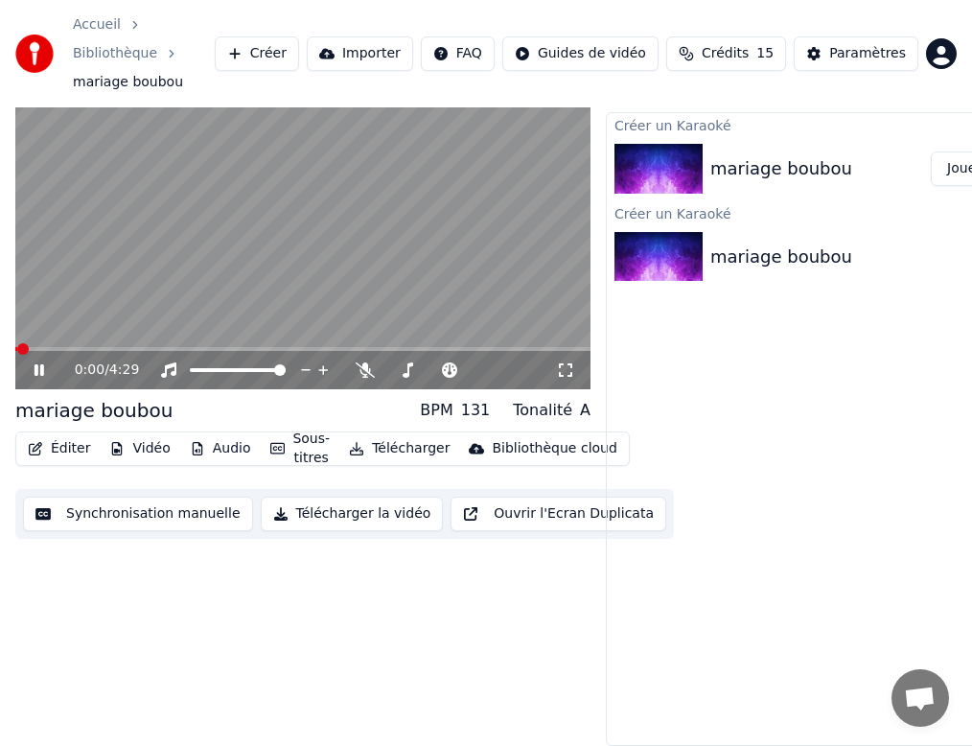
click at [39, 372] on icon at bounding box center [53, 369] width 44 height 15
click at [286, 63] on button "Créer" at bounding box center [257, 53] width 84 height 35
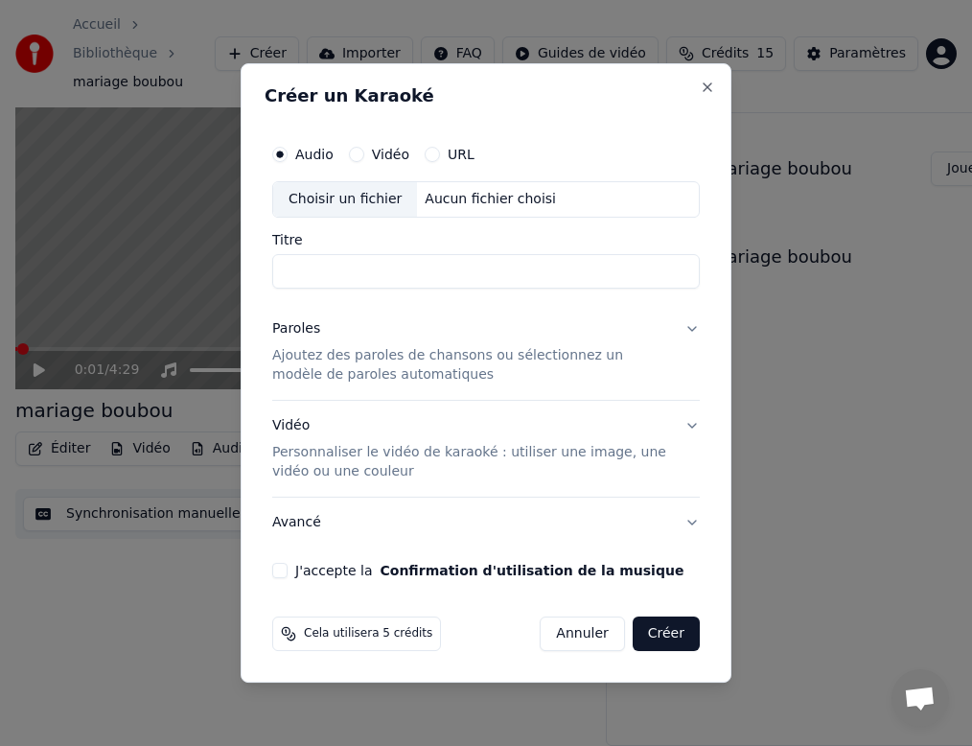
click at [443, 189] on div "Choisir un fichier Aucun fichier choisi" at bounding box center [486, 199] width 428 height 36
type input "**********"
drag, startPoint x: 662, startPoint y: 280, endPoint x: 268, endPoint y: 266, distance: 393.4
click at [268, 266] on div "**********" at bounding box center [486, 357] width 443 height 458
type input "**********"
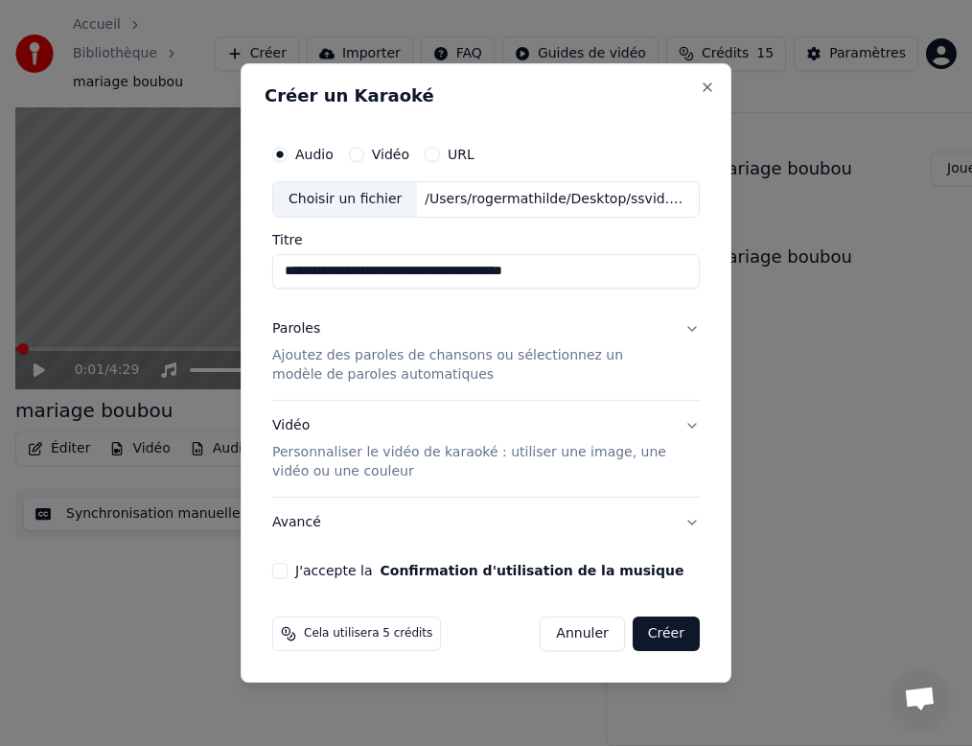
click at [688, 328] on button "Paroles Ajoutez des paroles de chansons ou sélectionnez un modèle de paroles au…" at bounding box center [486, 352] width 428 height 96
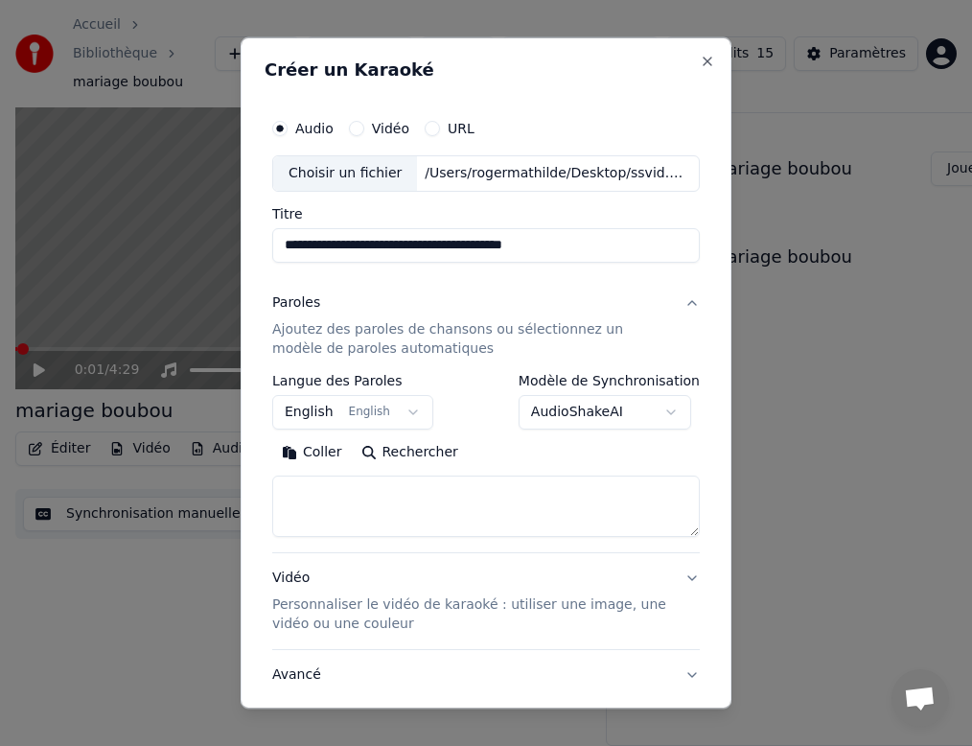
click at [401, 419] on button "English English" at bounding box center [352, 412] width 161 height 35
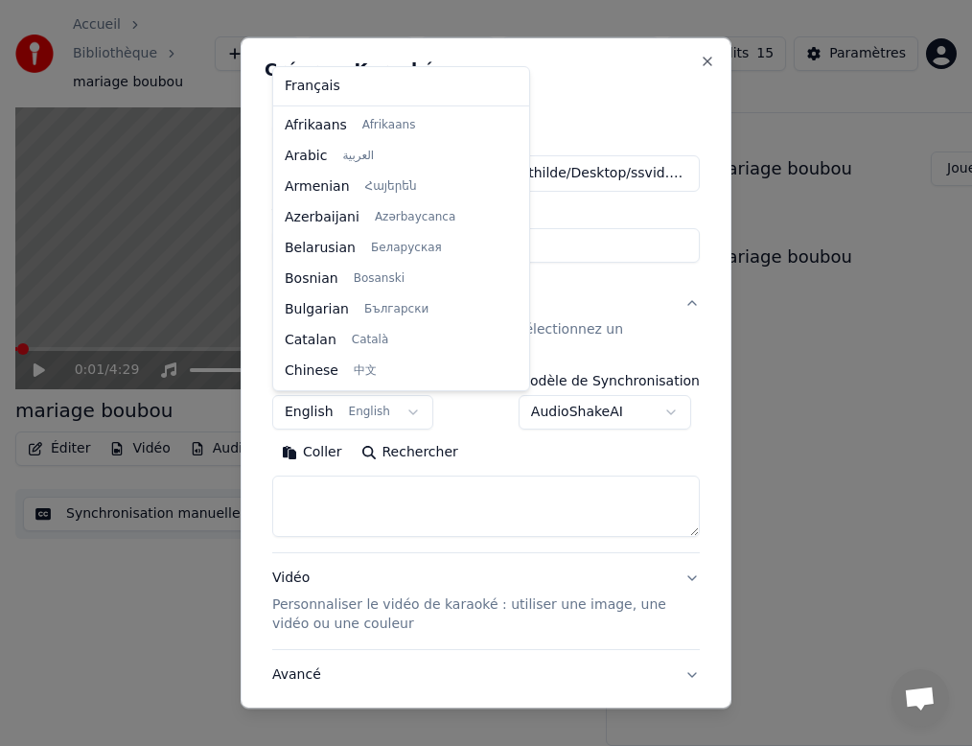
scroll to position [153, 0]
select select "**"
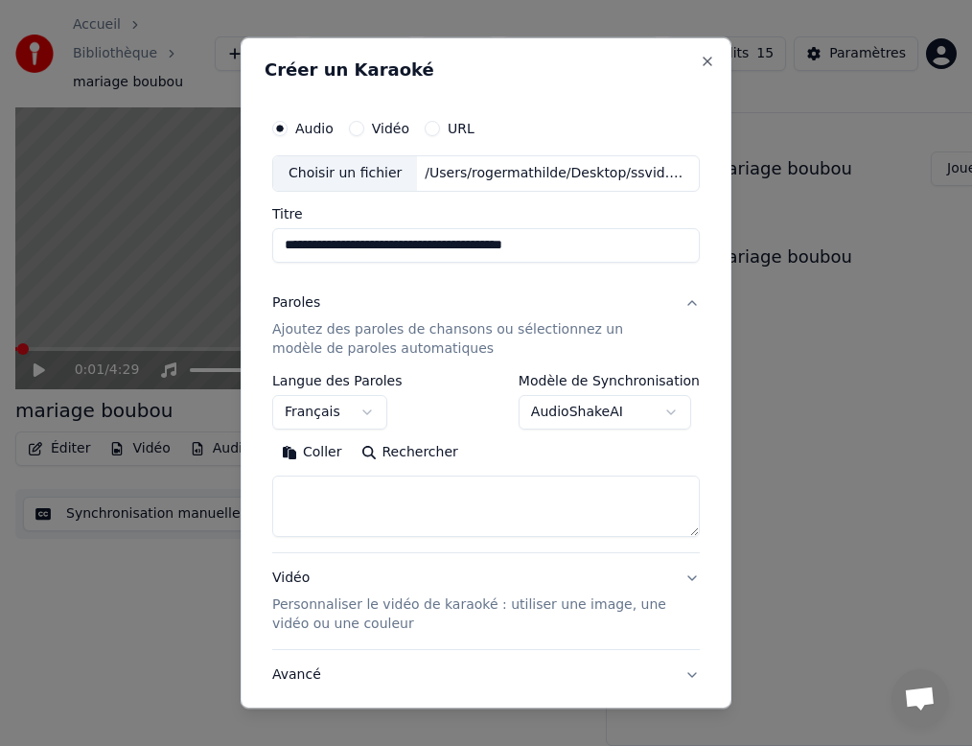
click at [322, 491] on textarea at bounding box center [486, 506] width 428 height 61
paste textarea "**********"
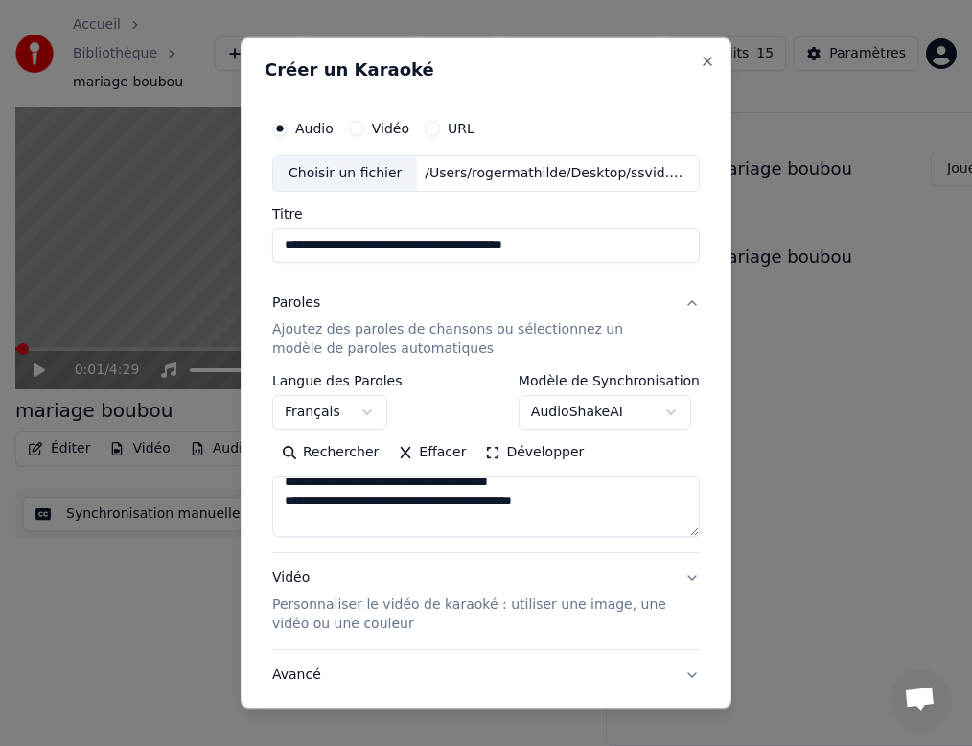
scroll to position [437, 0]
drag, startPoint x: 285, startPoint y: 498, endPoint x: 540, endPoint y: 498, distance: 255.0
click at [540, 498] on textarea at bounding box center [486, 506] width 428 height 61
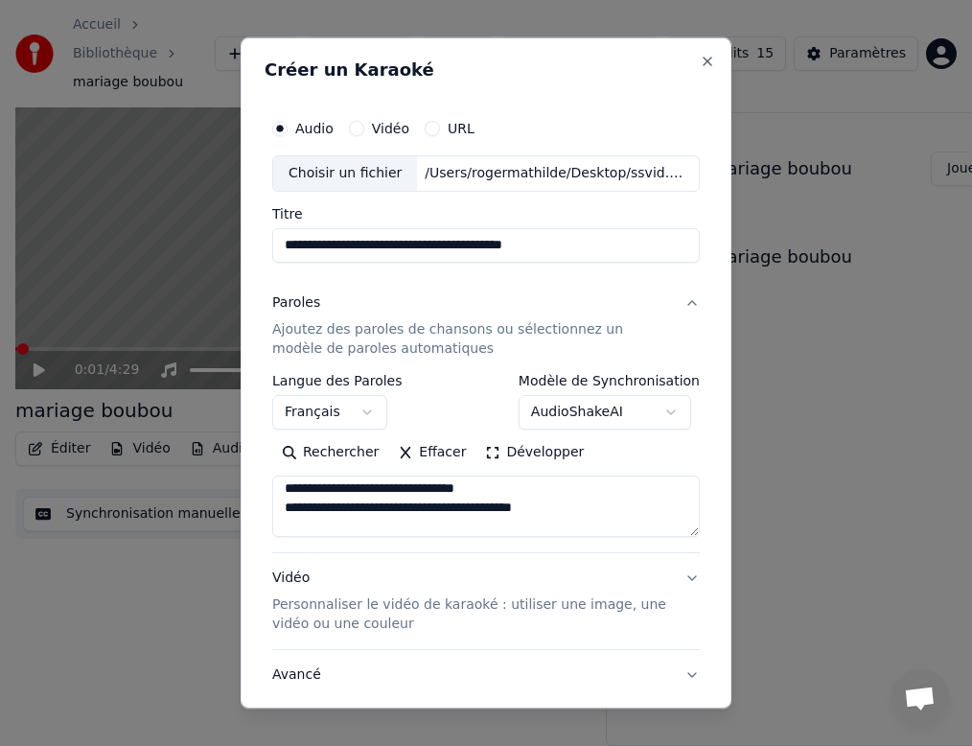
scroll to position [25, 0]
click at [532, 493] on textarea at bounding box center [486, 506] width 428 height 61
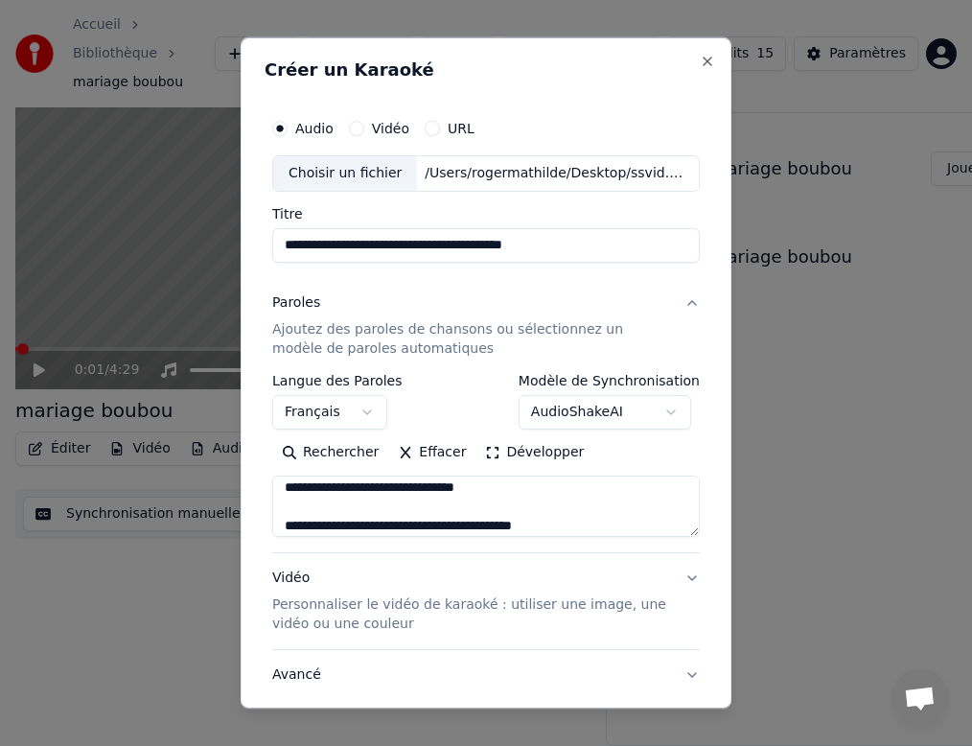
scroll to position [47, 0]
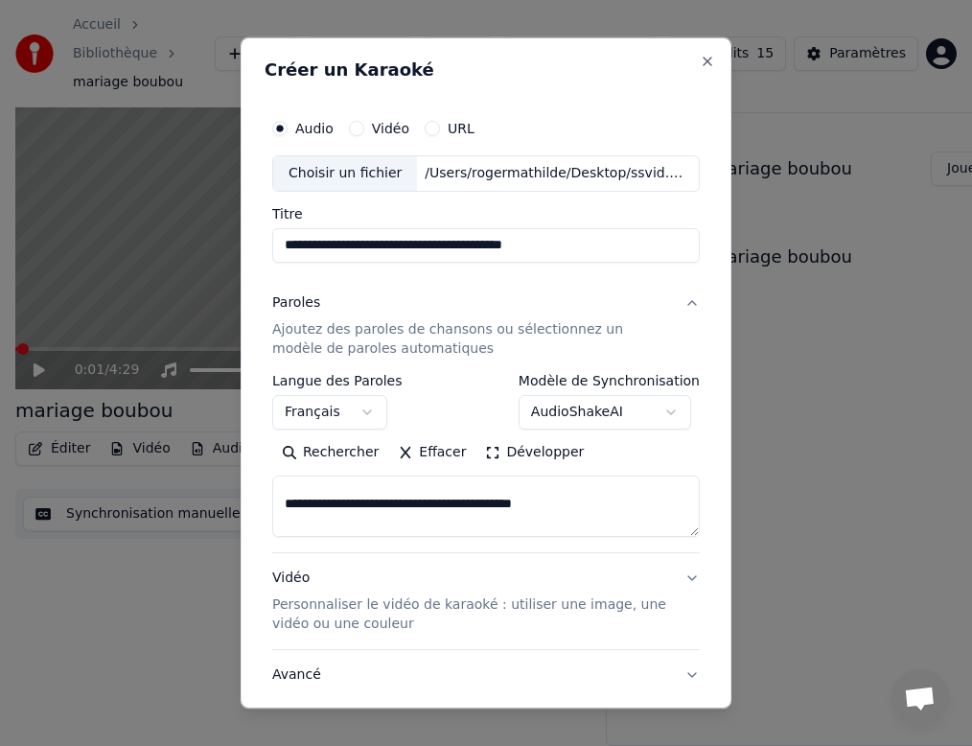
paste textarea "**********"
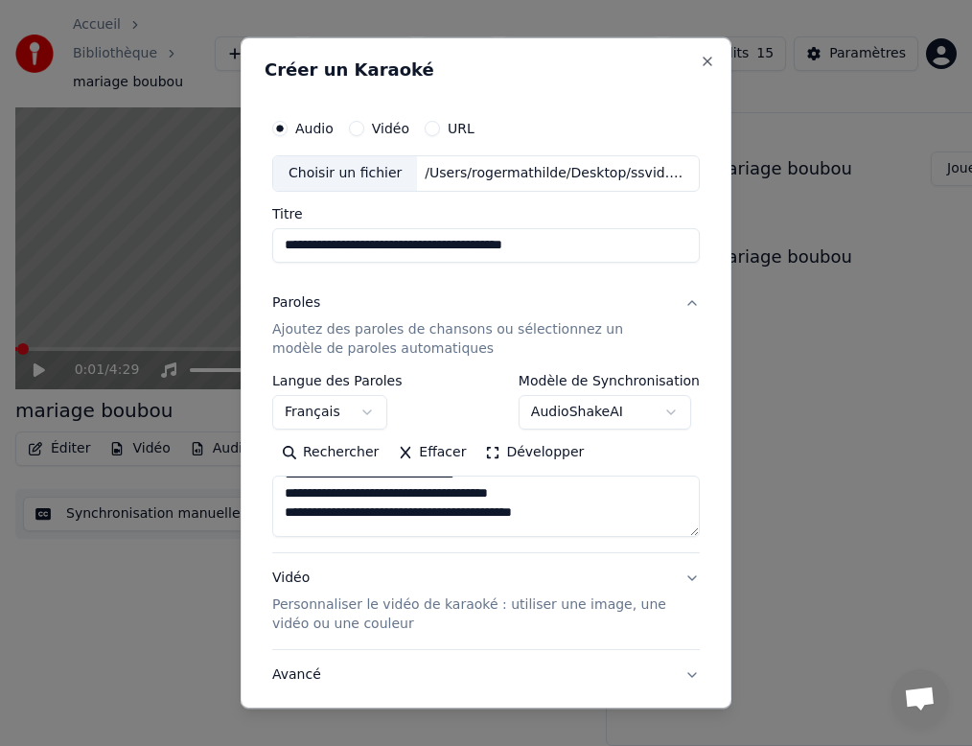
click at [554, 507] on textarea at bounding box center [486, 506] width 428 height 61
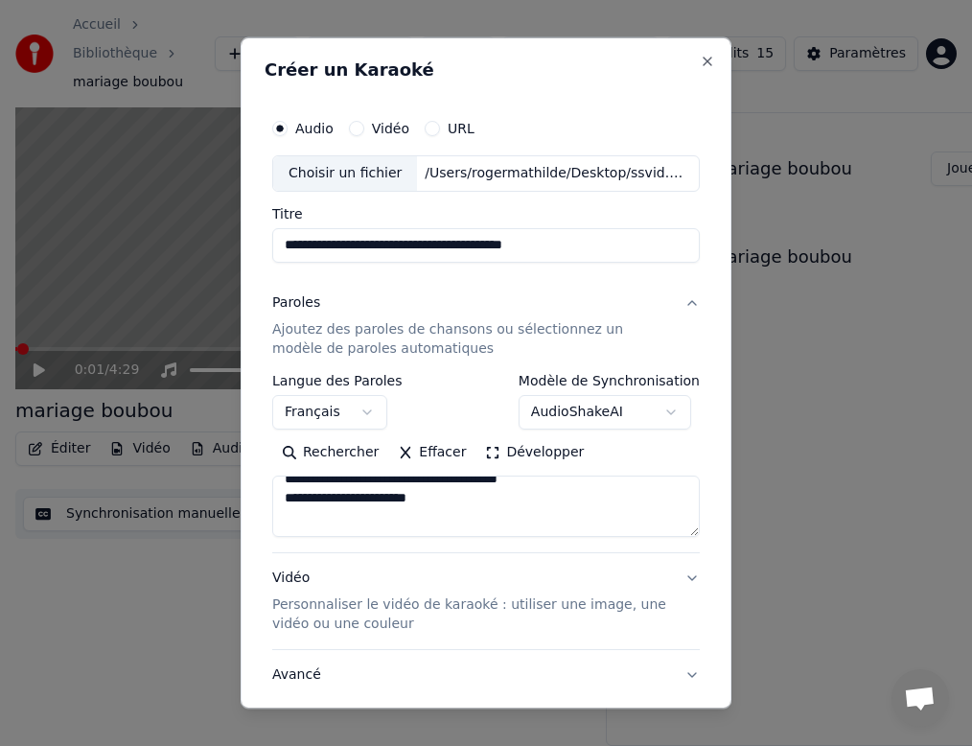
scroll to position [361, 0]
click at [444, 500] on textarea at bounding box center [486, 506] width 428 height 61
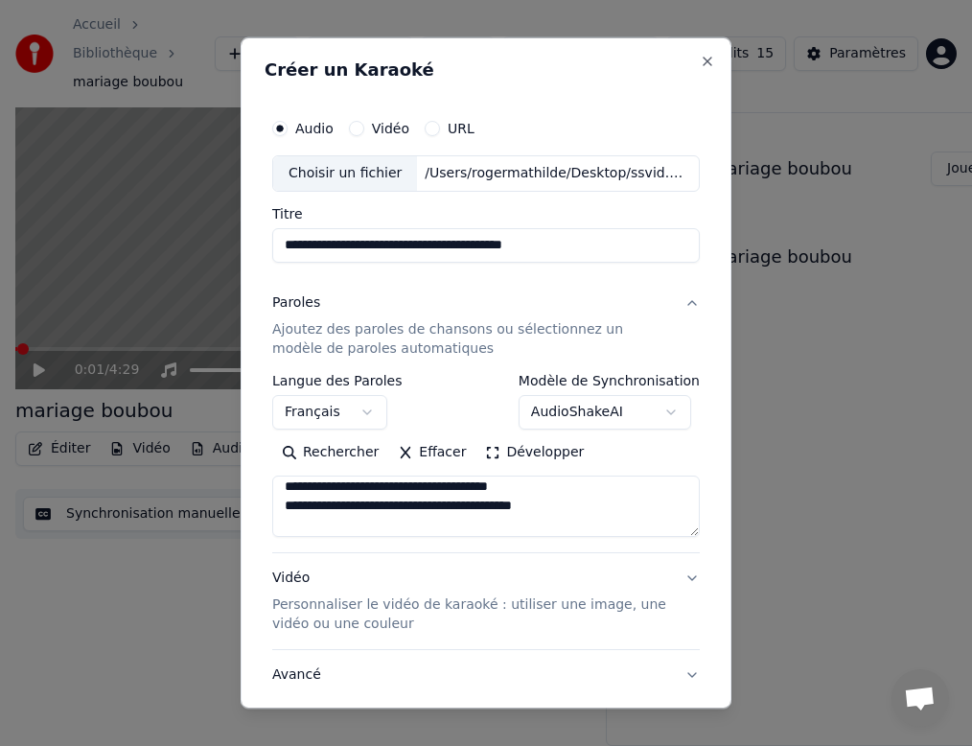
scroll to position [468, 0]
click at [554, 507] on textarea at bounding box center [486, 506] width 428 height 61
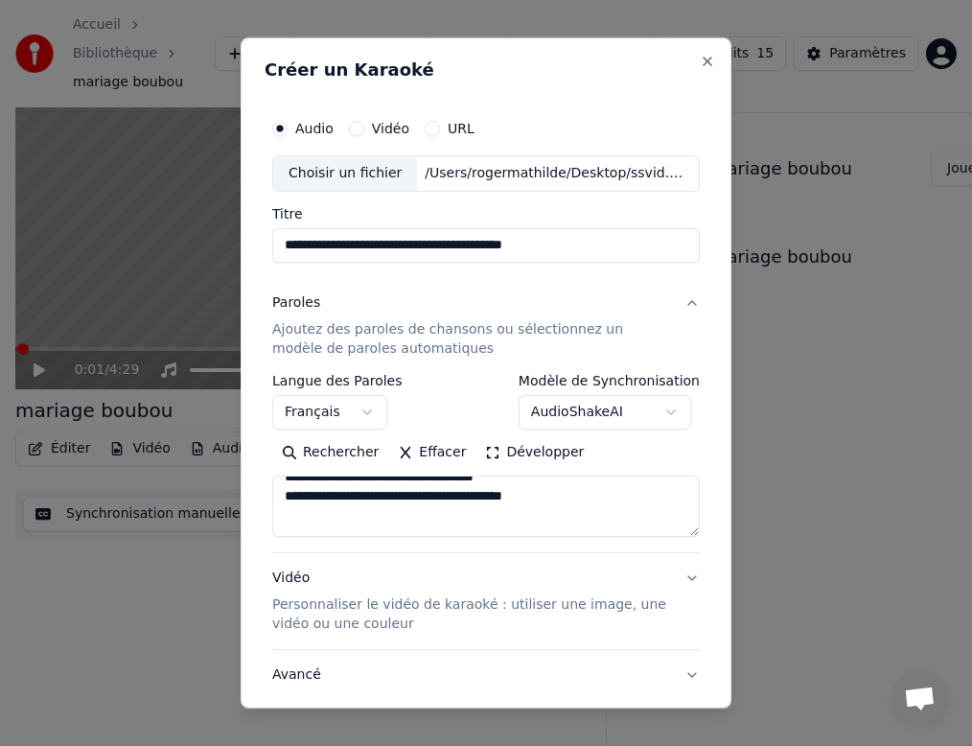
click at [553, 499] on textarea at bounding box center [486, 506] width 428 height 61
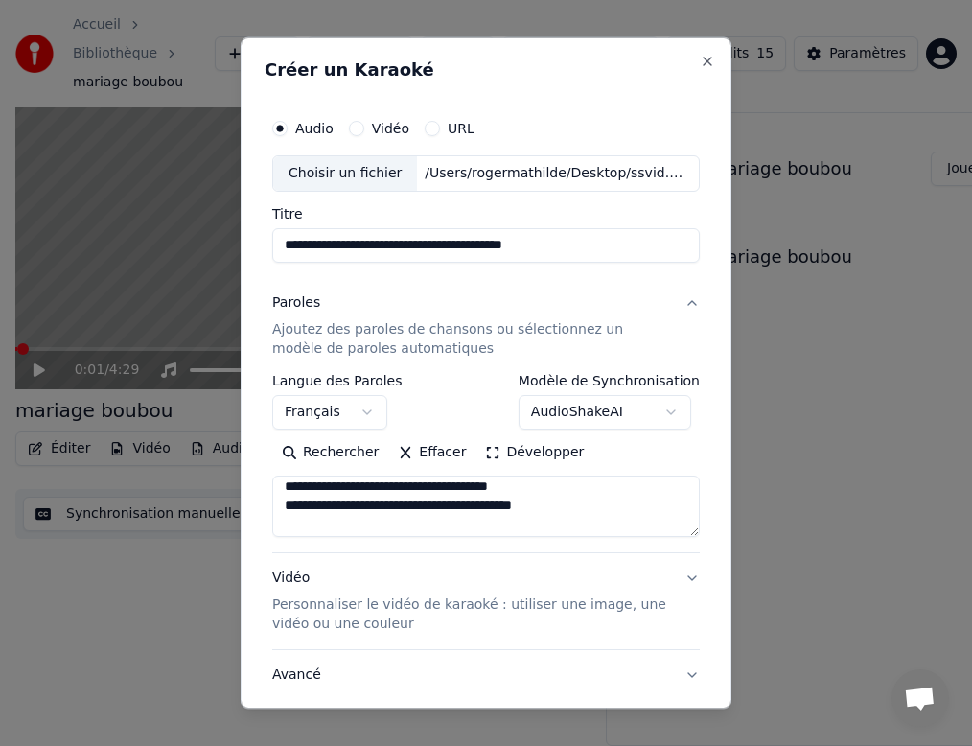
click at [549, 507] on textarea at bounding box center [486, 506] width 428 height 61
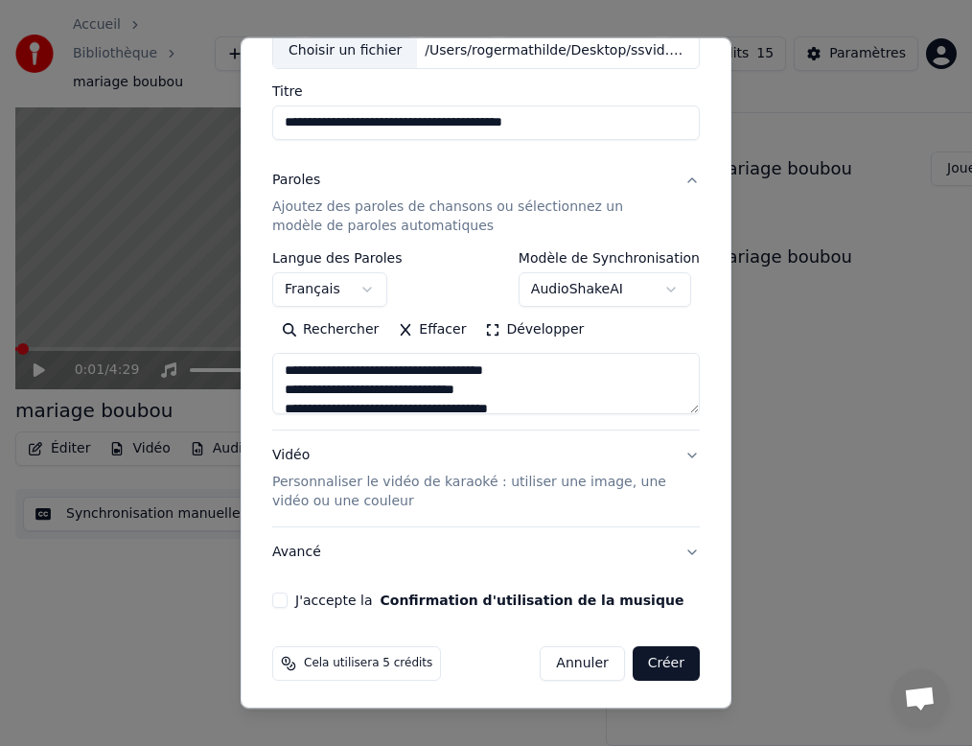
scroll to position [126, 0]
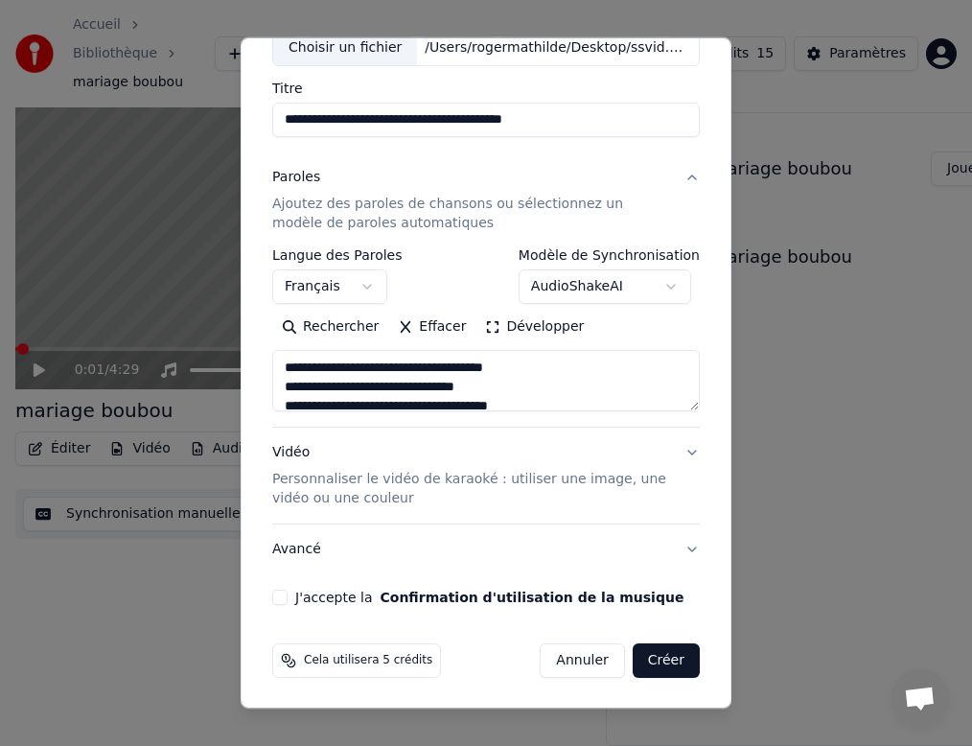
type textarea "**********"
click at [688, 450] on button "Vidéo Personnaliser le vidéo de karaoké : utiliser une image, une vidéo ou une …" at bounding box center [486, 476] width 428 height 96
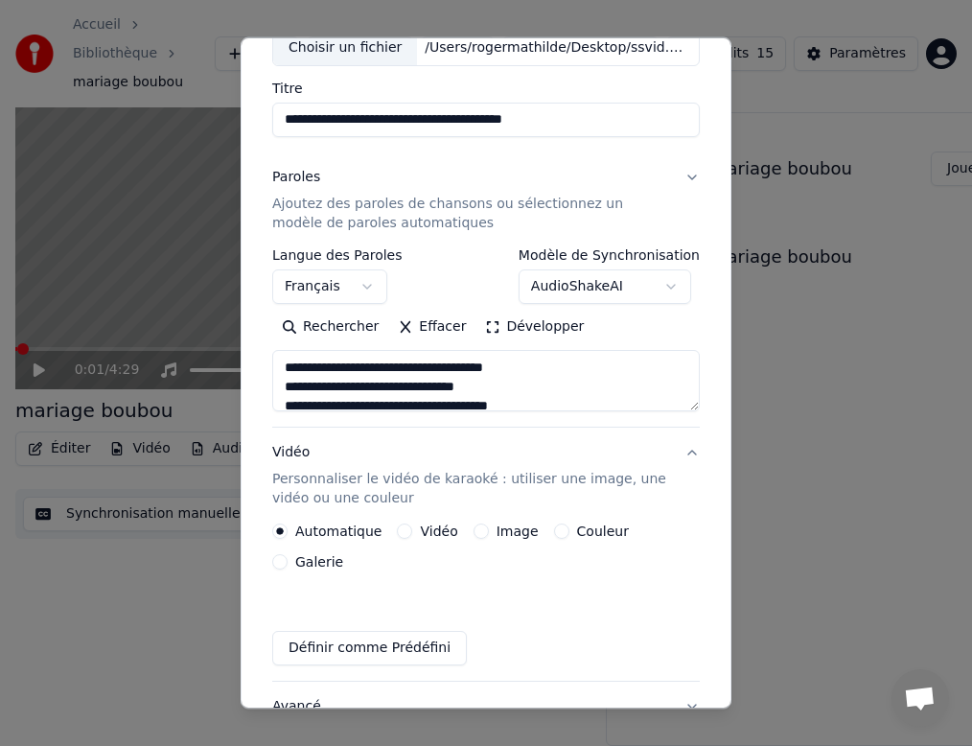
scroll to position [75, 0]
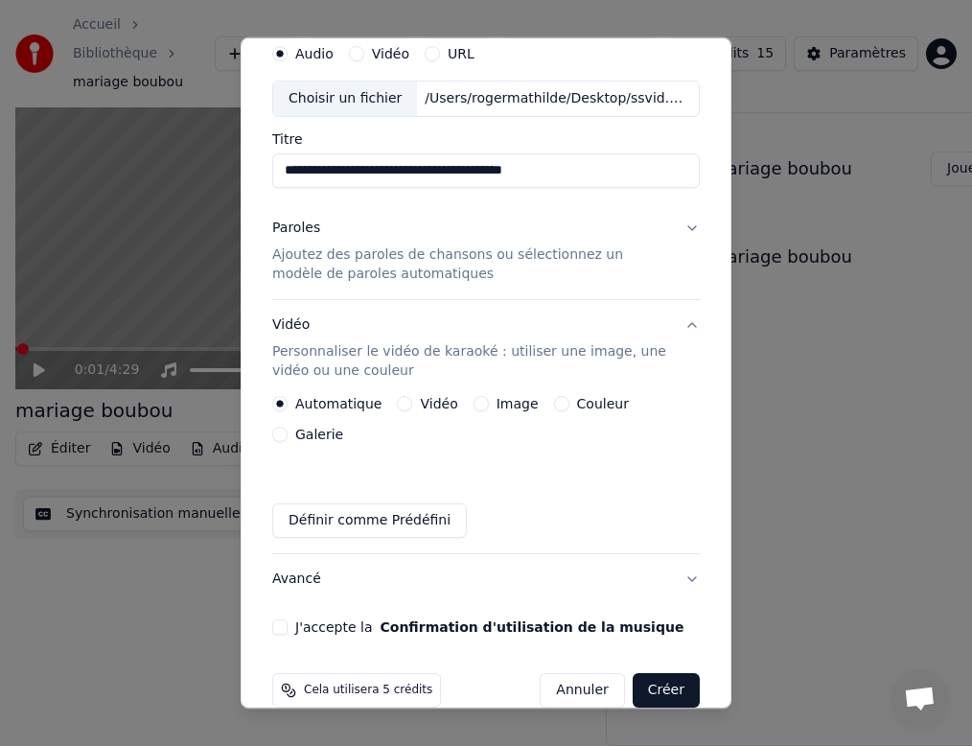
click at [481, 404] on div "Image" at bounding box center [506, 403] width 65 height 15
click at [477, 402] on button "Image" at bounding box center [481, 403] width 15 height 15
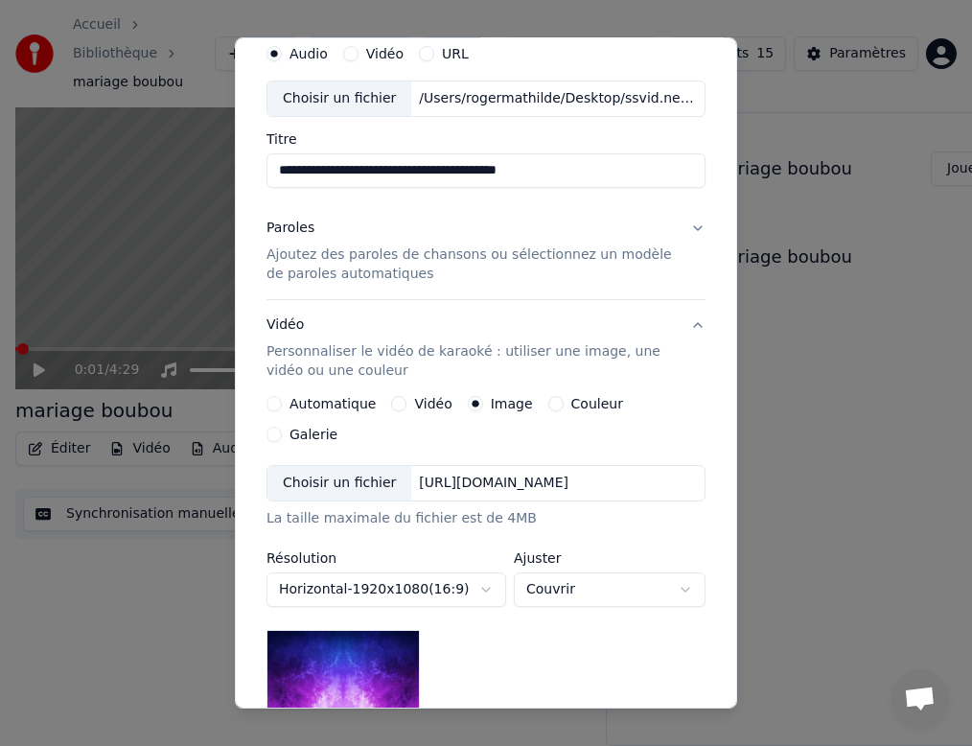
click at [548, 398] on button "Couleur" at bounding box center [555, 403] width 15 height 15
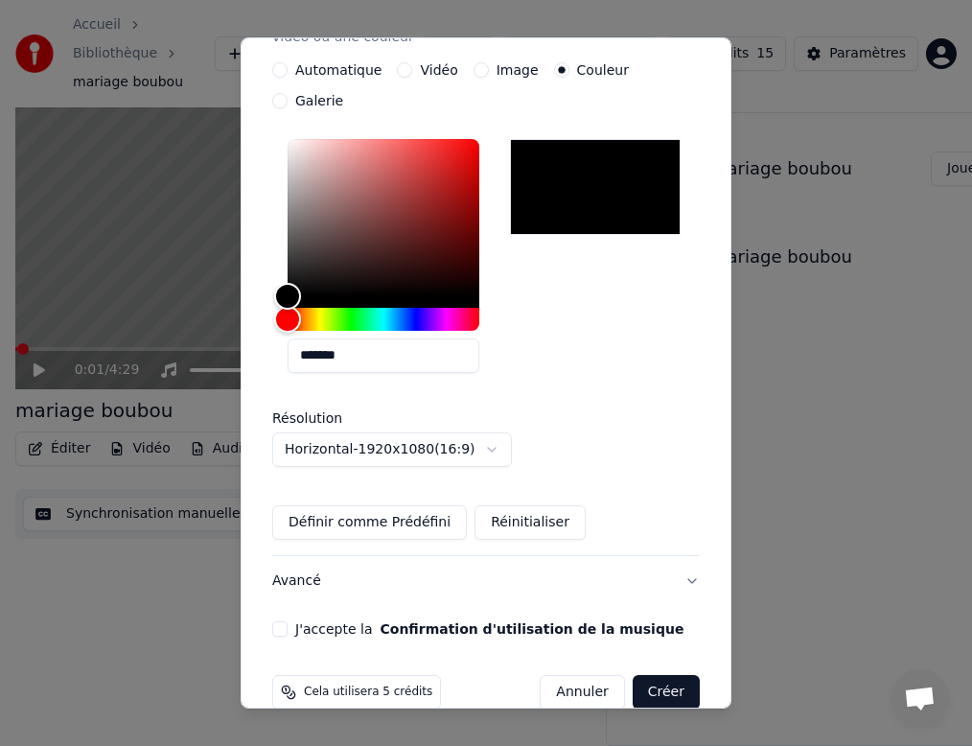
scroll to position [410, 0]
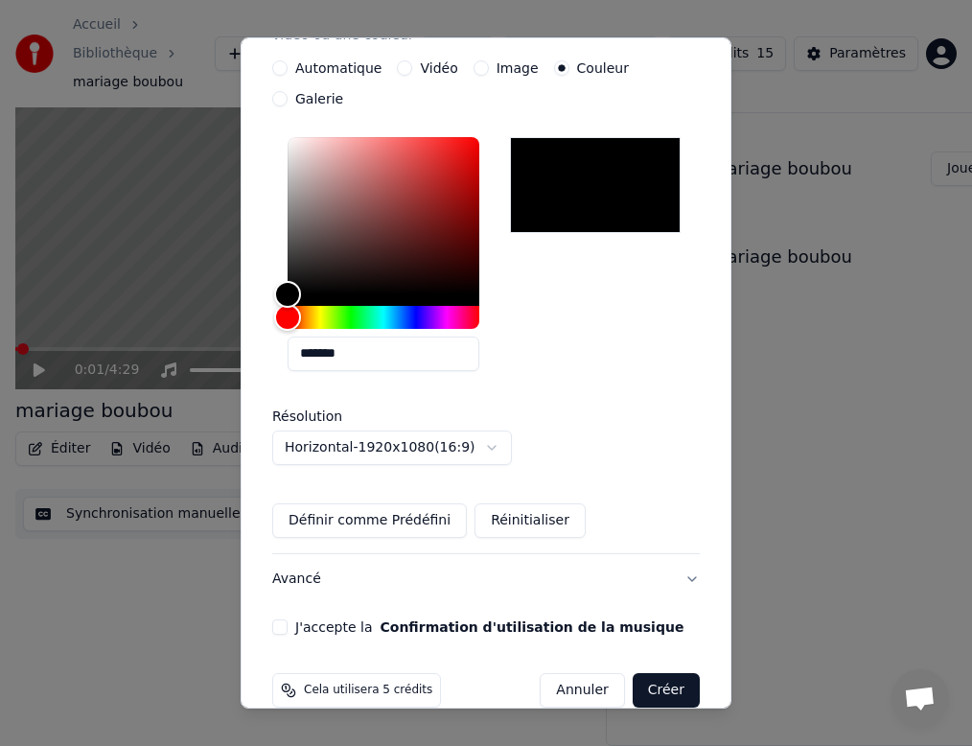
click at [278, 619] on button "J'accepte la Confirmation d'utilisation de la musique" at bounding box center [279, 626] width 15 height 15
click at [652, 673] on button "Créer" at bounding box center [666, 690] width 67 height 35
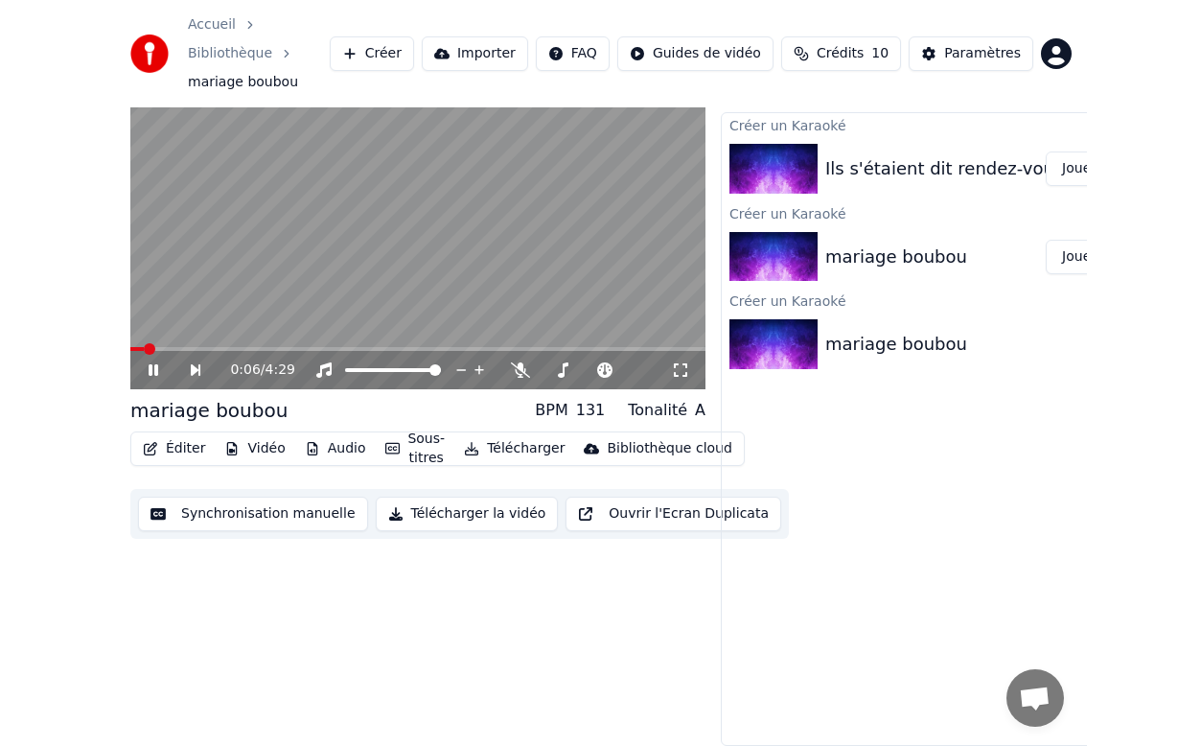
scroll to position [3, 0]
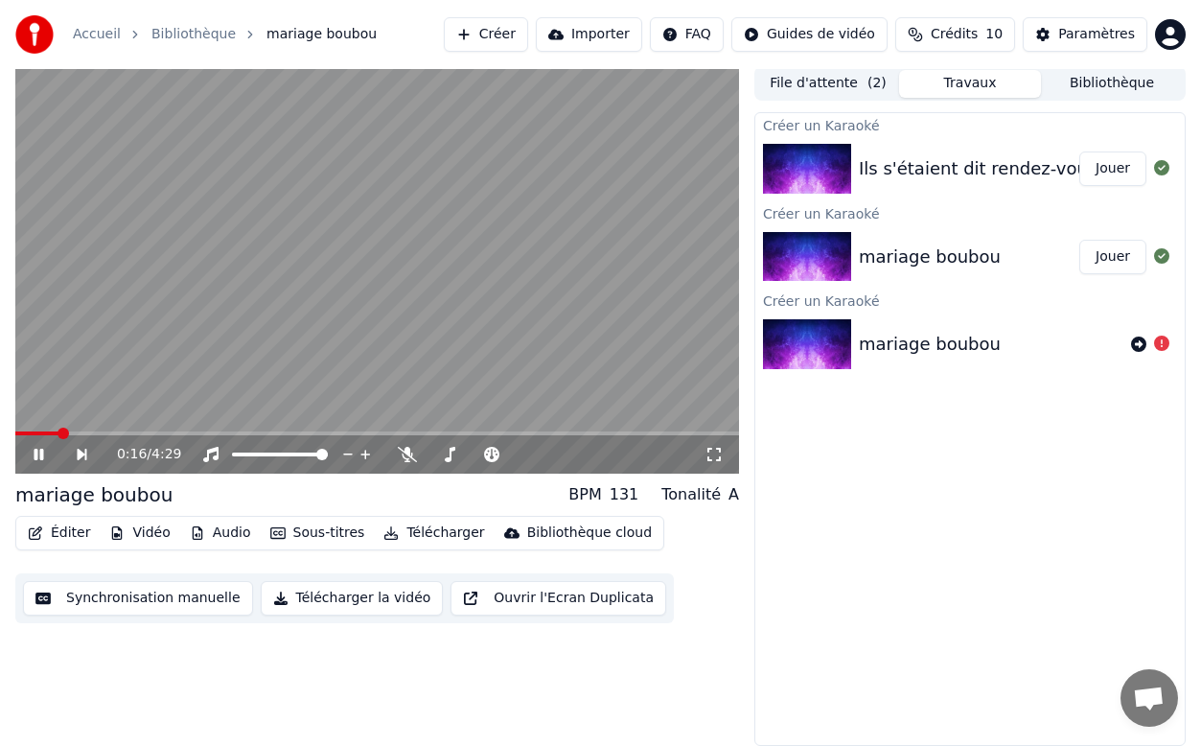
click at [35, 454] on icon at bounding box center [39, 455] width 10 height 12
click at [15, 428] on span at bounding box center [21, 434] width 12 height 12
click at [118, 596] on button "Synchronisation manuelle" at bounding box center [138, 598] width 230 height 35
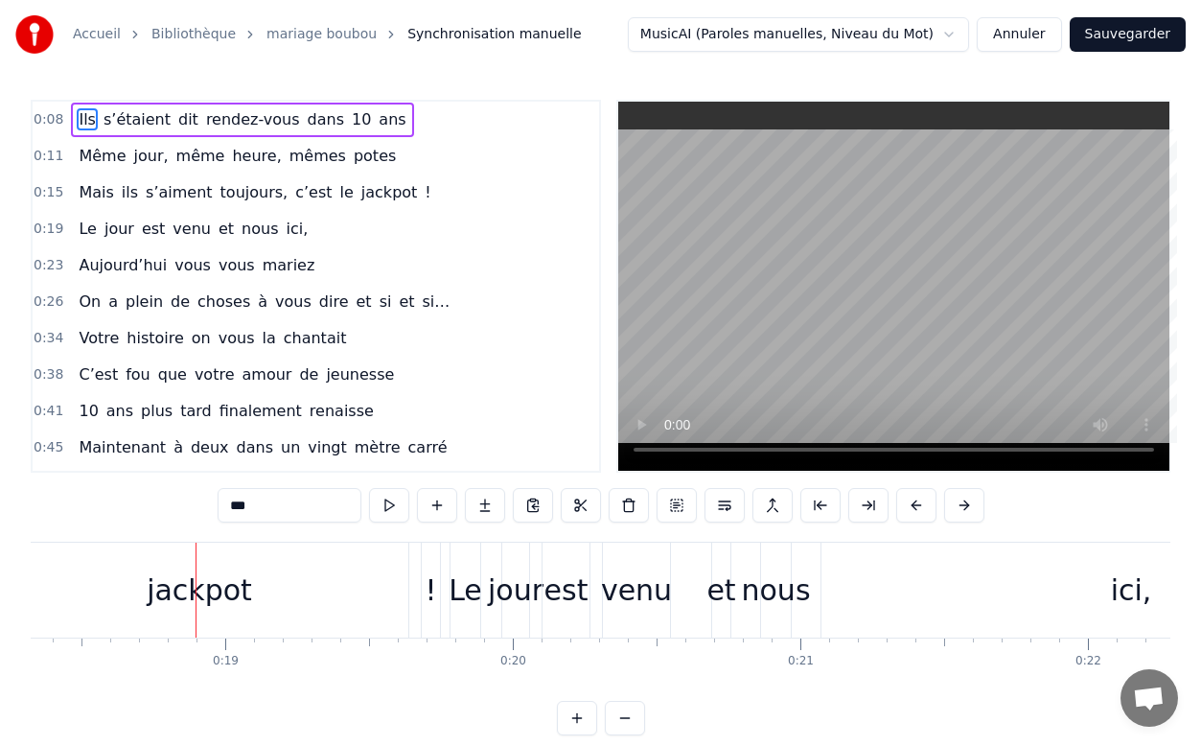
click at [1012, 35] on button "Annuler" at bounding box center [1019, 34] width 84 height 35
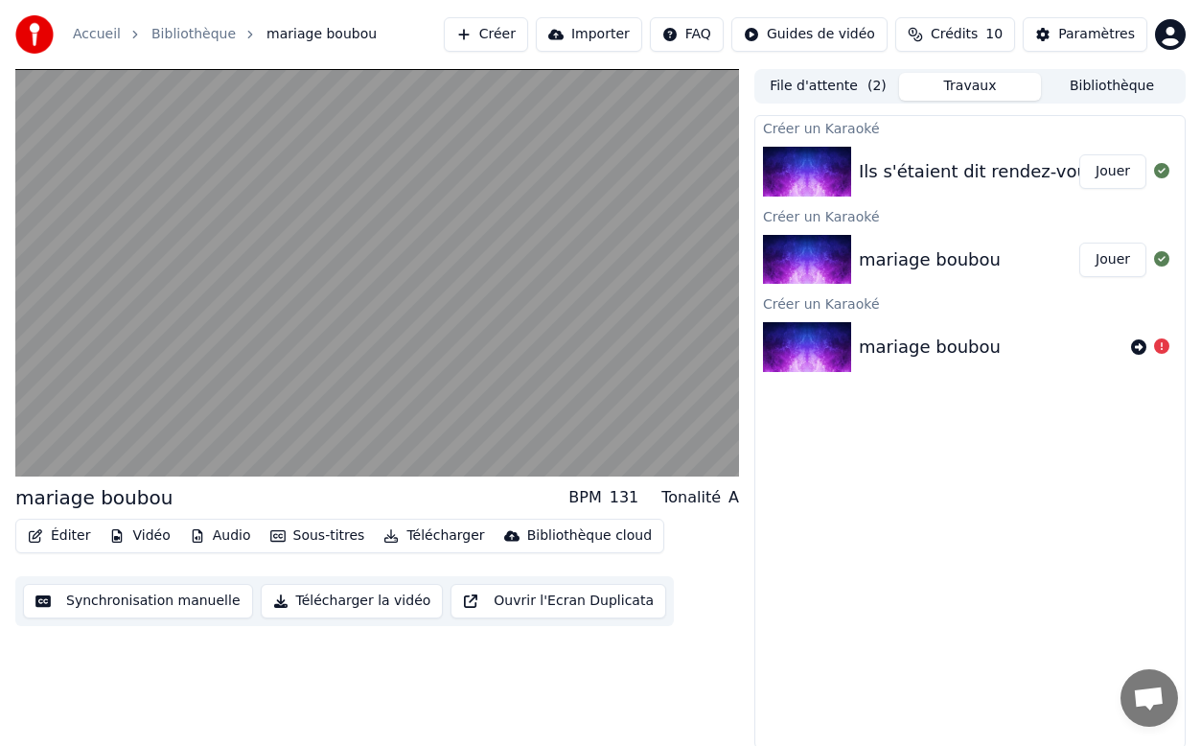
click at [975, 184] on div "Ils s'étaient dit rendez-vous dans 10 ans ..." at bounding box center [1044, 171] width 370 height 27
click at [937, 163] on div "Ils s'étaient dit rendez-vous dans 10 ans ..." at bounding box center [1044, 171] width 370 height 27
click at [1102, 162] on button "Jouer" at bounding box center [1113, 171] width 67 height 35
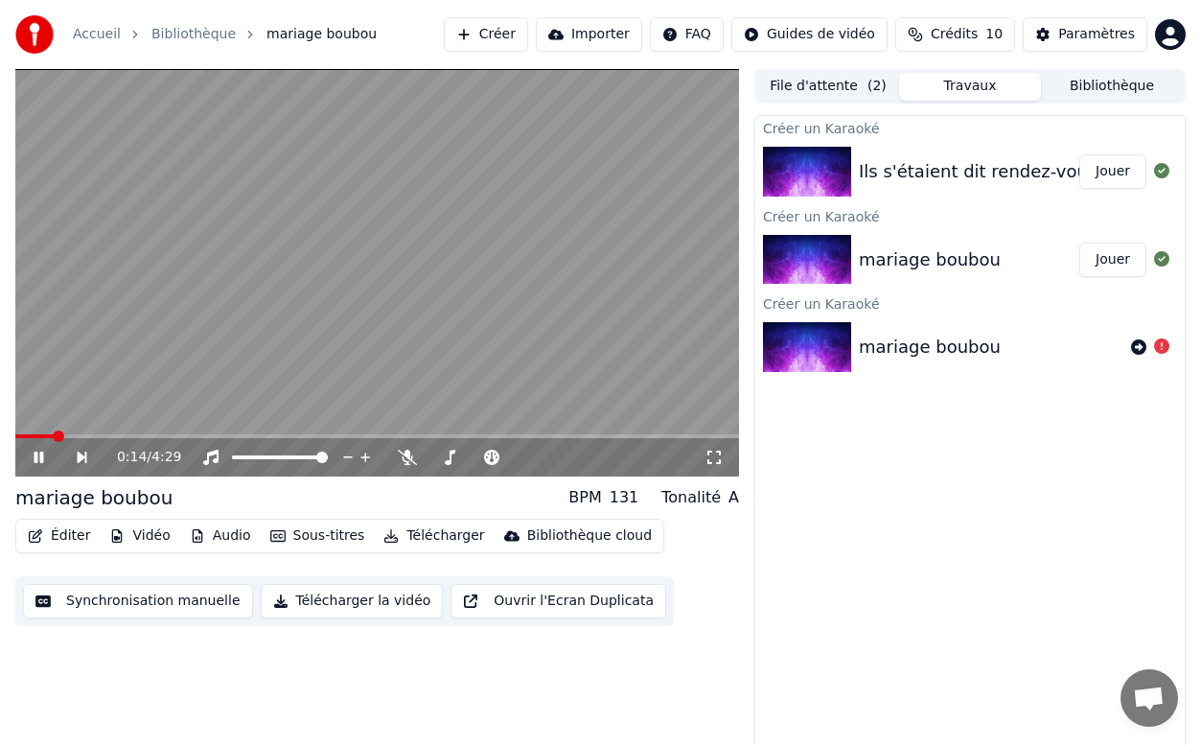
click at [29, 460] on div "0:14 / 4:29" at bounding box center [377, 457] width 709 height 19
click at [43, 452] on icon at bounding box center [52, 457] width 43 height 15
click at [190, 601] on button "Synchronisation manuelle" at bounding box center [138, 601] width 230 height 35
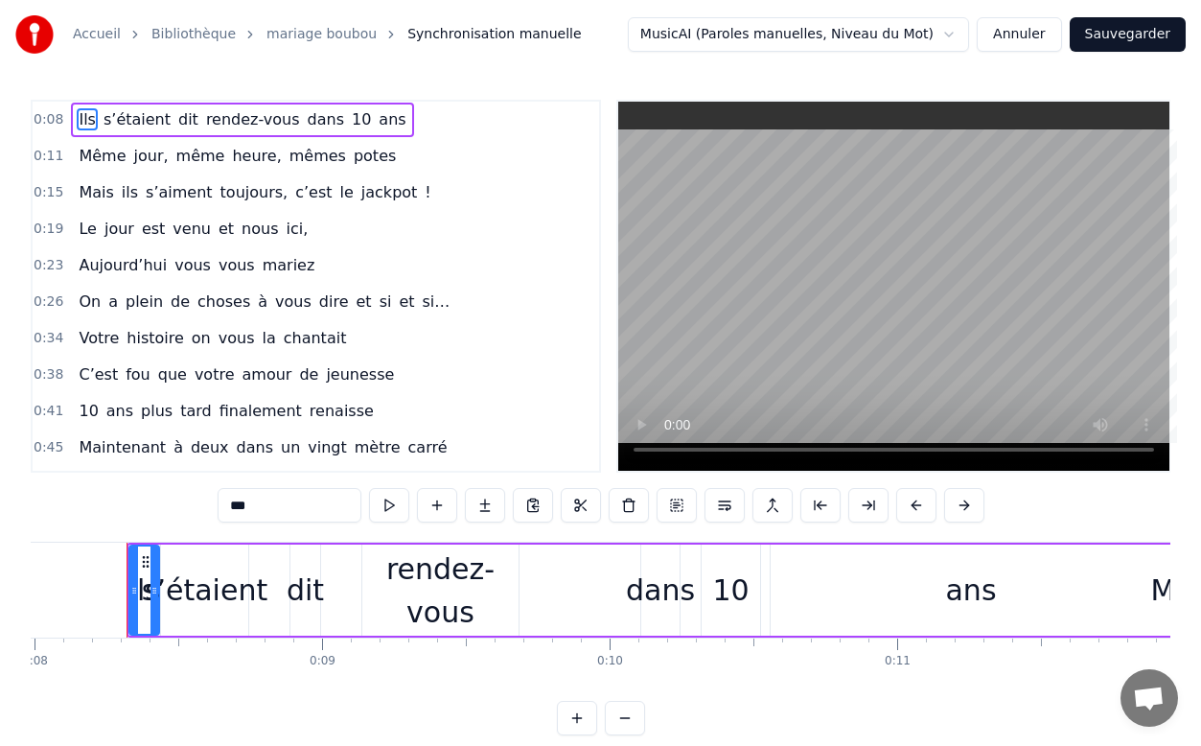
click at [1023, 47] on button "Annuler" at bounding box center [1019, 34] width 84 height 35
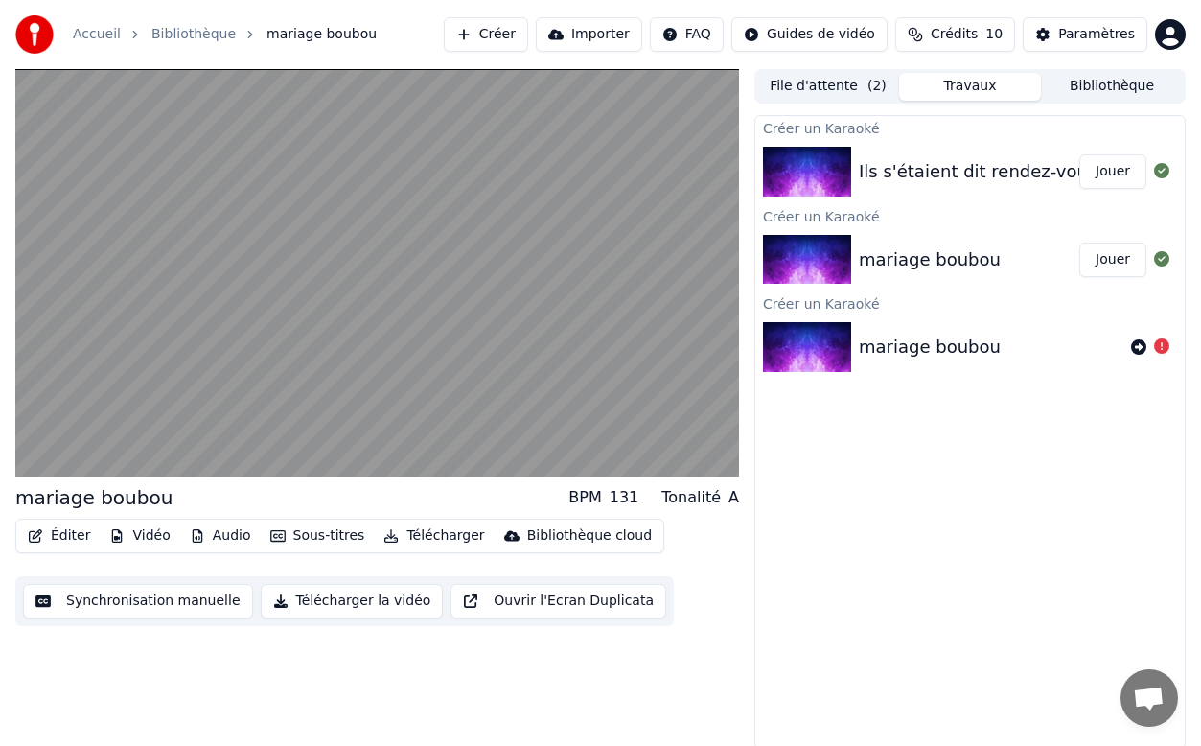
click at [503, 36] on button "Créer" at bounding box center [486, 34] width 84 height 35
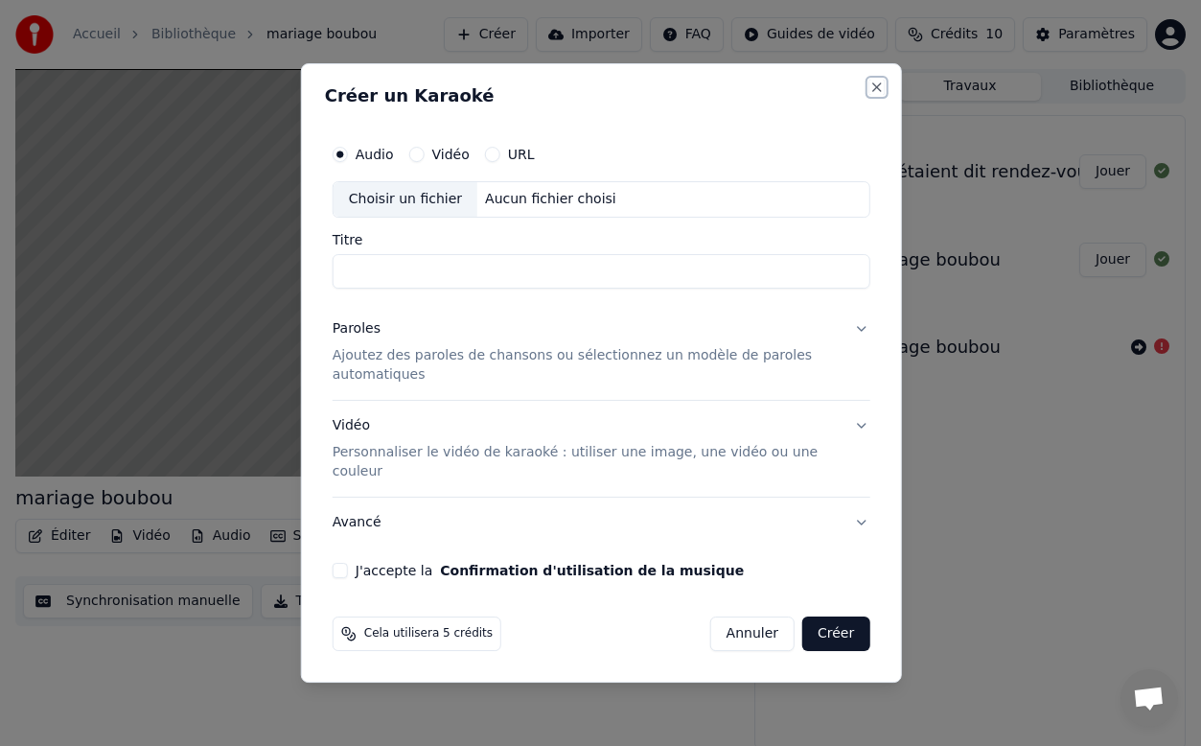
click at [880, 95] on button "Close" at bounding box center [877, 87] width 15 height 15
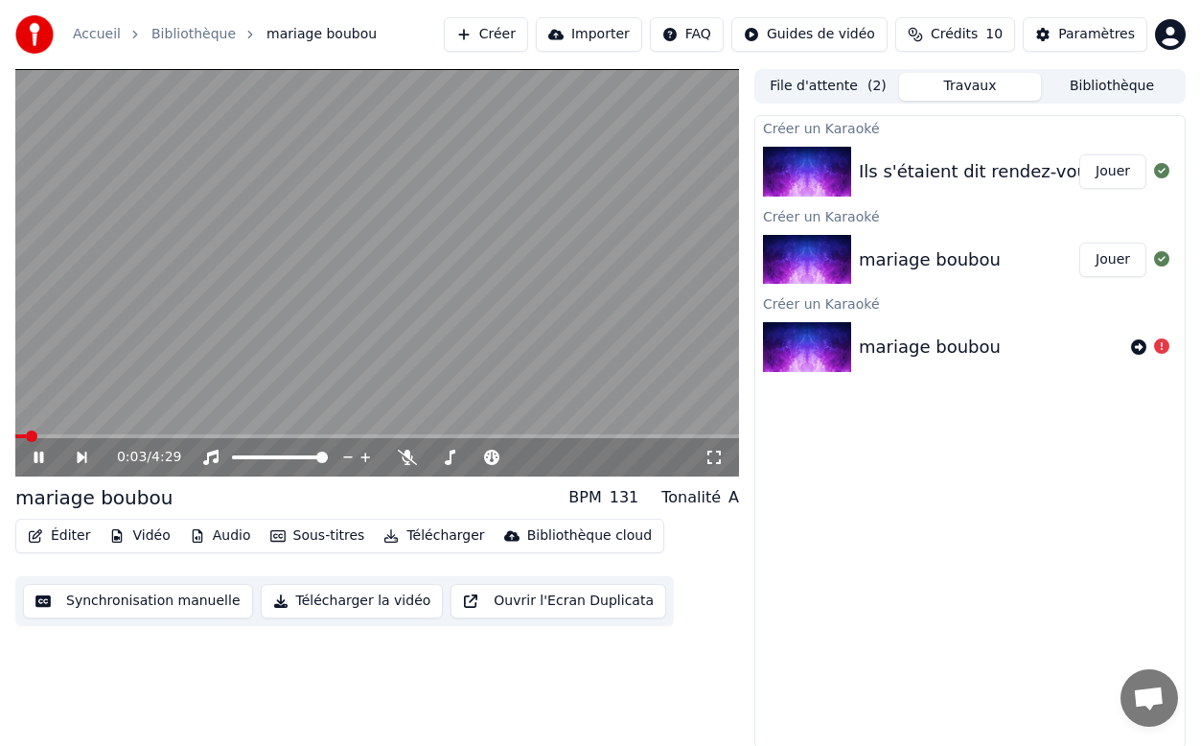
click at [35, 460] on icon at bounding box center [39, 458] width 10 height 12
click at [500, 37] on button "Créer" at bounding box center [486, 34] width 84 height 35
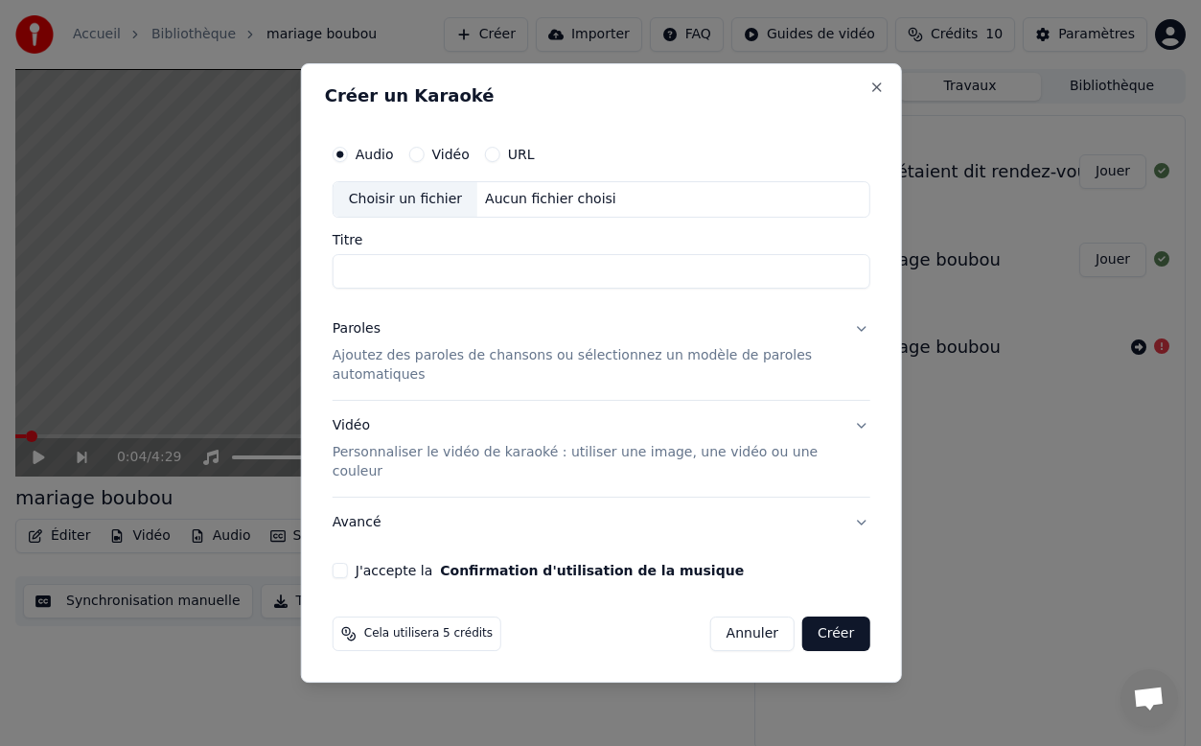
click at [521, 209] on div "Aucun fichier choisi" at bounding box center [550, 199] width 147 height 19
type input "**********"
drag, startPoint x: 719, startPoint y: 284, endPoint x: 306, endPoint y: 275, distance: 413.3
click at [306, 275] on div "**********" at bounding box center [600, 372] width 601 height 619
type input "**********"
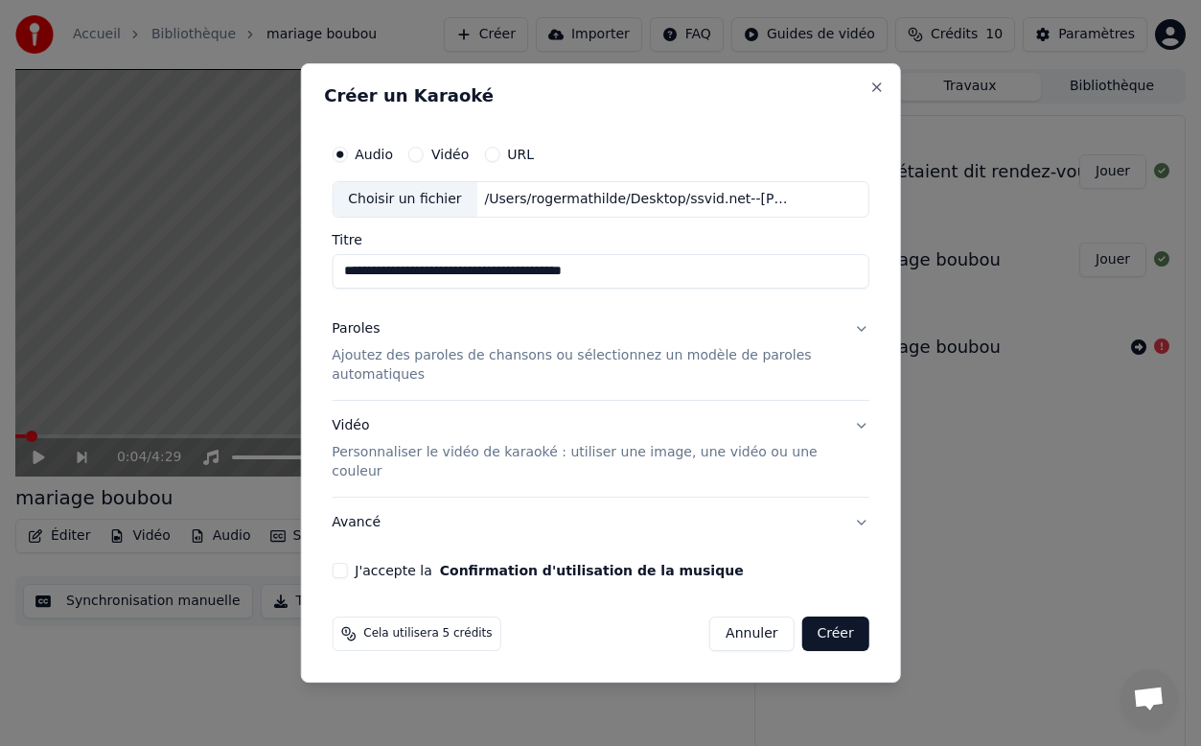
click at [862, 341] on button "Paroles Ajoutez des paroles de chansons ou sélectionnez un modèle de paroles au…" at bounding box center [601, 352] width 538 height 96
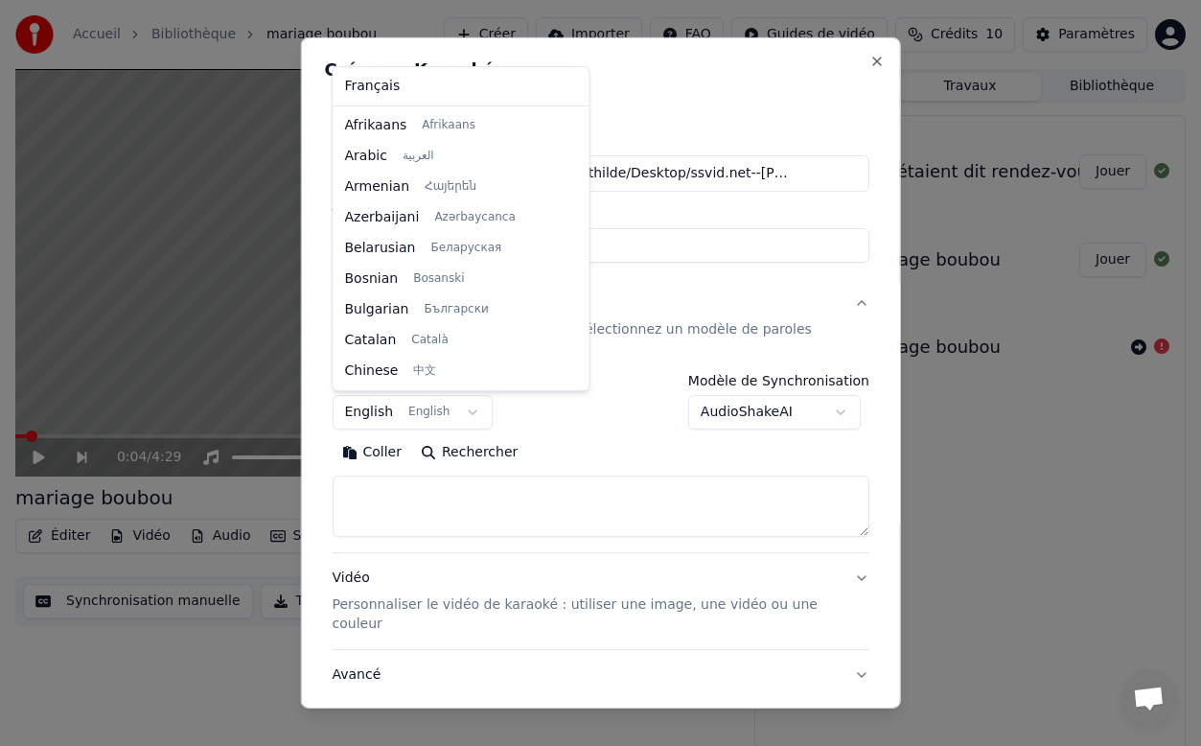
click at [477, 417] on body "**********" at bounding box center [600, 373] width 1201 height 746
select select "**"
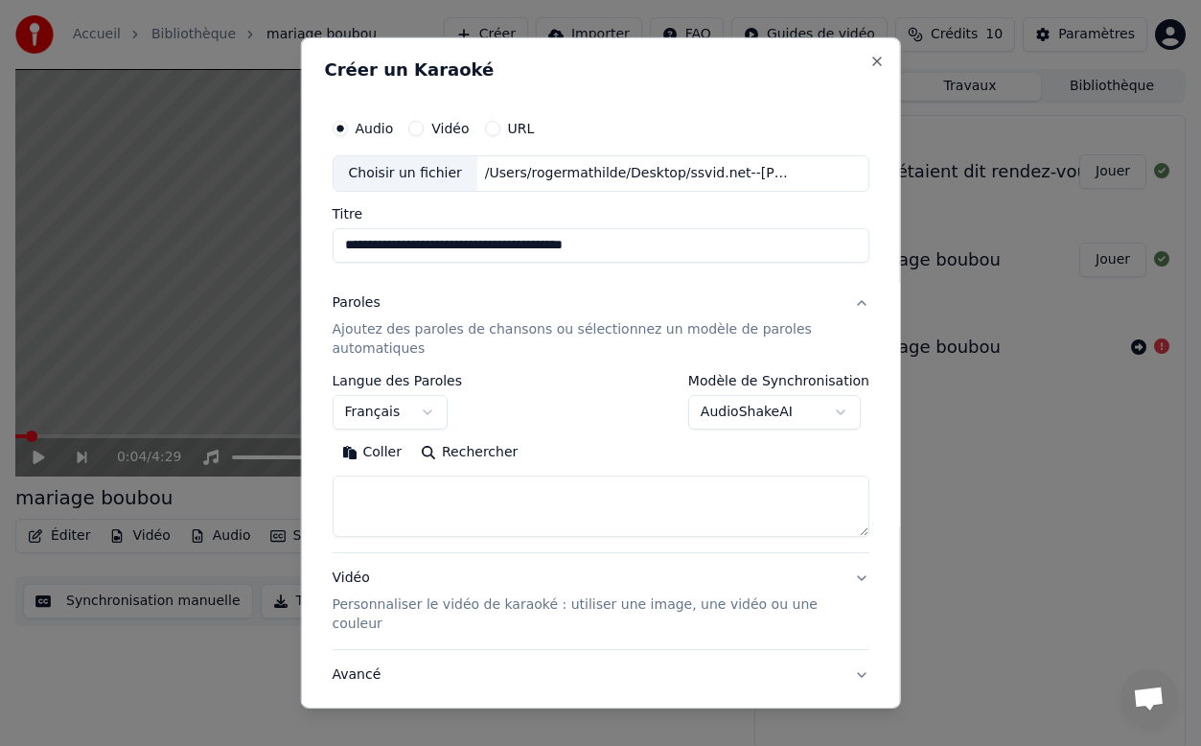
click at [449, 503] on textarea at bounding box center [601, 506] width 538 height 61
paste textarea "**********"
type textarea "**********"
drag, startPoint x: 593, startPoint y: 502, endPoint x: 352, endPoint y: 477, distance: 242.0
click at [352, 477] on textarea "**********" at bounding box center [601, 506] width 538 height 61
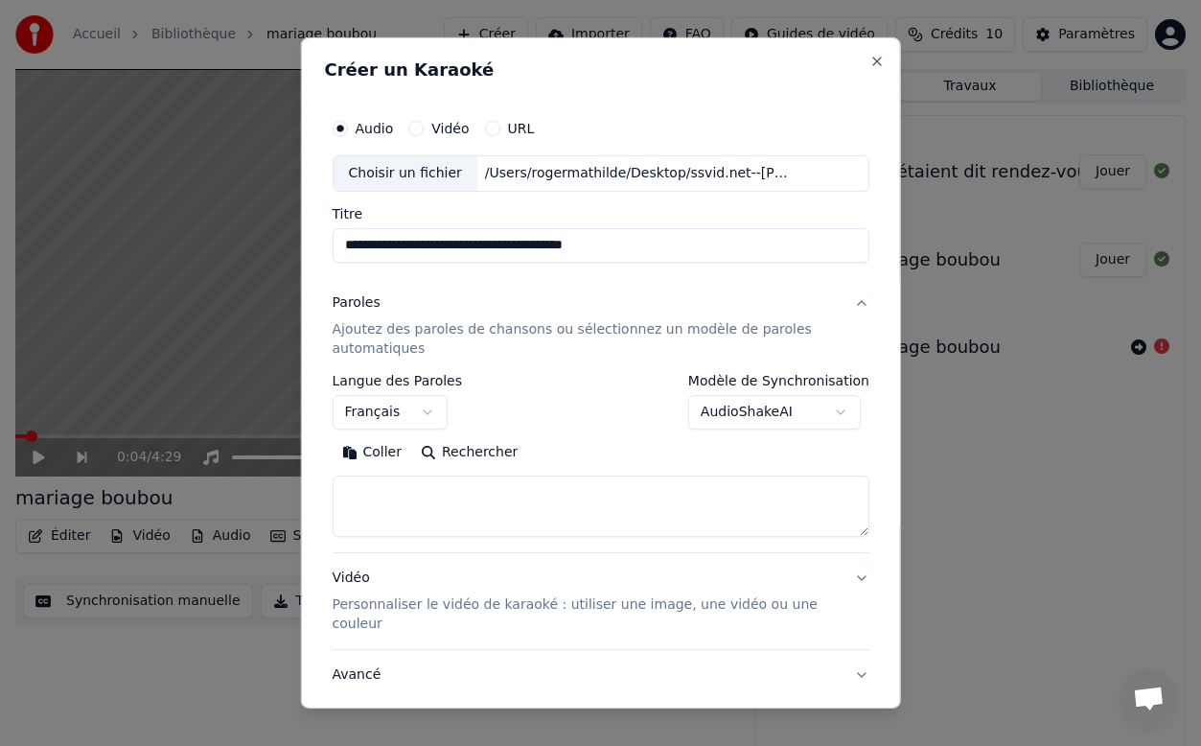
click at [502, 493] on textarea at bounding box center [601, 506] width 538 height 61
paste textarea "**********"
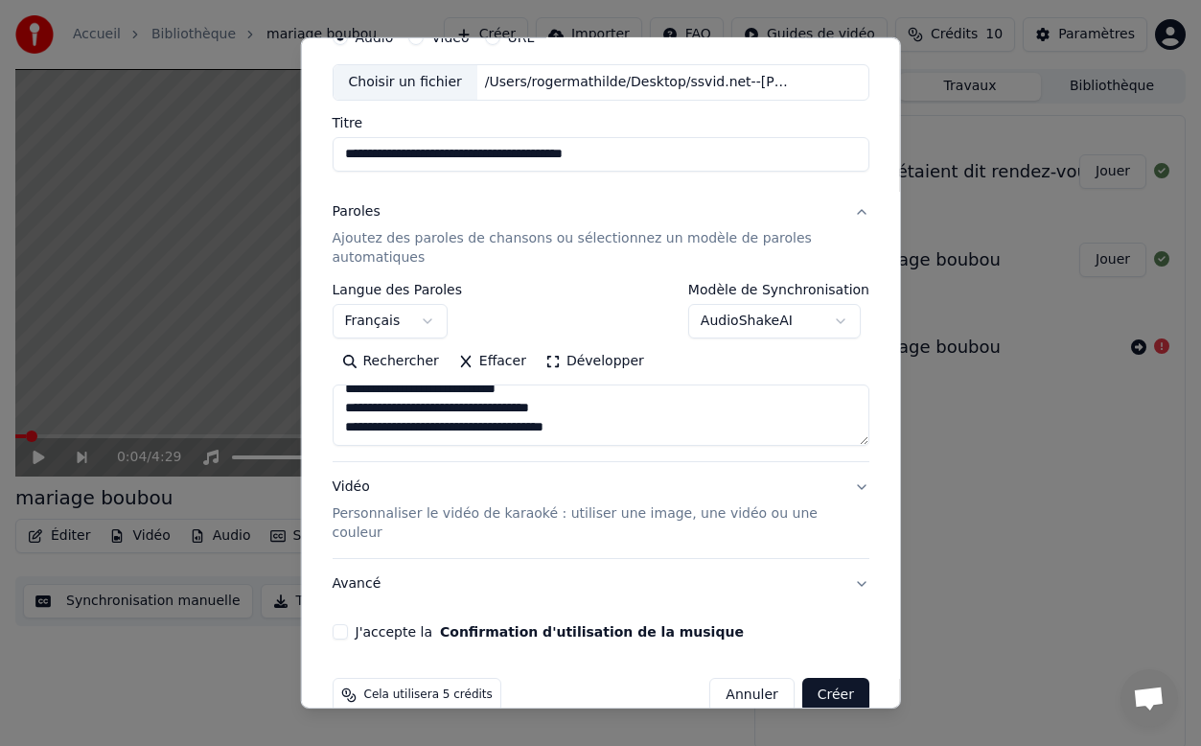
scroll to position [93, 0]
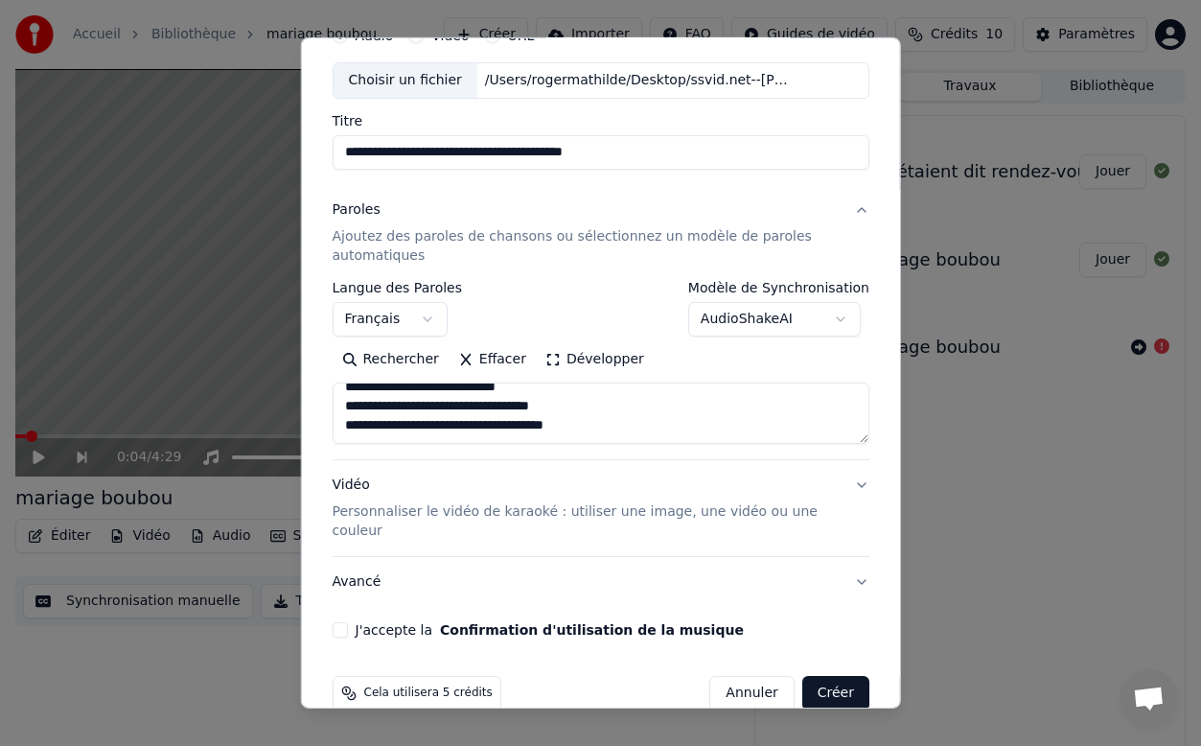
type textarea "**********"
click at [857, 486] on button "Vidéo Personnaliser le vidéo de karaoké : utiliser une image, une vidéo ou une …" at bounding box center [601, 508] width 538 height 96
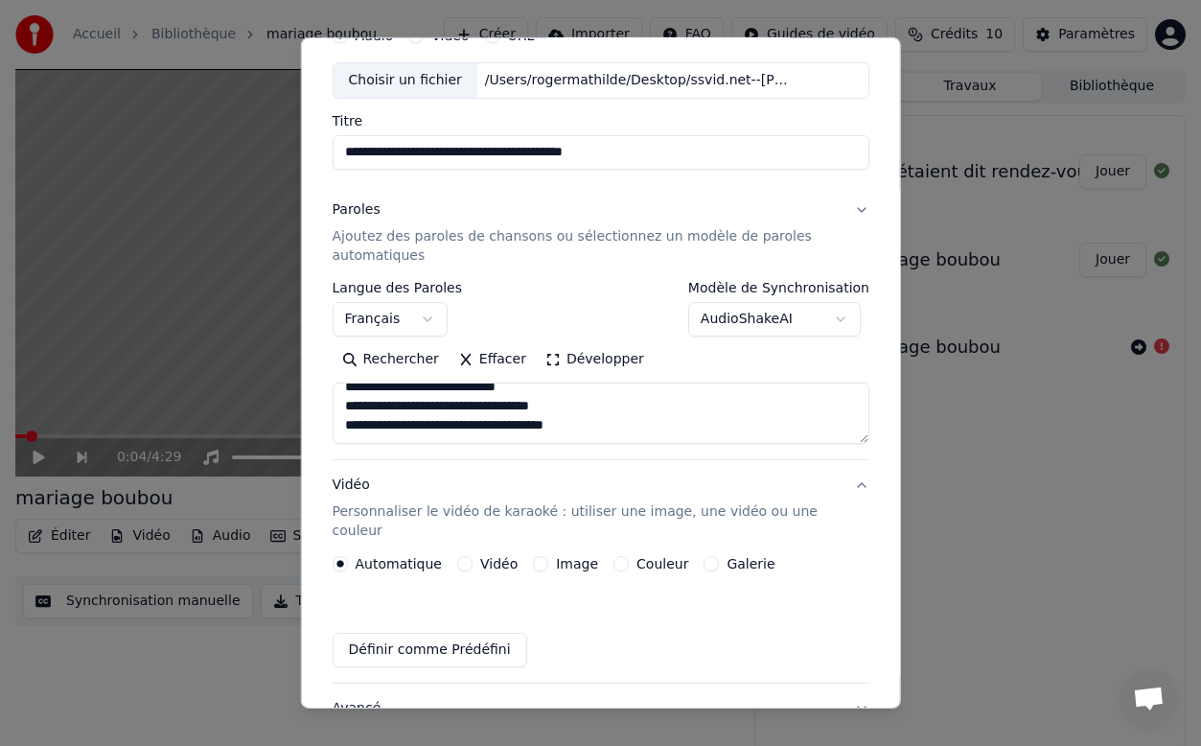
scroll to position [56, 0]
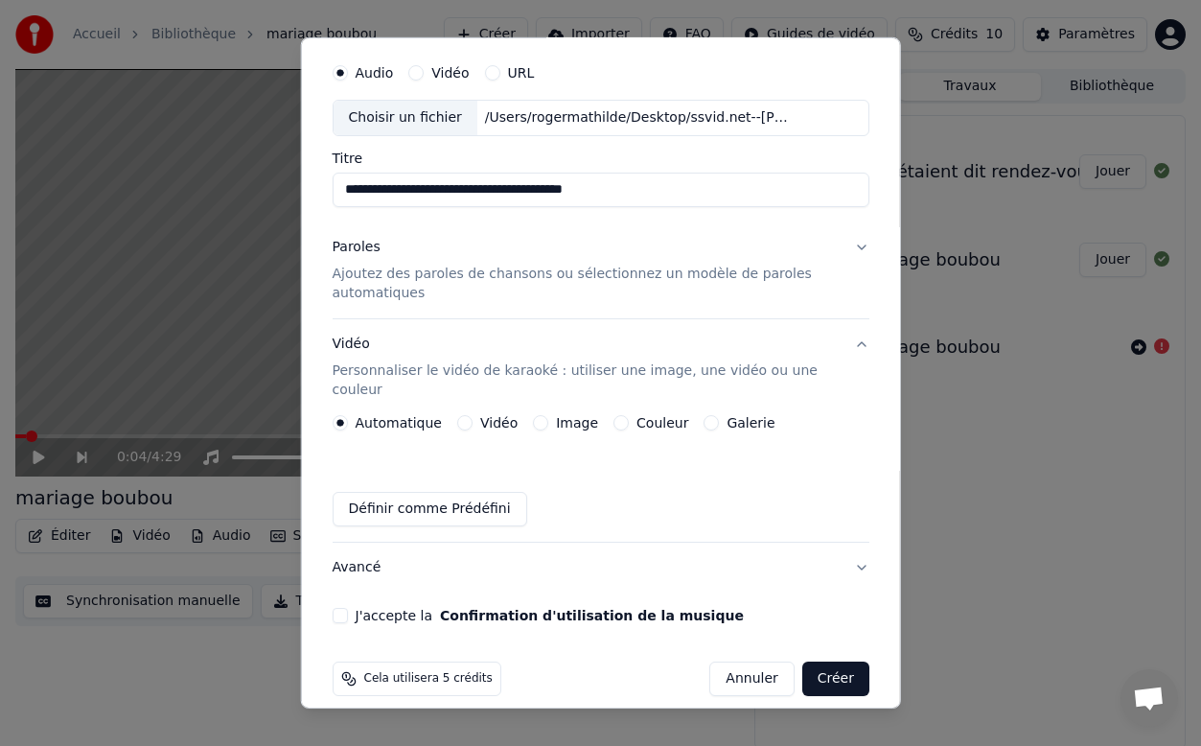
click at [547, 415] on div "Image" at bounding box center [565, 422] width 65 height 15
click at [637, 416] on label "Couleur" at bounding box center [663, 422] width 52 height 13
click at [629, 415] on button "Couleur" at bounding box center [621, 422] width 15 height 15
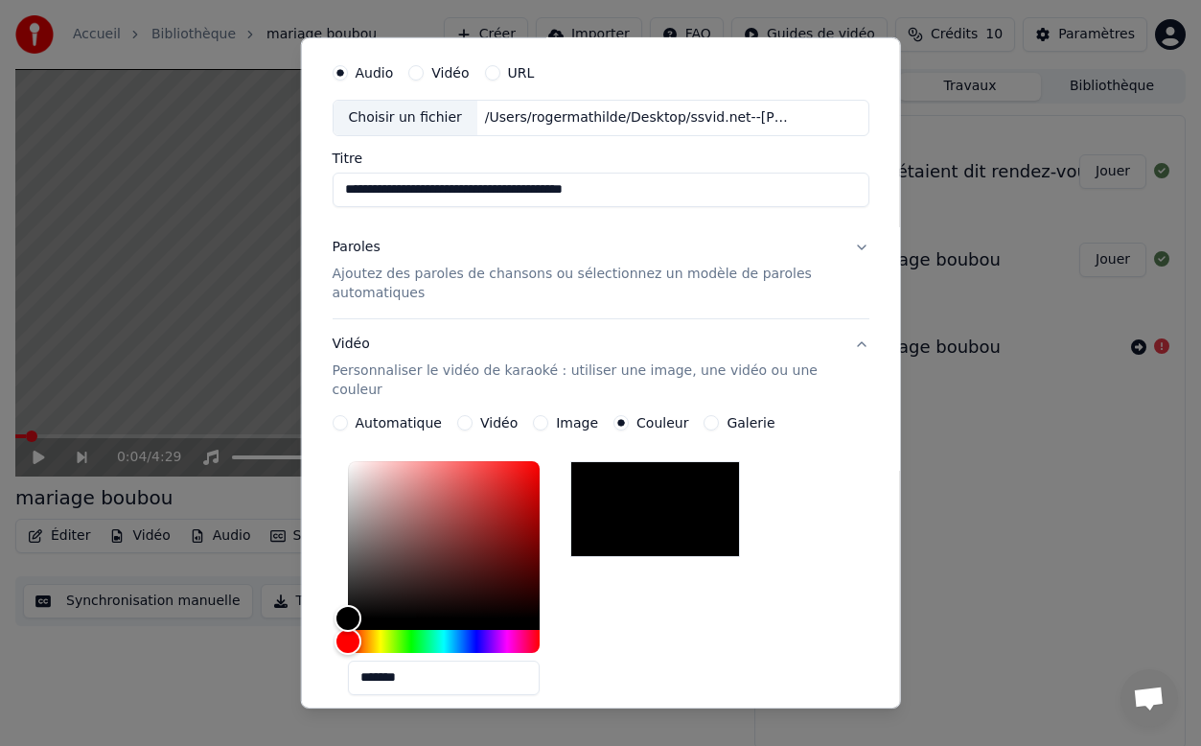
scroll to position [0, 0]
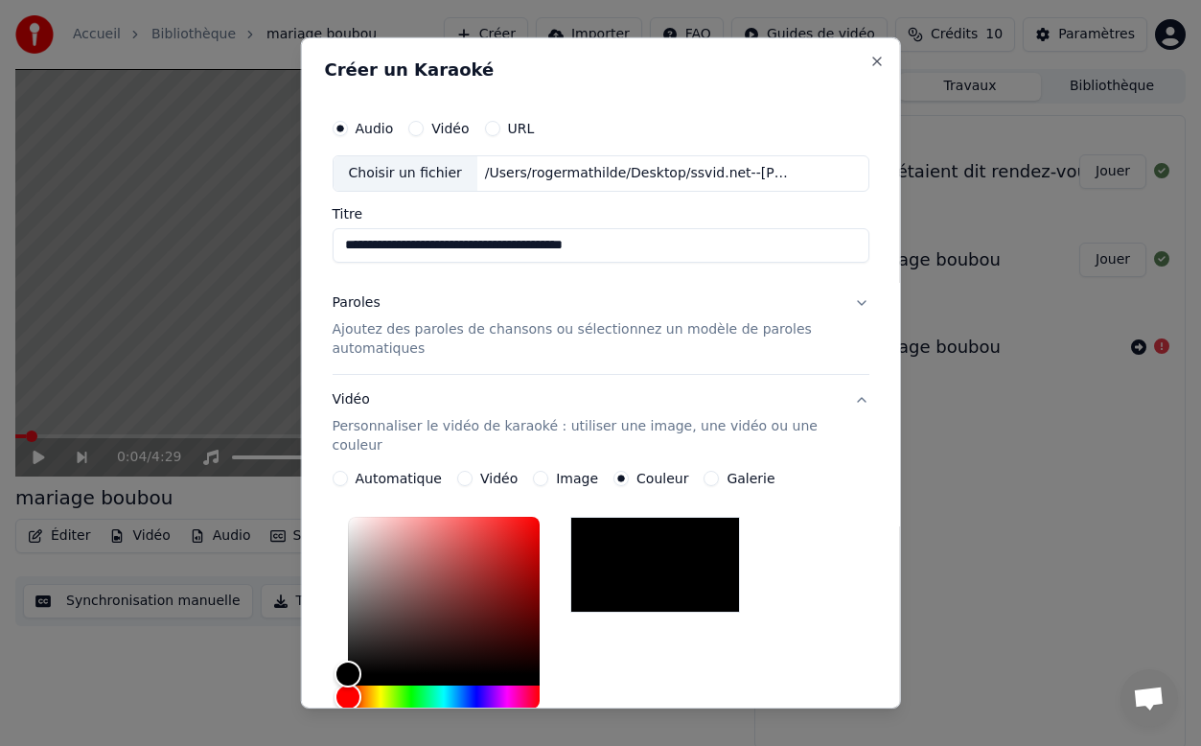
click at [855, 307] on button "Paroles Ajoutez des paroles de chansons ou sélectionnez un modèle de paroles au…" at bounding box center [601, 326] width 538 height 96
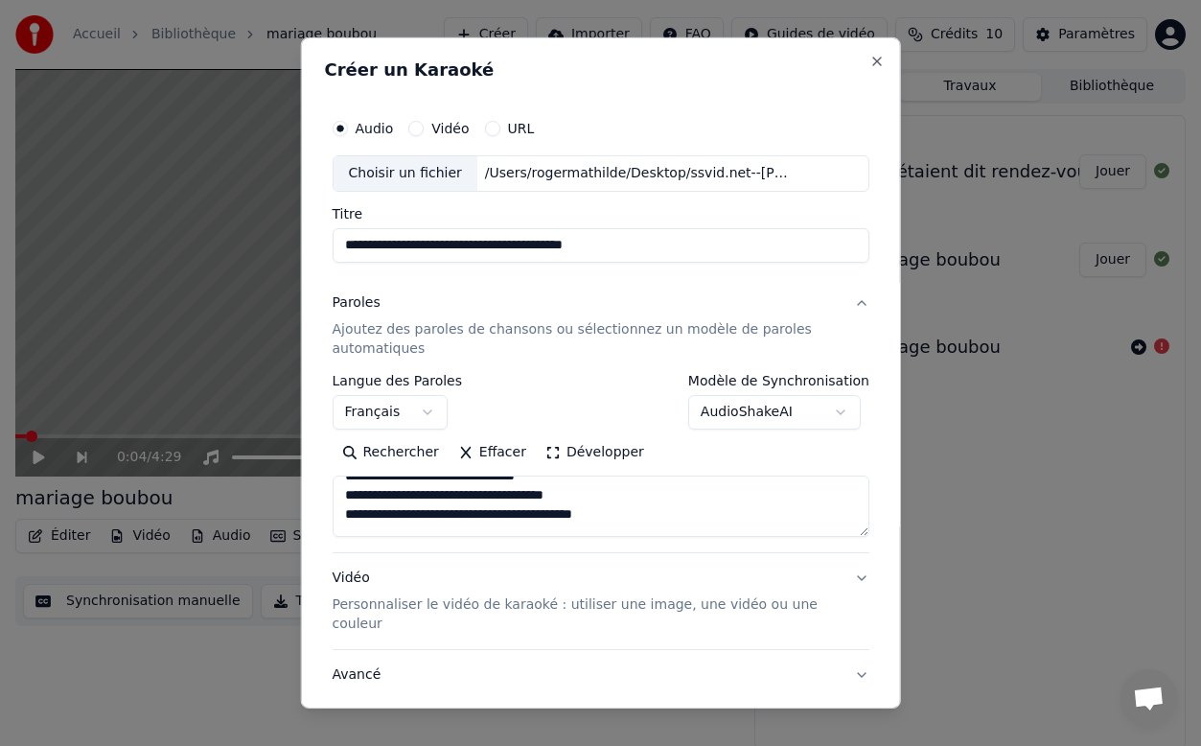
scroll to position [10, 0]
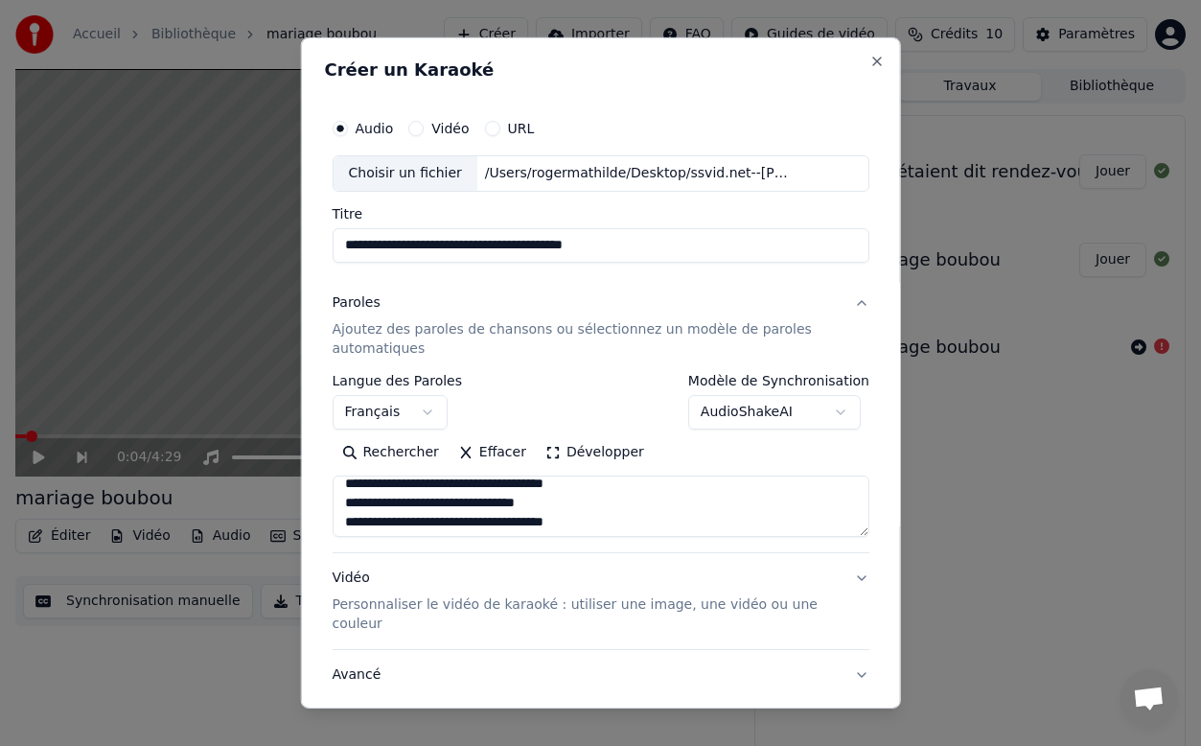
click at [741, 430] on div "**********" at bounding box center [601, 455] width 538 height 163
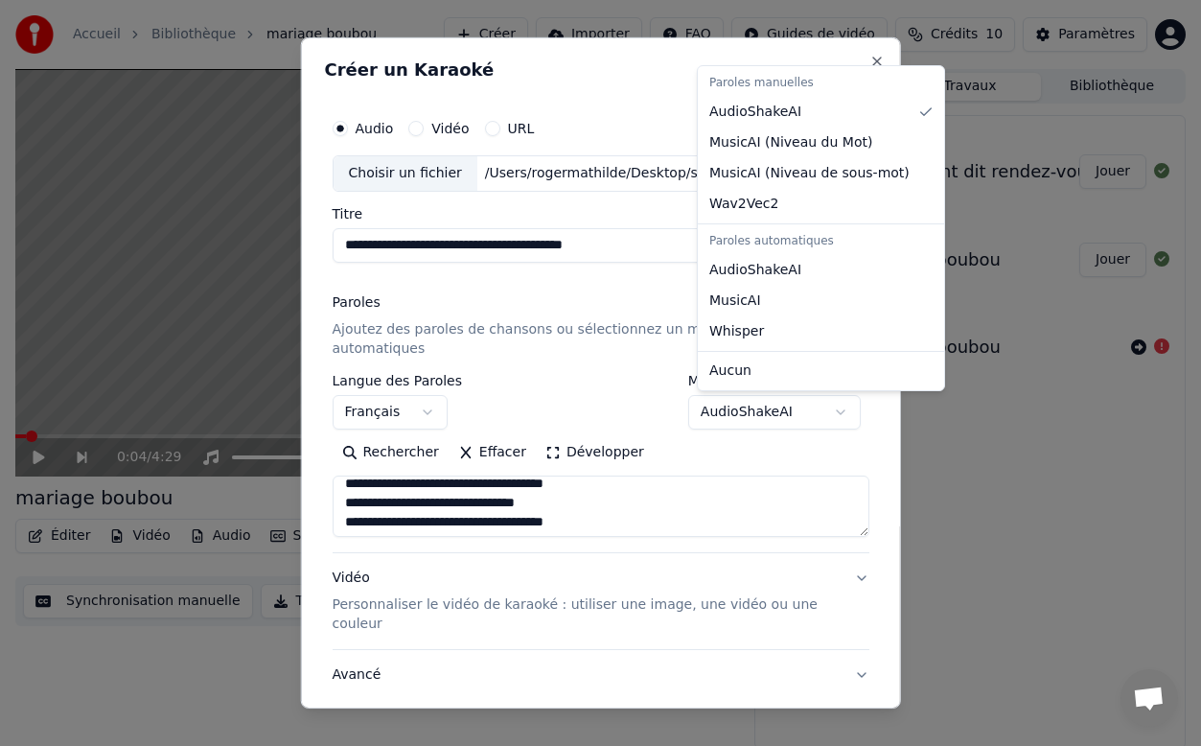
click at [736, 417] on body "**********" at bounding box center [600, 373] width 1201 height 746
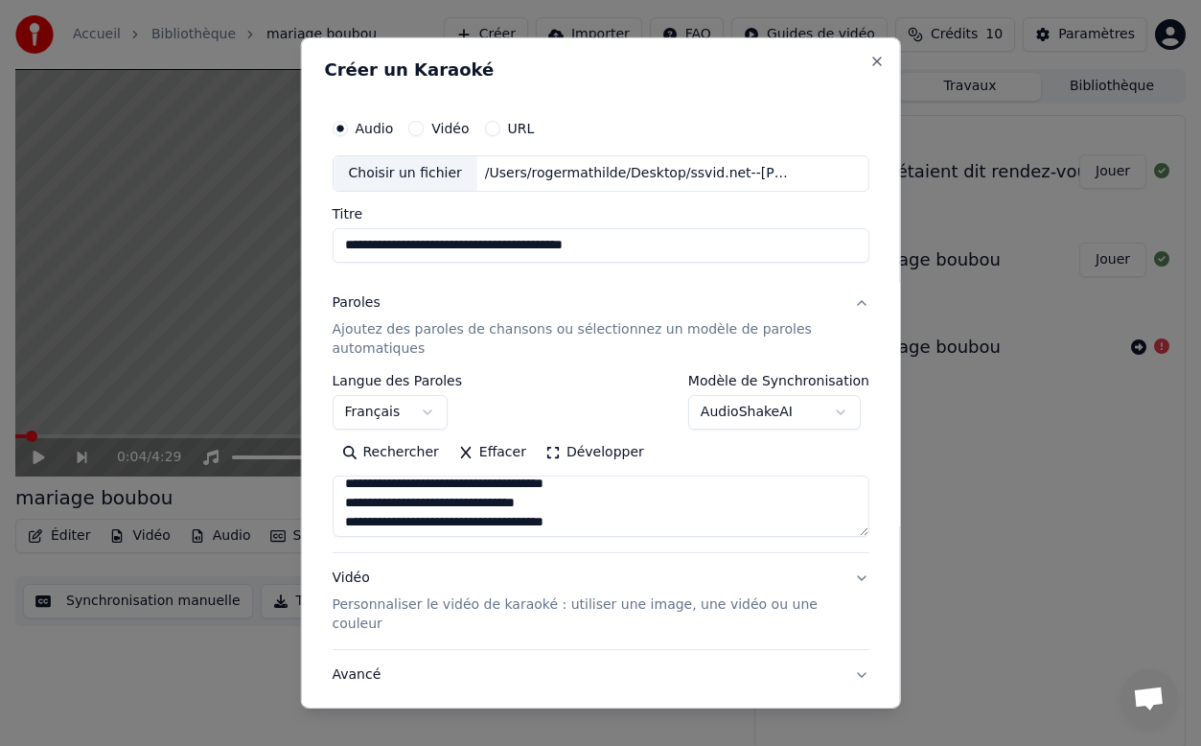
click at [733, 459] on body "**********" at bounding box center [600, 373] width 1201 height 746
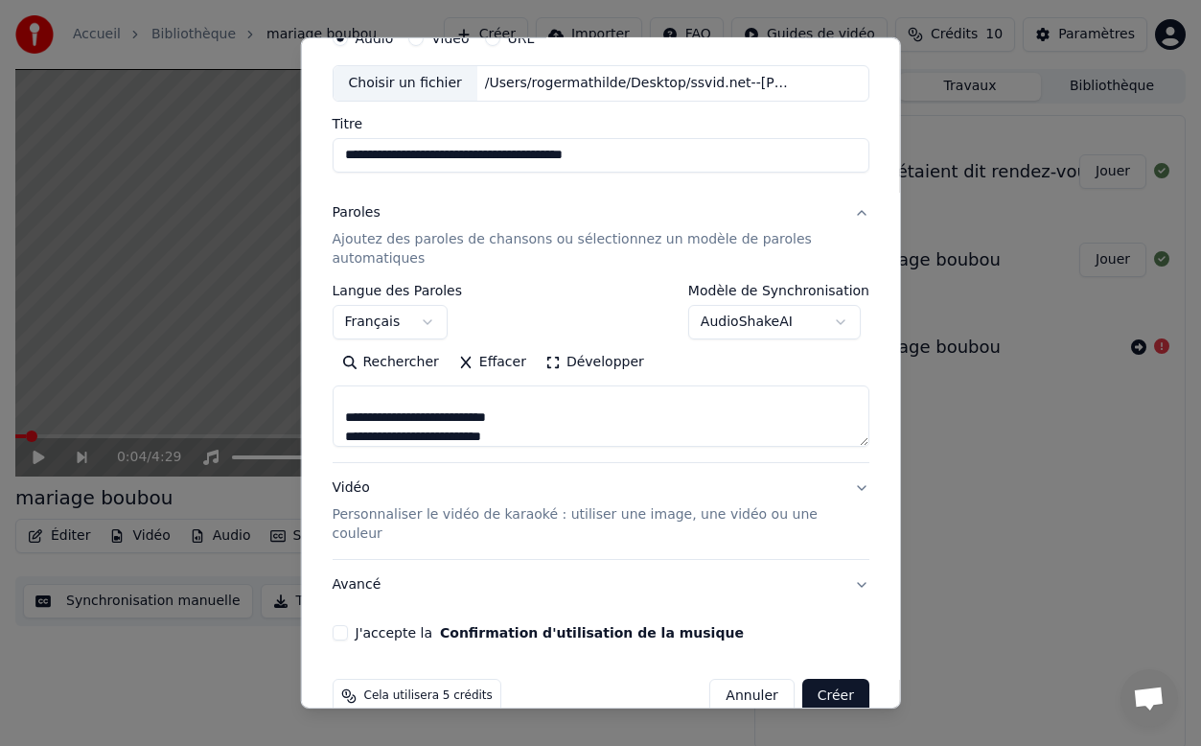
scroll to position [107, 0]
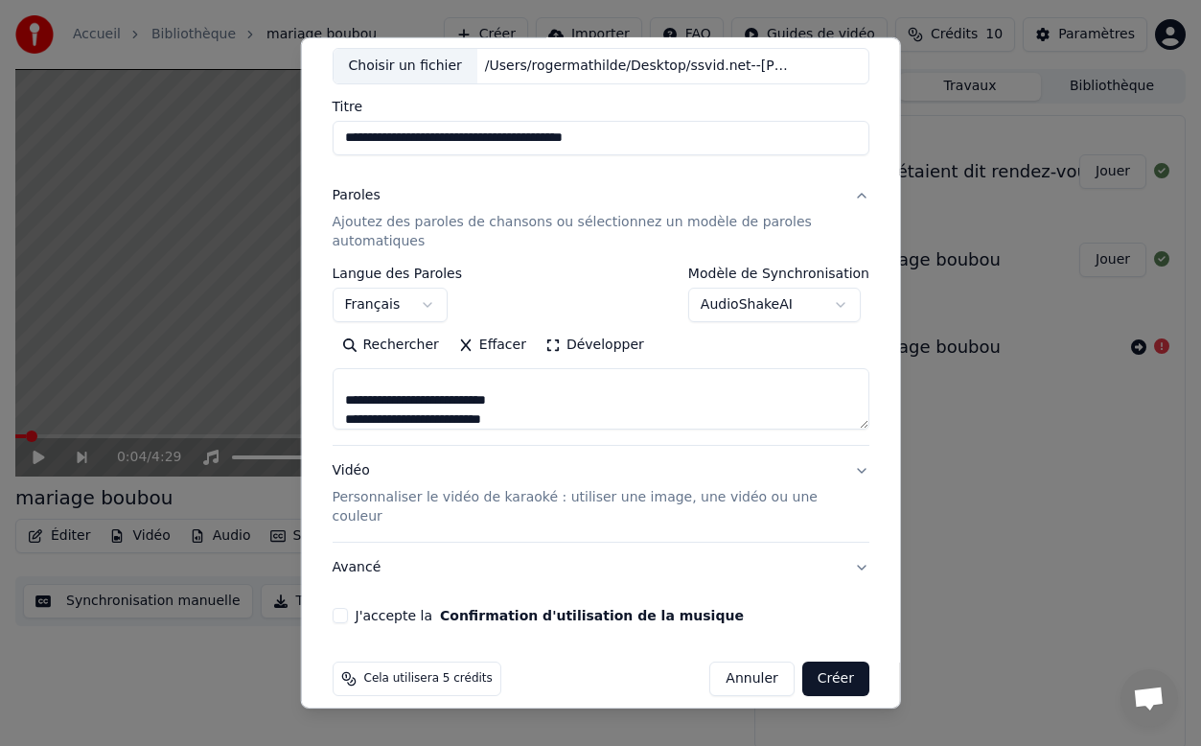
click at [341, 608] on button "J'accepte la Confirmation d'utilisation de la musique" at bounding box center [339, 615] width 15 height 15
click at [844, 662] on button "Créer" at bounding box center [835, 679] width 67 height 35
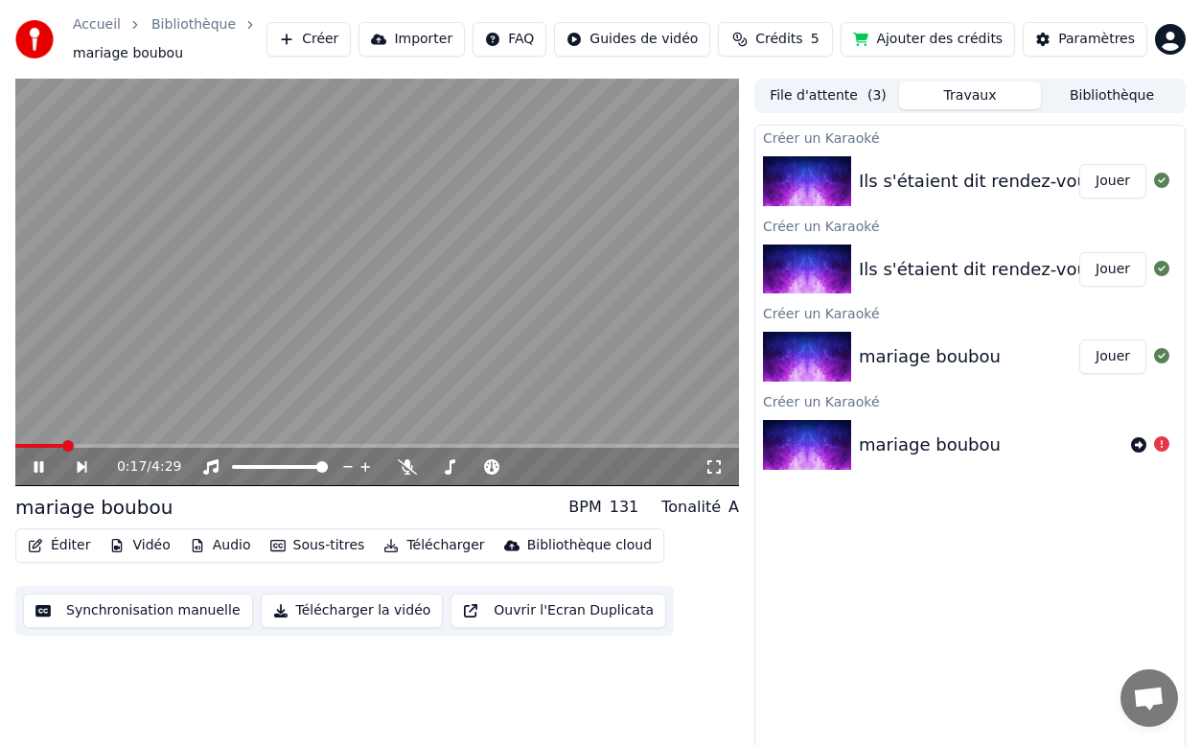
click at [32, 464] on icon at bounding box center [52, 466] width 43 height 15
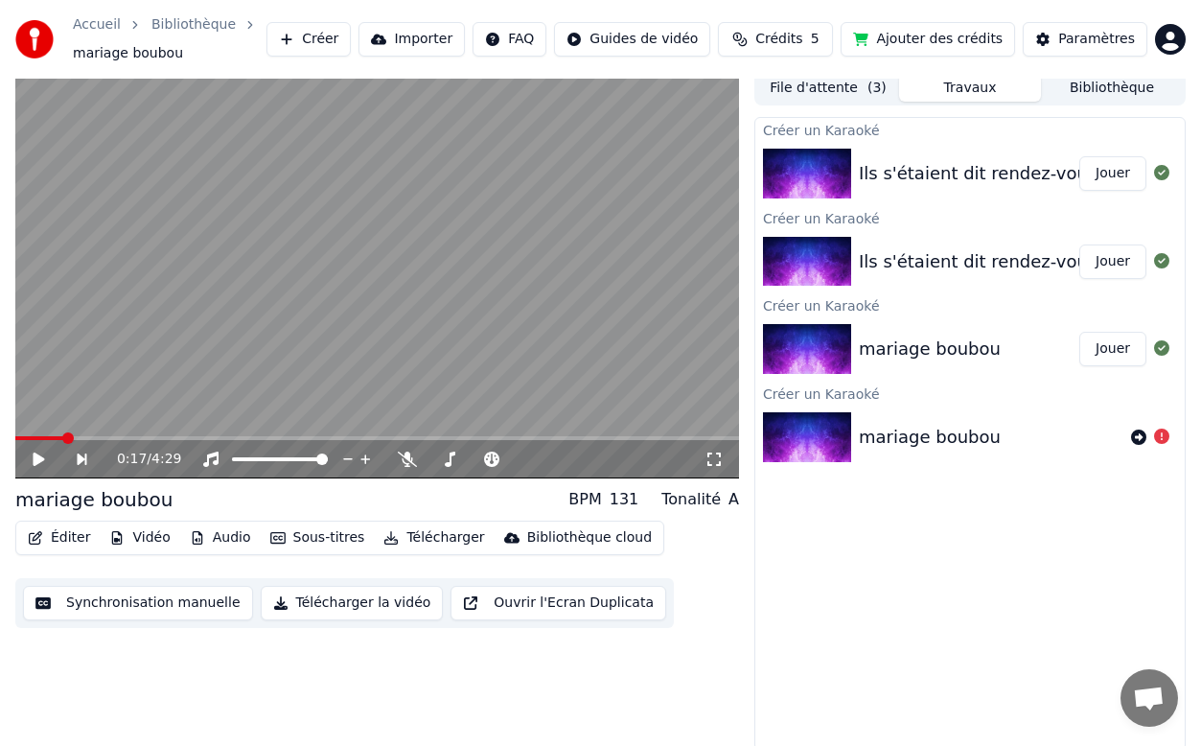
scroll to position [0, 0]
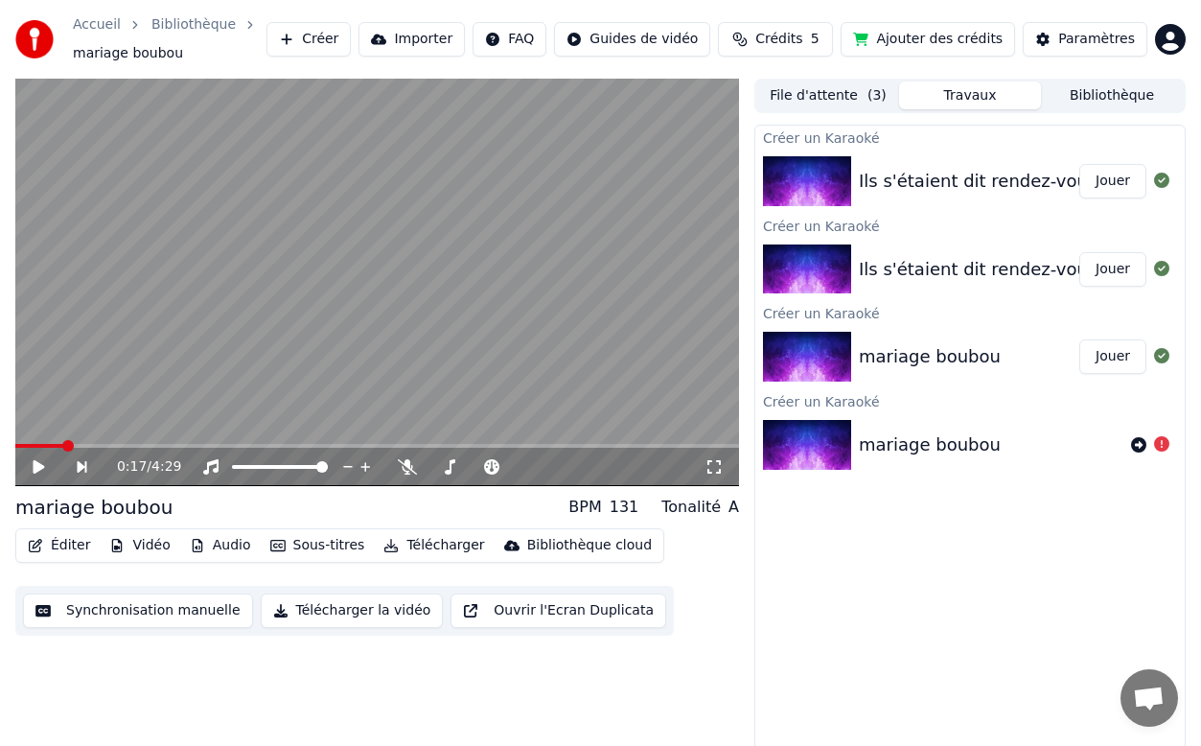
click at [183, 612] on button "Synchronisation manuelle" at bounding box center [138, 610] width 230 height 35
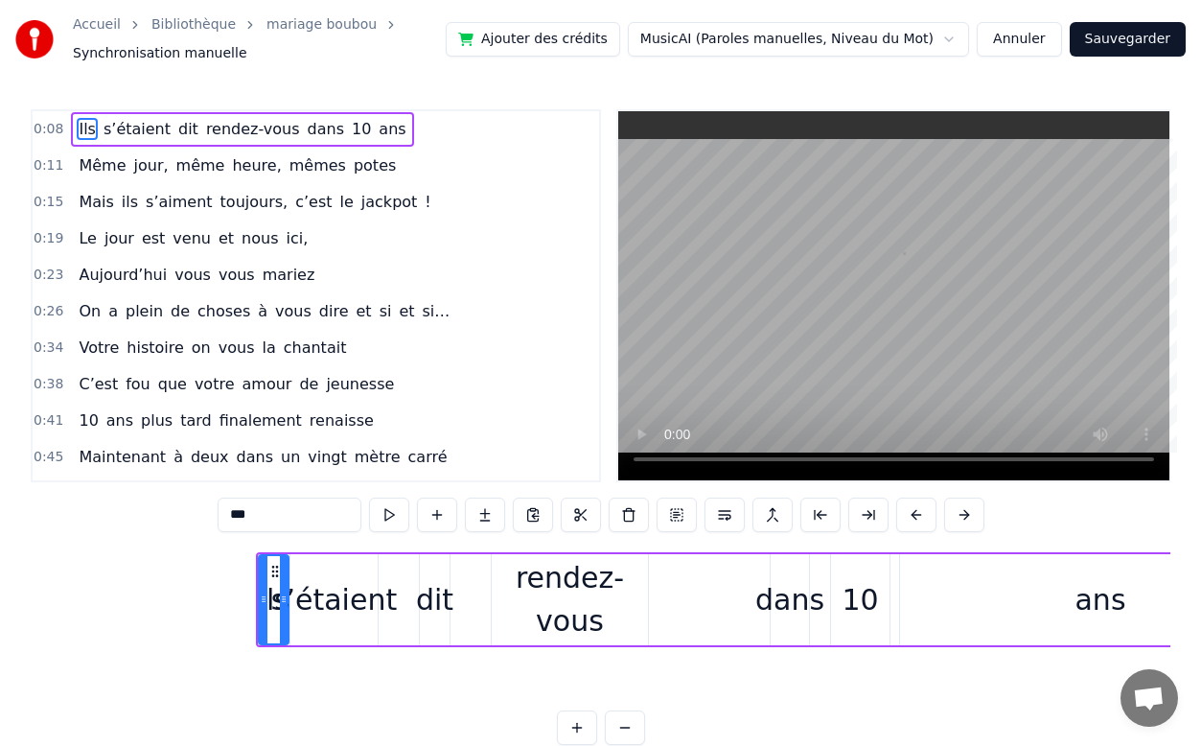
scroll to position [0, 2297]
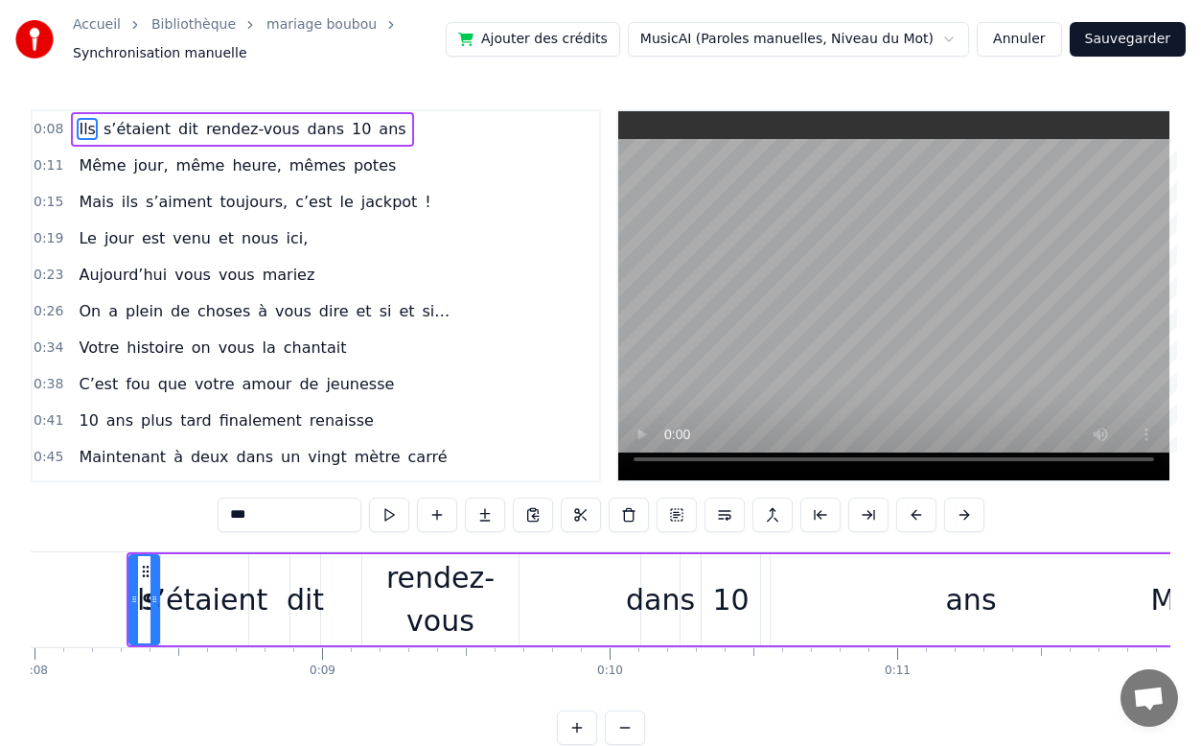
click at [195, 185] on div "Mais ils s’aiment toujours, c’est le jackpot !" at bounding box center [254, 202] width 367 height 35
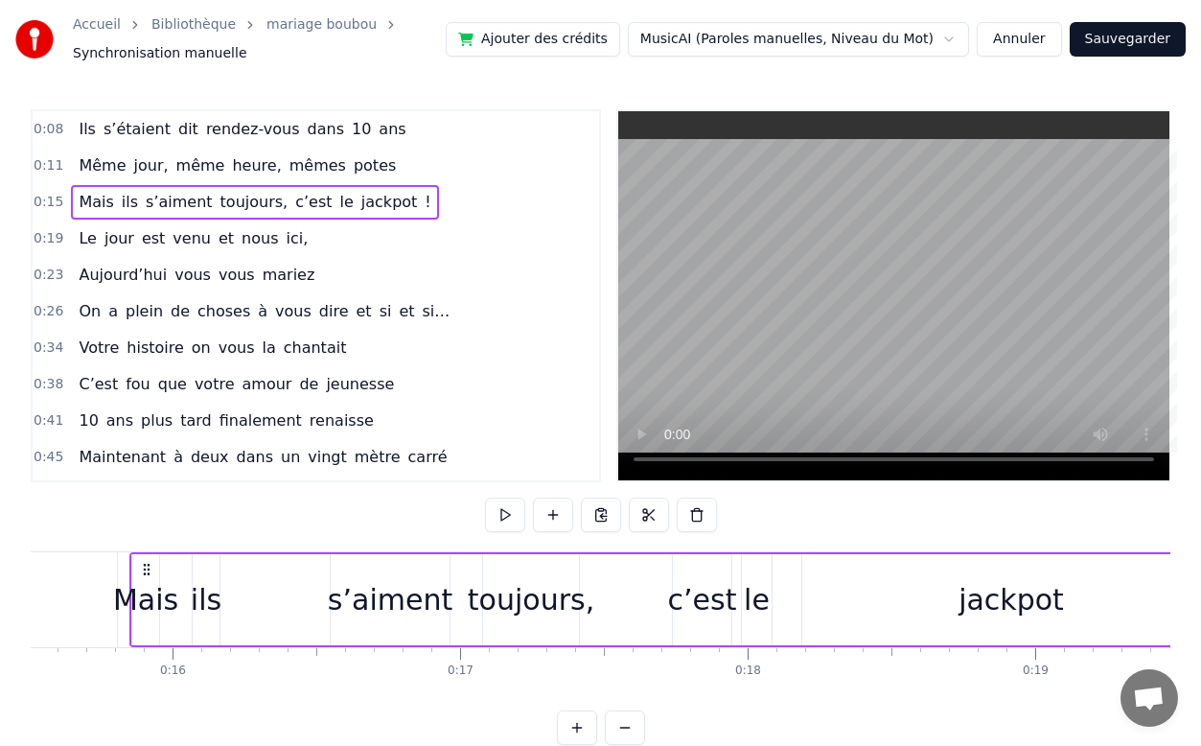
click at [234, 174] on span "heure," at bounding box center [256, 165] width 53 height 22
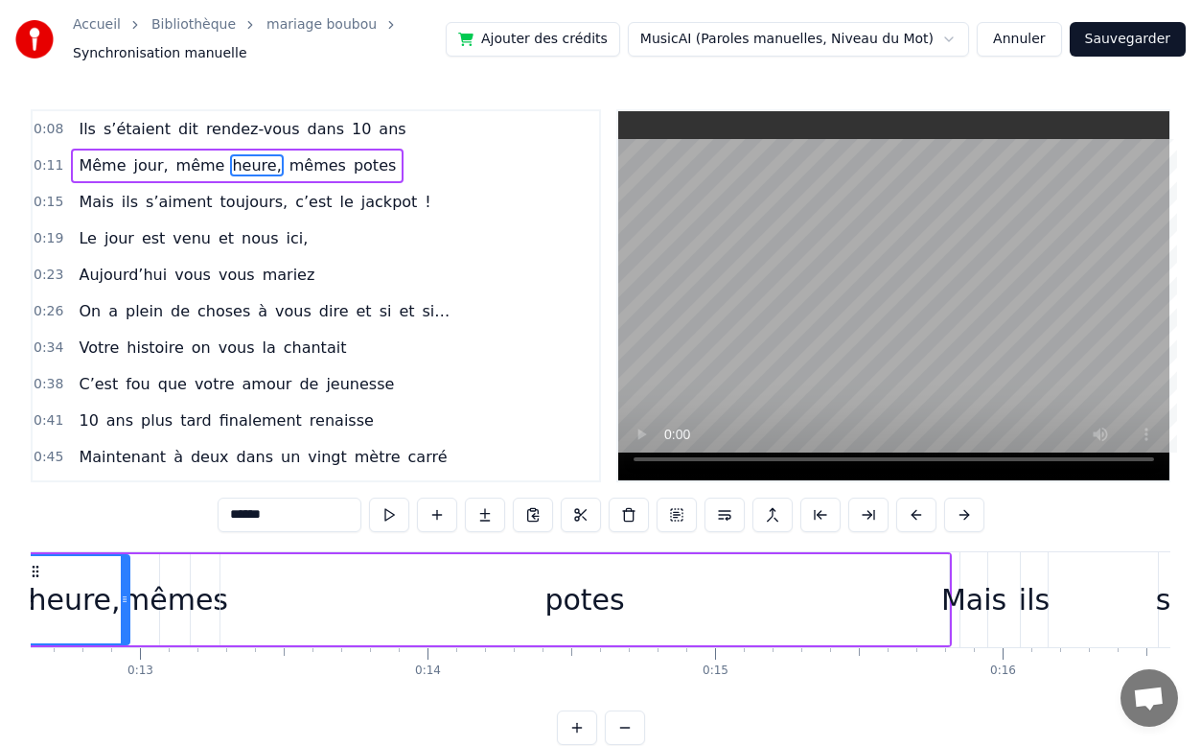
click at [431, 208] on div "0:15 Mais ils s’aiment toujours, c’est le jackpot !" at bounding box center [316, 202] width 567 height 36
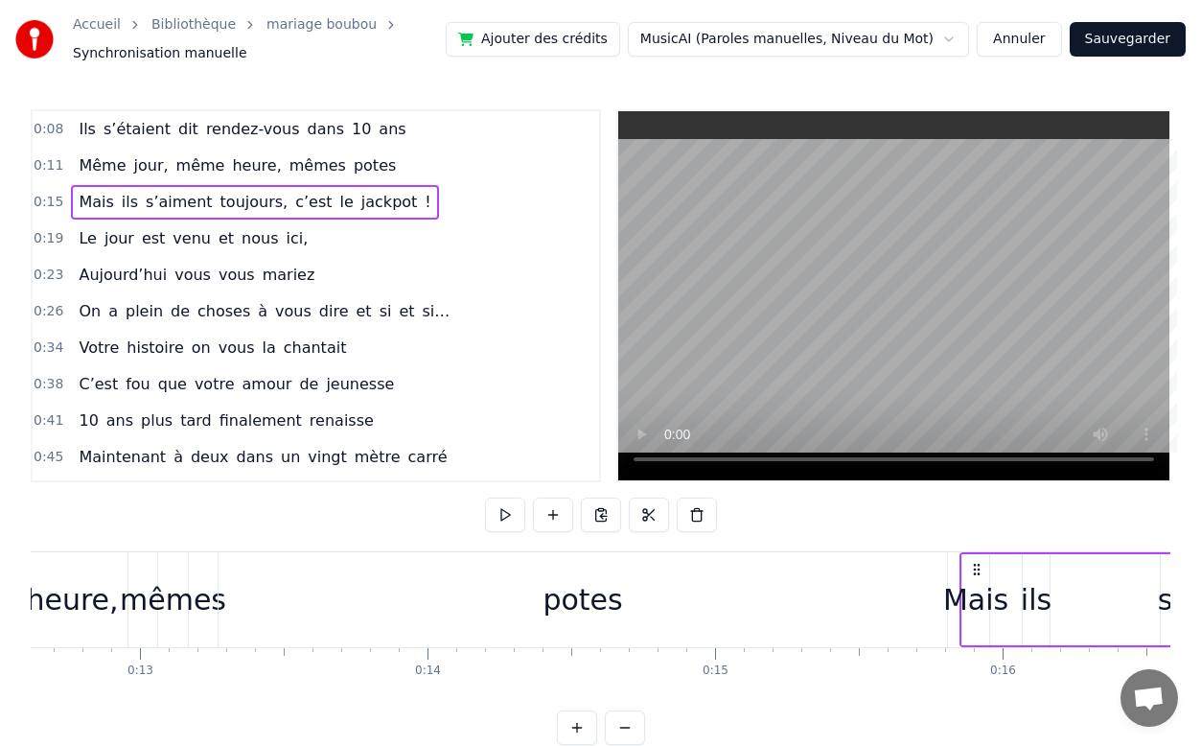
scroll to position [0, 3520]
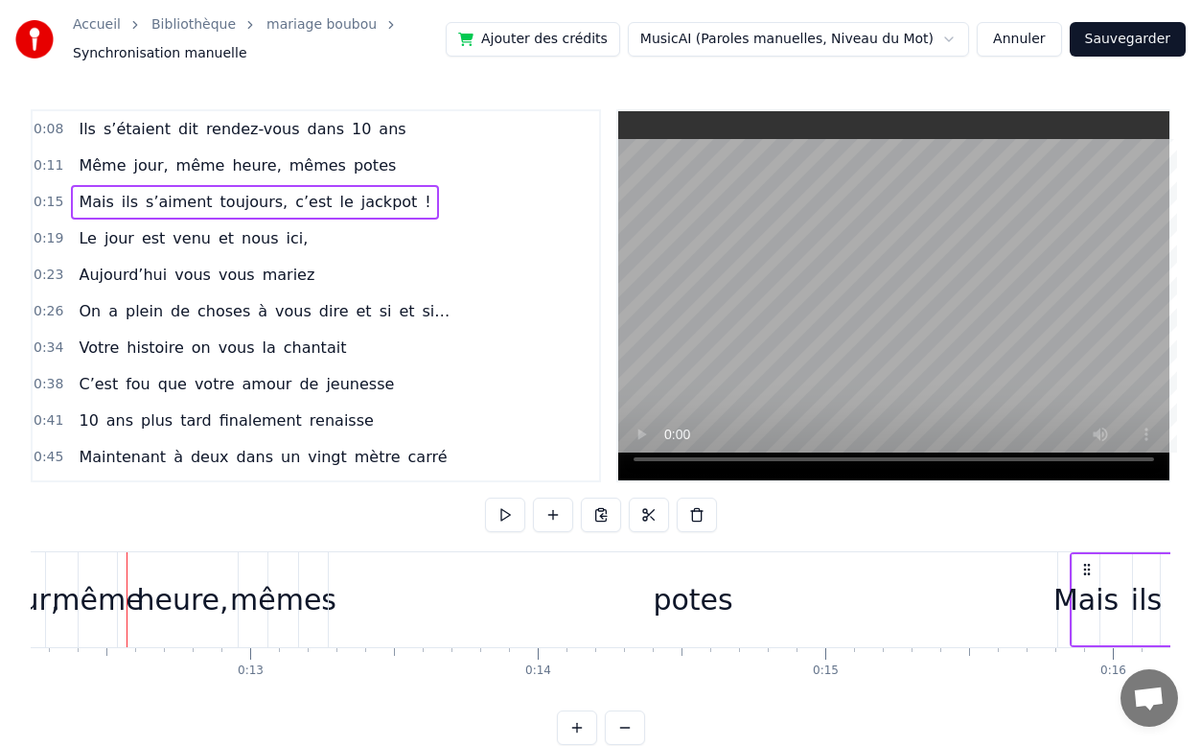
click at [390, 178] on div "0:11 Même jour, même heure, mêmes potes" at bounding box center [316, 166] width 567 height 36
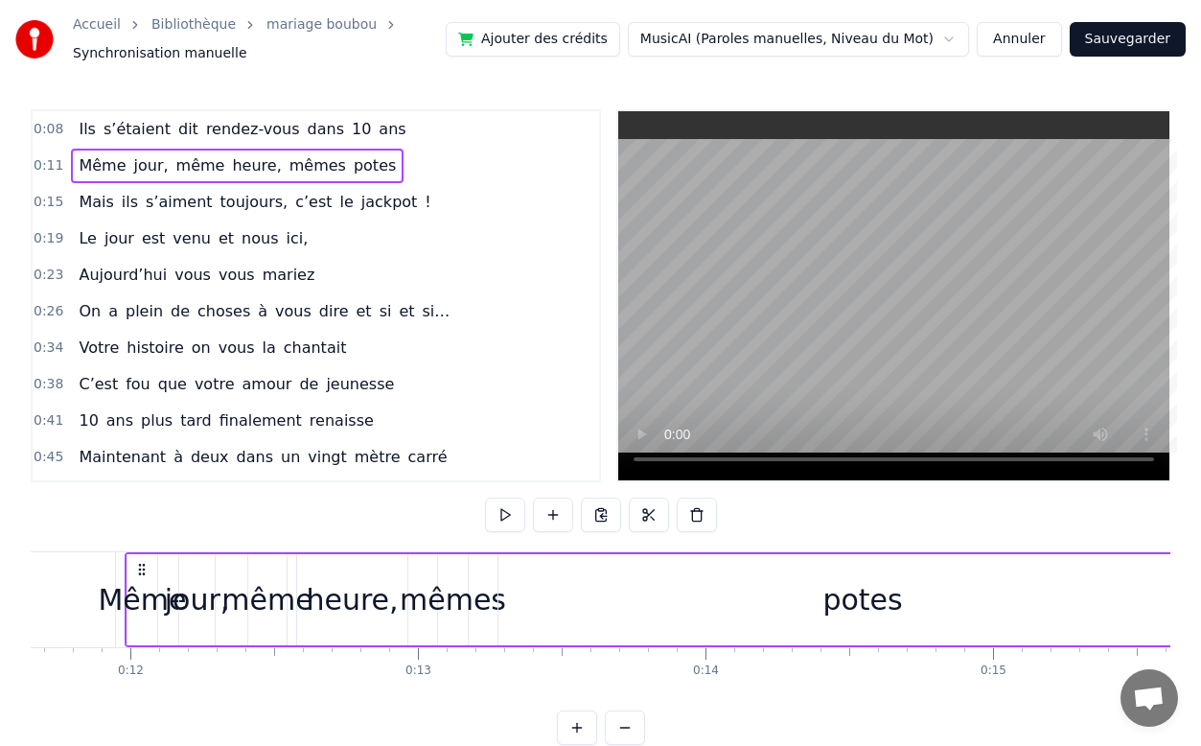
scroll to position [0, 3350]
click at [741, 37] on html "Accueil Bibliothèque mariage boubou Synchronisation manuelle Ajouter des crédit…" at bounding box center [600, 388] width 1201 height 776
click at [741, 36] on html "Accueil Bibliothèque mariage boubou Synchronisation manuelle Ajouter des crédit…" at bounding box center [600, 388] width 1201 height 776
click at [548, 512] on button at bounding box center [553, 515] width 40 height 35
click at [379, 174] on div "0:11 Même jour, même heure, mêmes potes" at bounding box center [316, 166] width 567 height 36
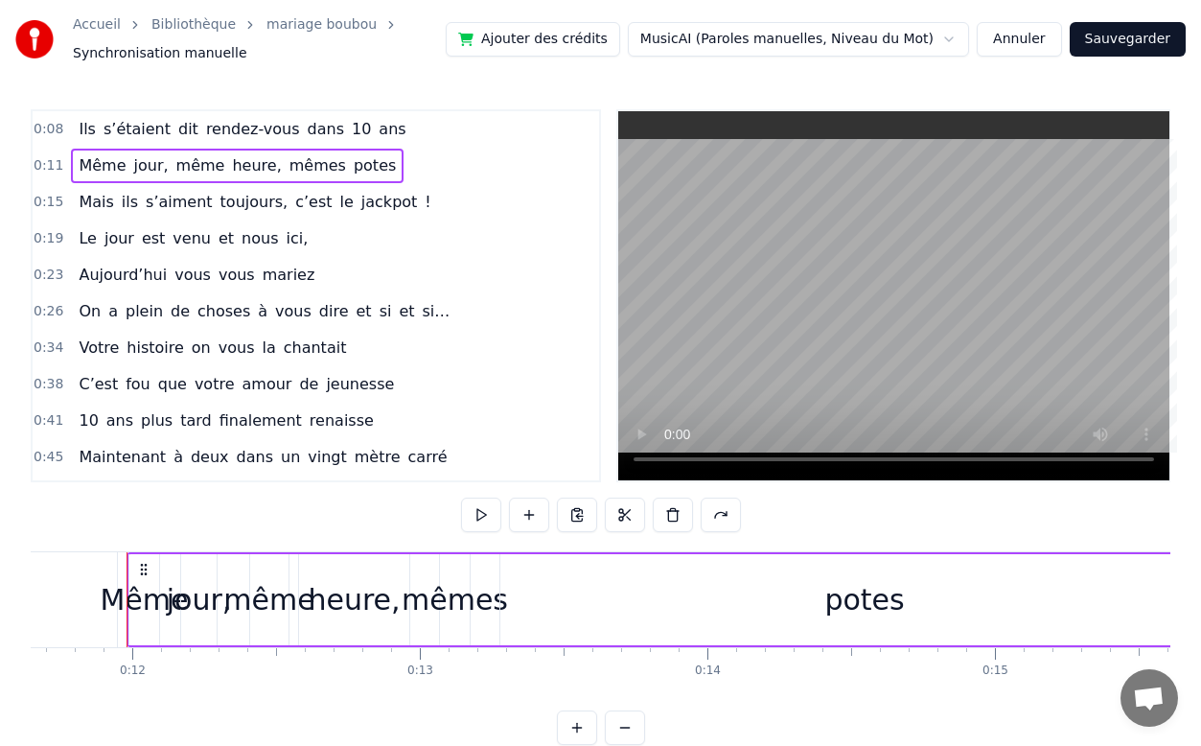
click at [38, 177] on div "0:11 Même jour, même heure, mêmes potes" at bounding box center [316, 166] width 567 height 36
click at [387, 166] on div "0:11 Même jour, même heure, mêmes potes" at bounding box center [316, 166] width 567 height 36
click at [352, 166] on span "potes" at bounding box center [375, 165] width 46 height 22
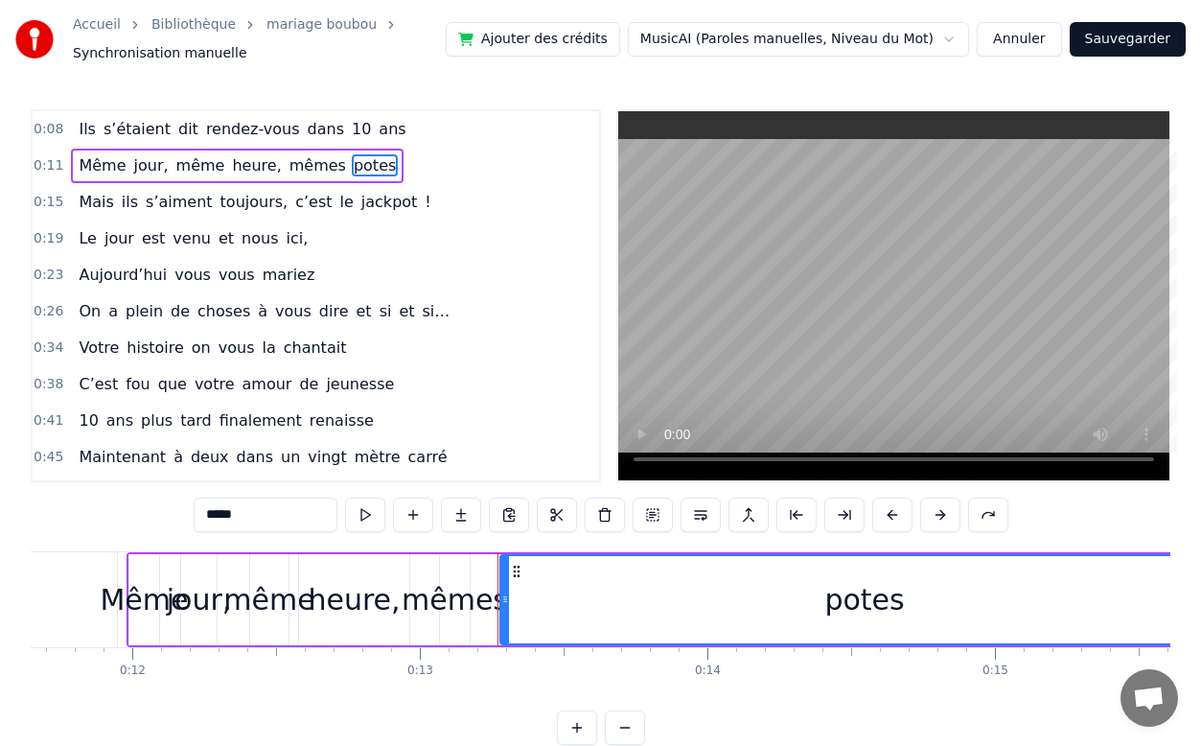
click at [383, 166] on div "0:11 Même jour, même heure, mêmes potes" at bounding box center [316, 166] width 567 height 36
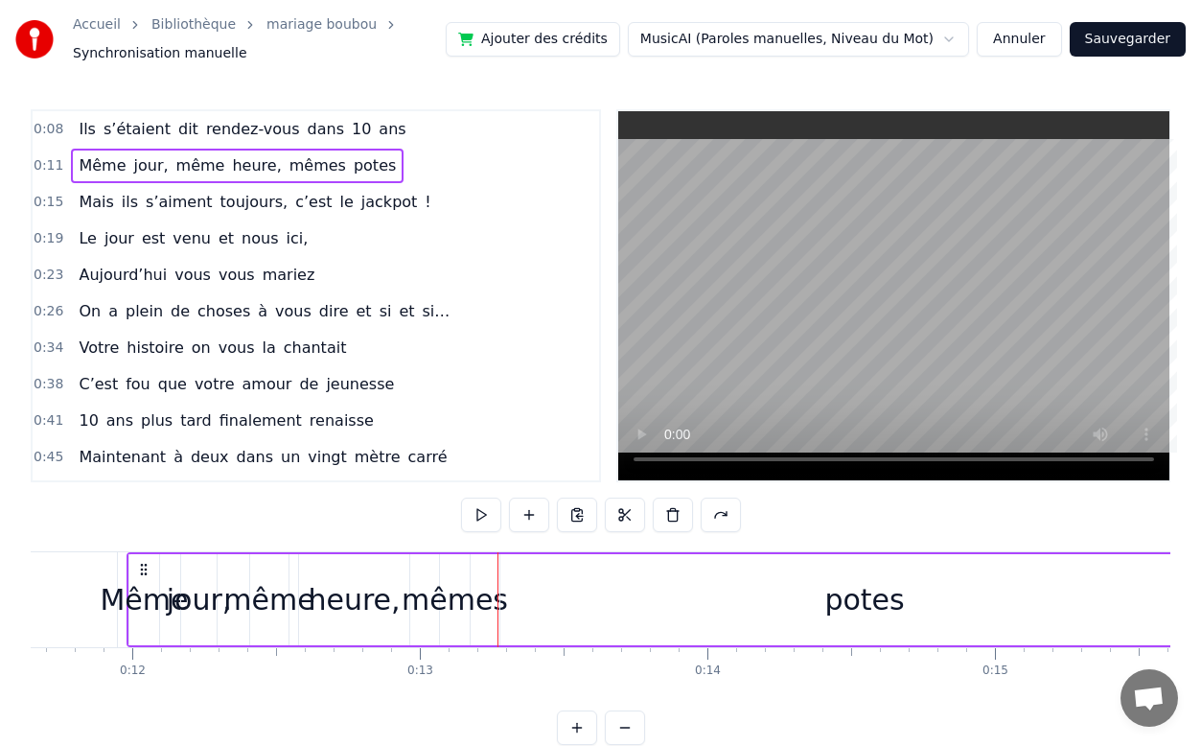
click at [367, 166] on div "Même jour, même heure, mêmes potes" at bounding box center [237, 166] width 333 height 35
click at [570, 722] on button at bounding box center [577, 727] width 40 height 35
